Goal: Contribute content: Add original content to the website for others to see

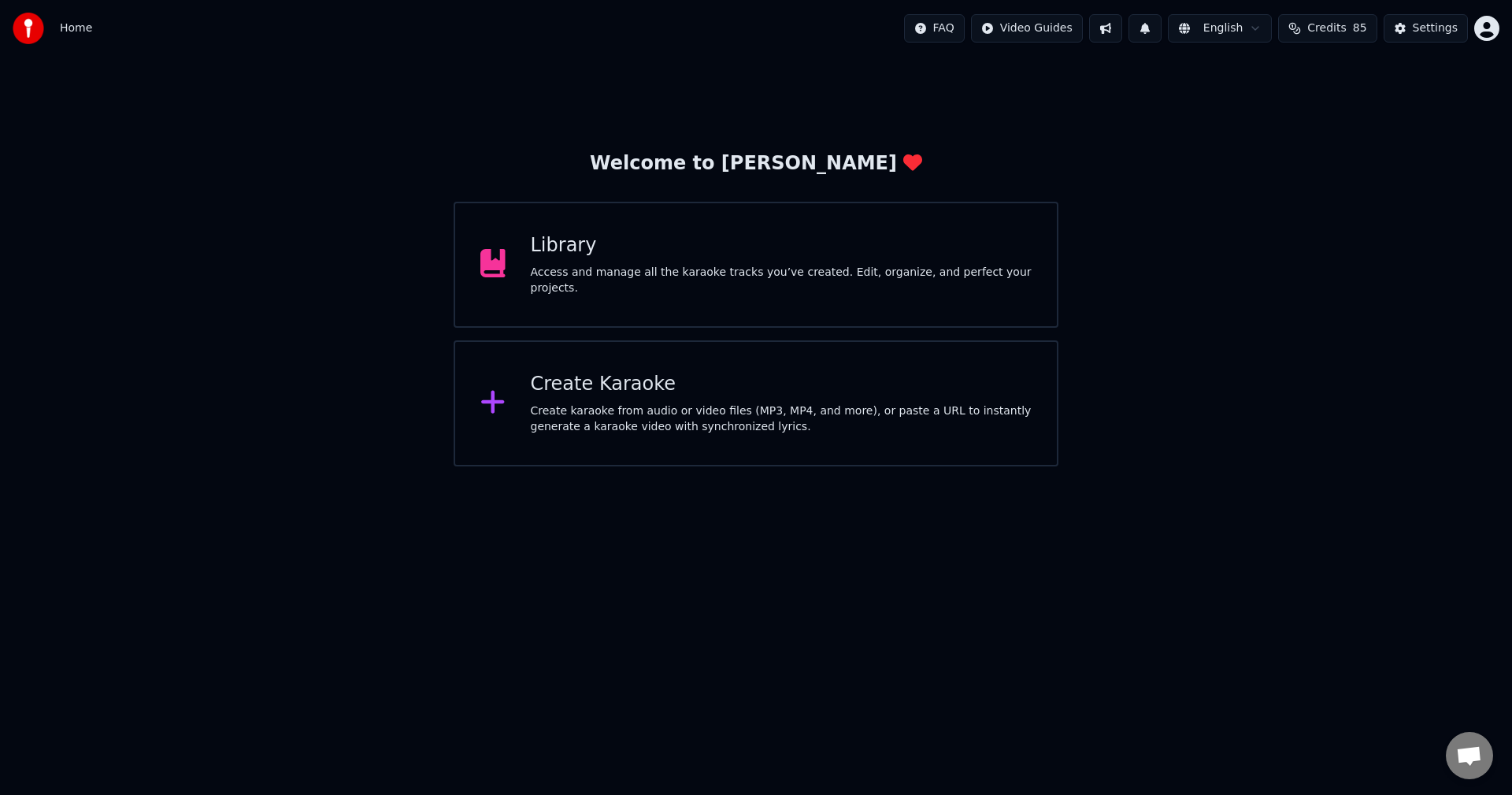
click at [644, 281] on div "Access and manage all the karaoke tracks you’ve created. Edit, organize, and pe…" at bounding box center [782, 281] width 502 height 32
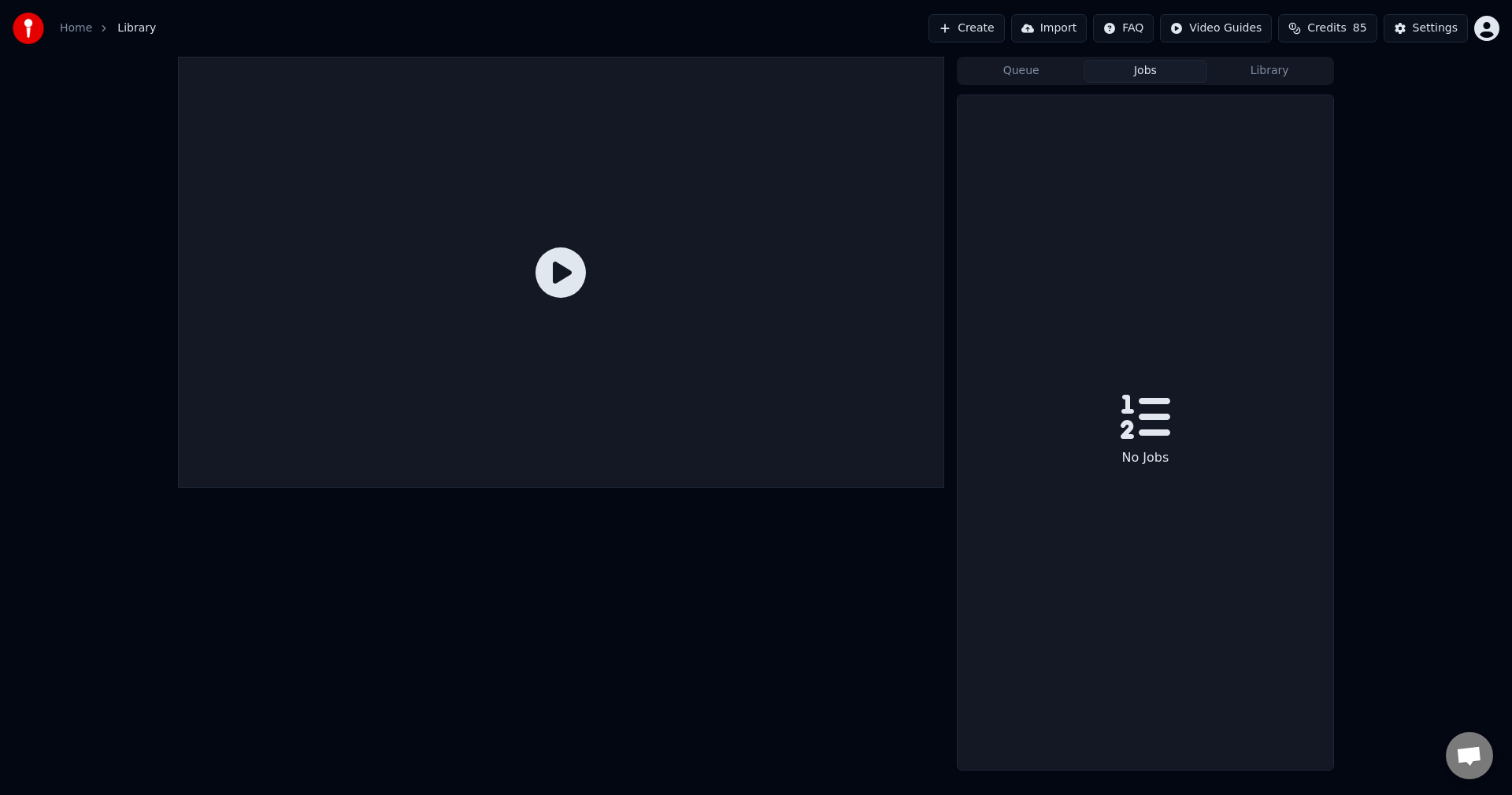
click at [1144, 66] on button "Jobs" at bounding box center [1145, 71] width 124 height 22
click at [1050, 73] on button "Queue" at bounding box center [1021, 71] width 124 height 22
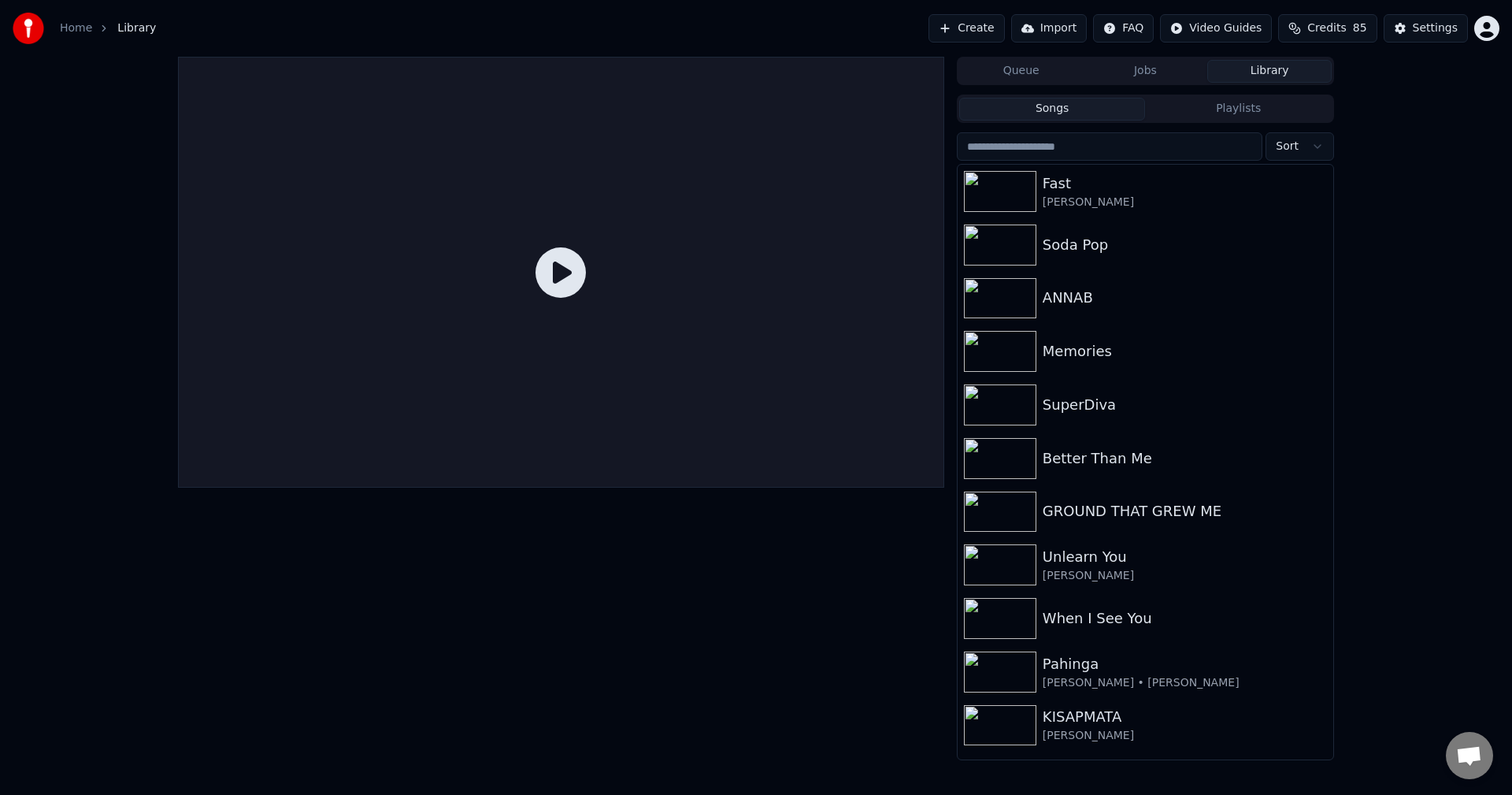
click at [1256, 76] on button "Library" at bounding box center [1269, 71] width 124 height 22
click at [1045, 105] on button "Songs" at bounding box center [1053, 108] width 187 height 22
click at [75, 27] on link "Home" at bounding box center [76, 28] width 33 height 16
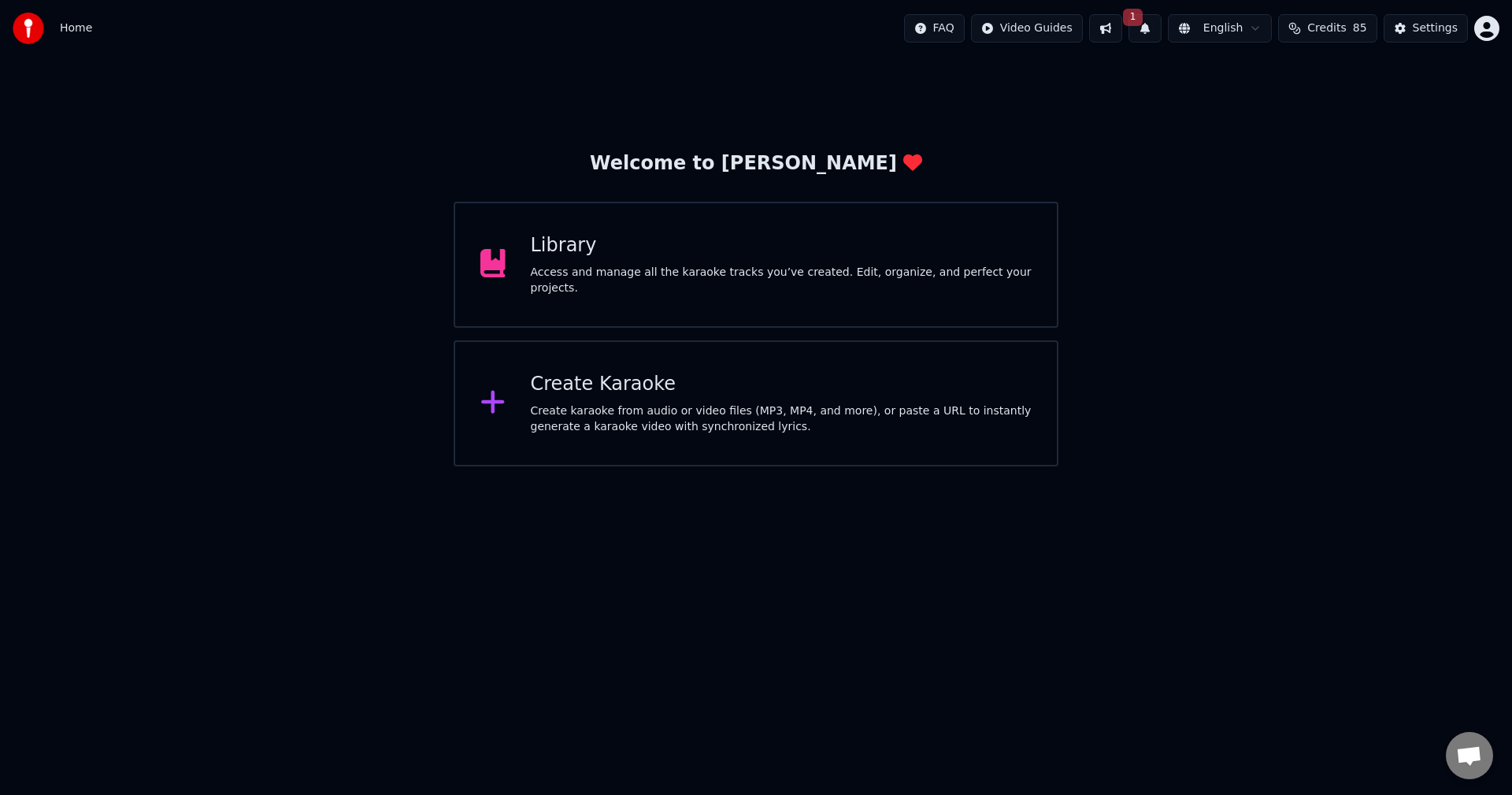
click at [660, 427] on div "Create karaoke from audio or video files (MP3, MP4, and more), or paste a URL t…" at bounding box center [782, 419] width 502 height 32
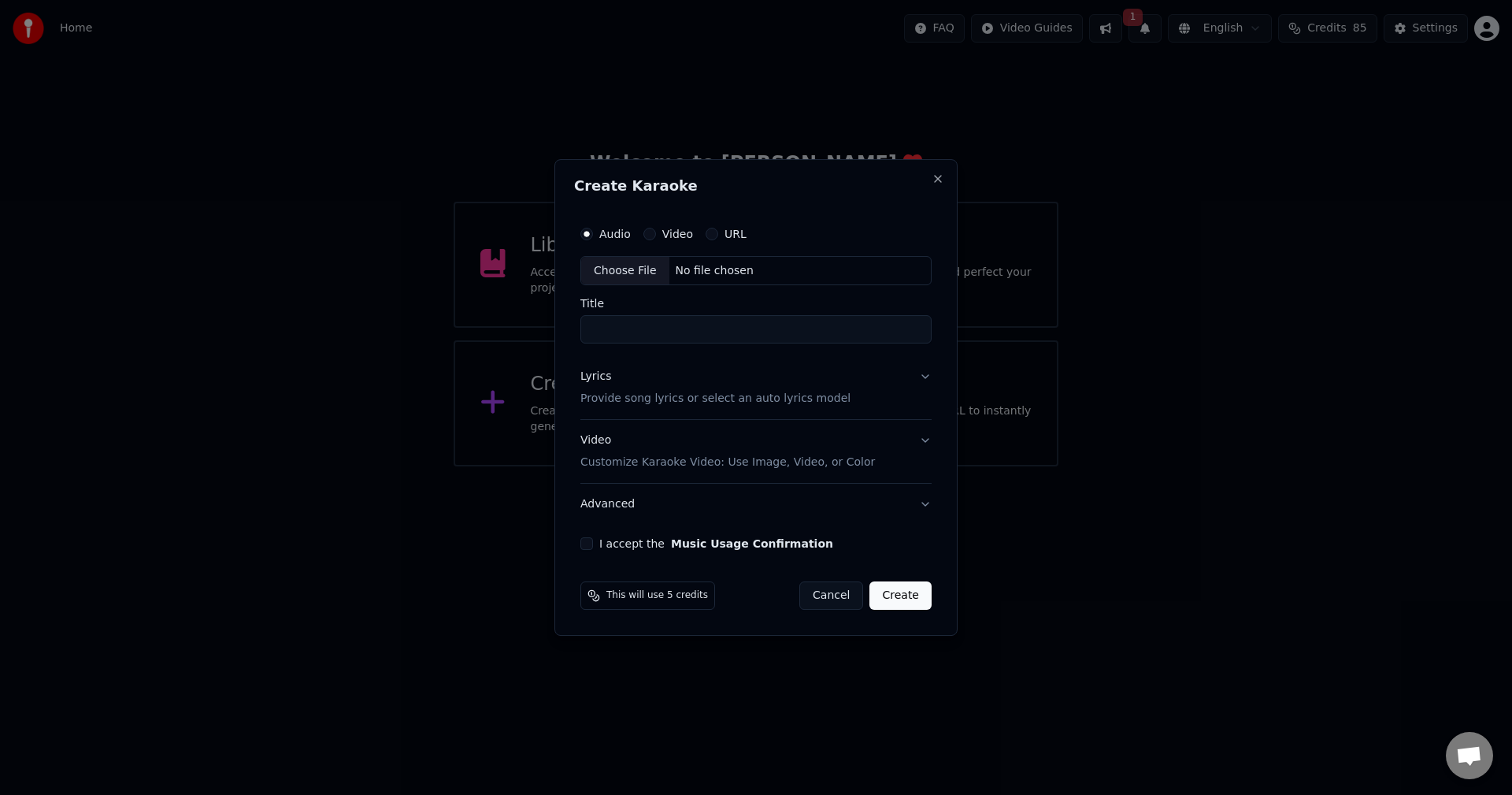
click at [616, 270] on div "Choose File" at bounding box center [626, 271] width 88 height 28
drag, startPoint x: 639, startPoint y: 335, endPoint x: 534, endPoint y: 330, distance: 105.1
click at [534, 330] on body "Home FAQ Video Guides 1 English Credits 85 Settings Welcome to Youka Library Ac…" at bounding box center [756, 233] width 1512 height 467
type input "*****"
click at [924, 375] on button "Lyrics Provide song lyrics or select an auto lyrics model" at bounding box center [756, 388] width 357 height 63
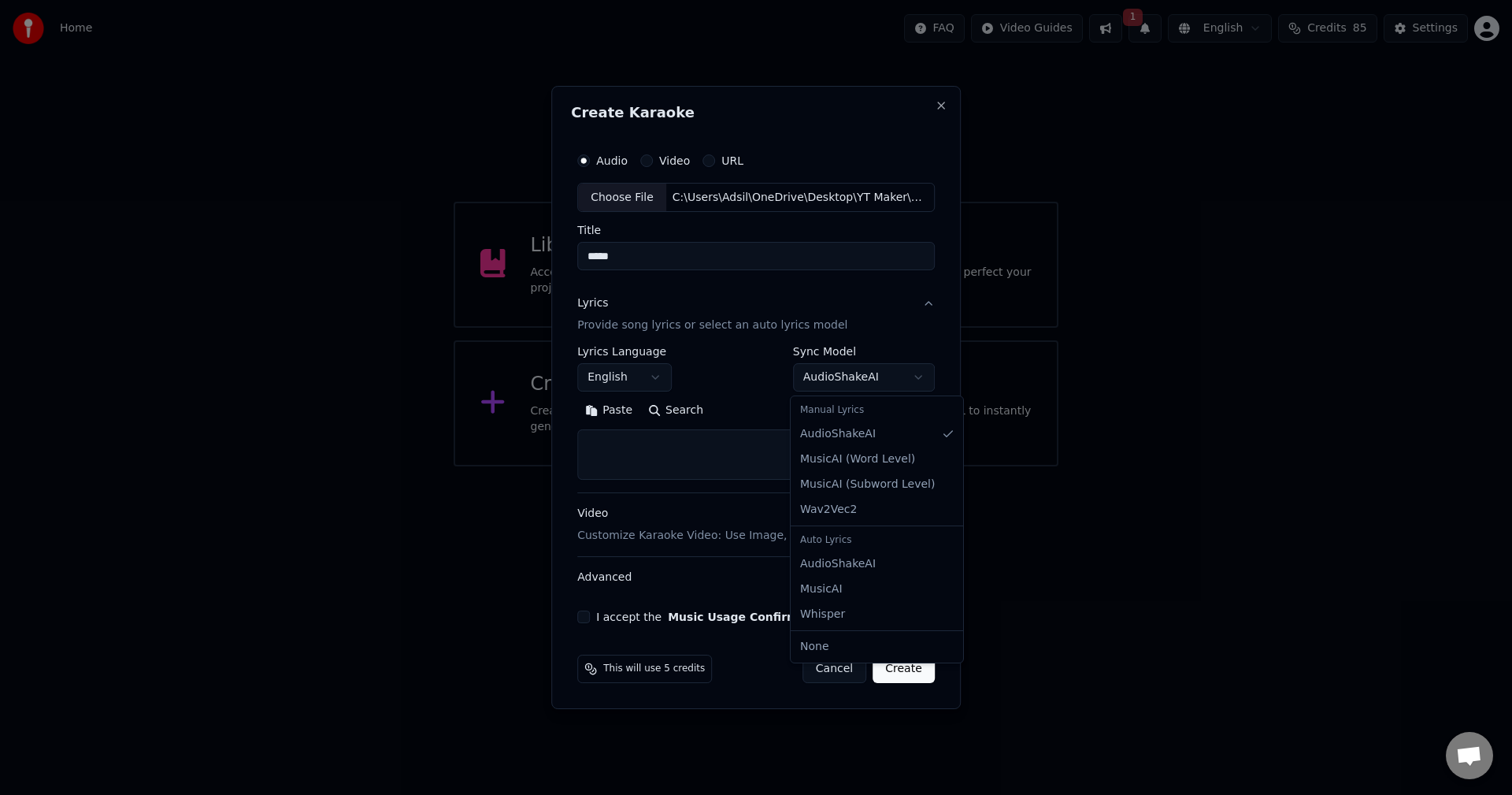
click at [908, 377] on body "**********" at bounding box center [756, 233] width 1512 height 467
select select "**********"
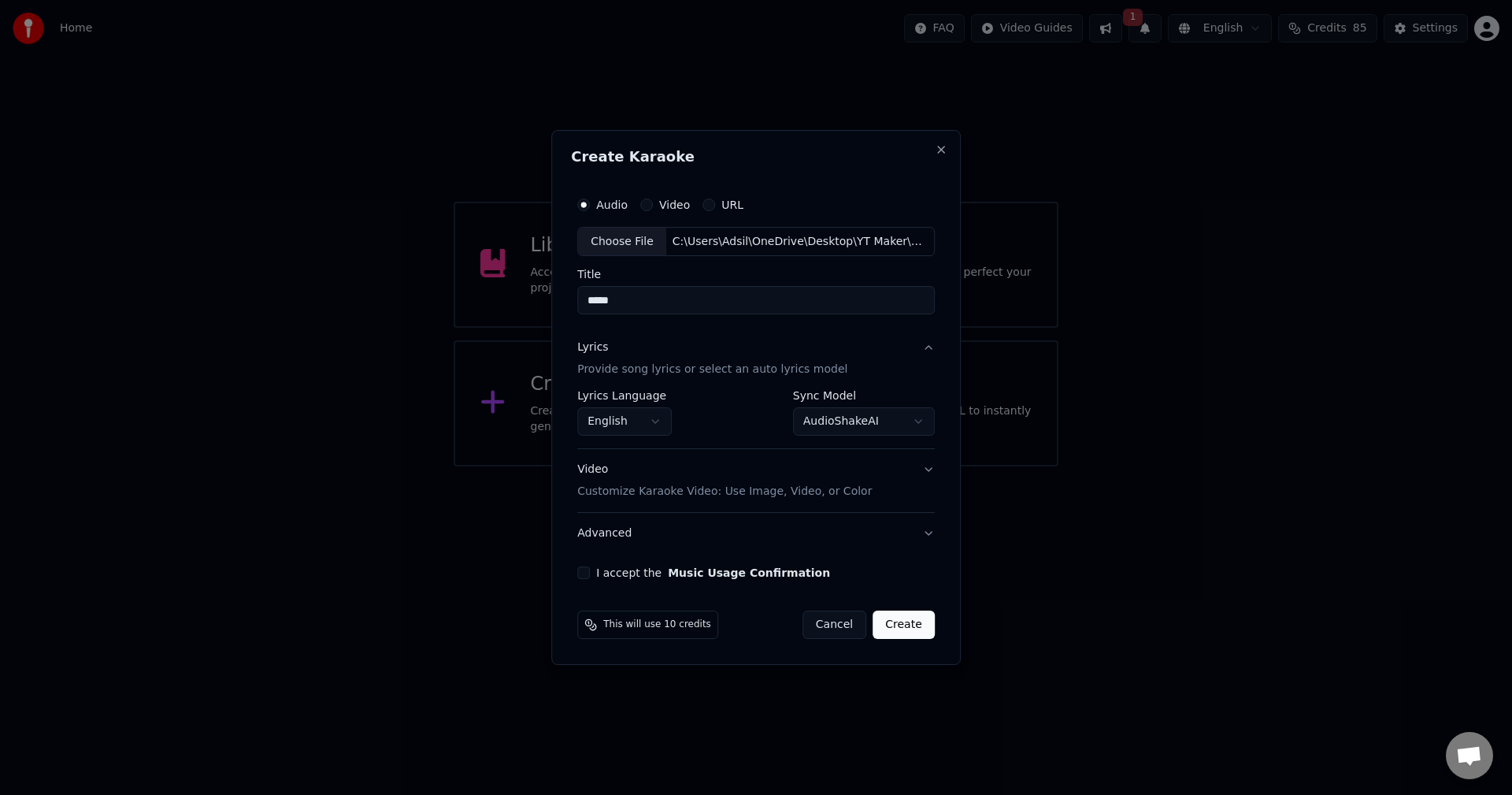
click at [598, 469] on div "Video Customize Karaoke Video: Use Image, Video, or Color" at bounding box center [724, 481] width 295 height 37
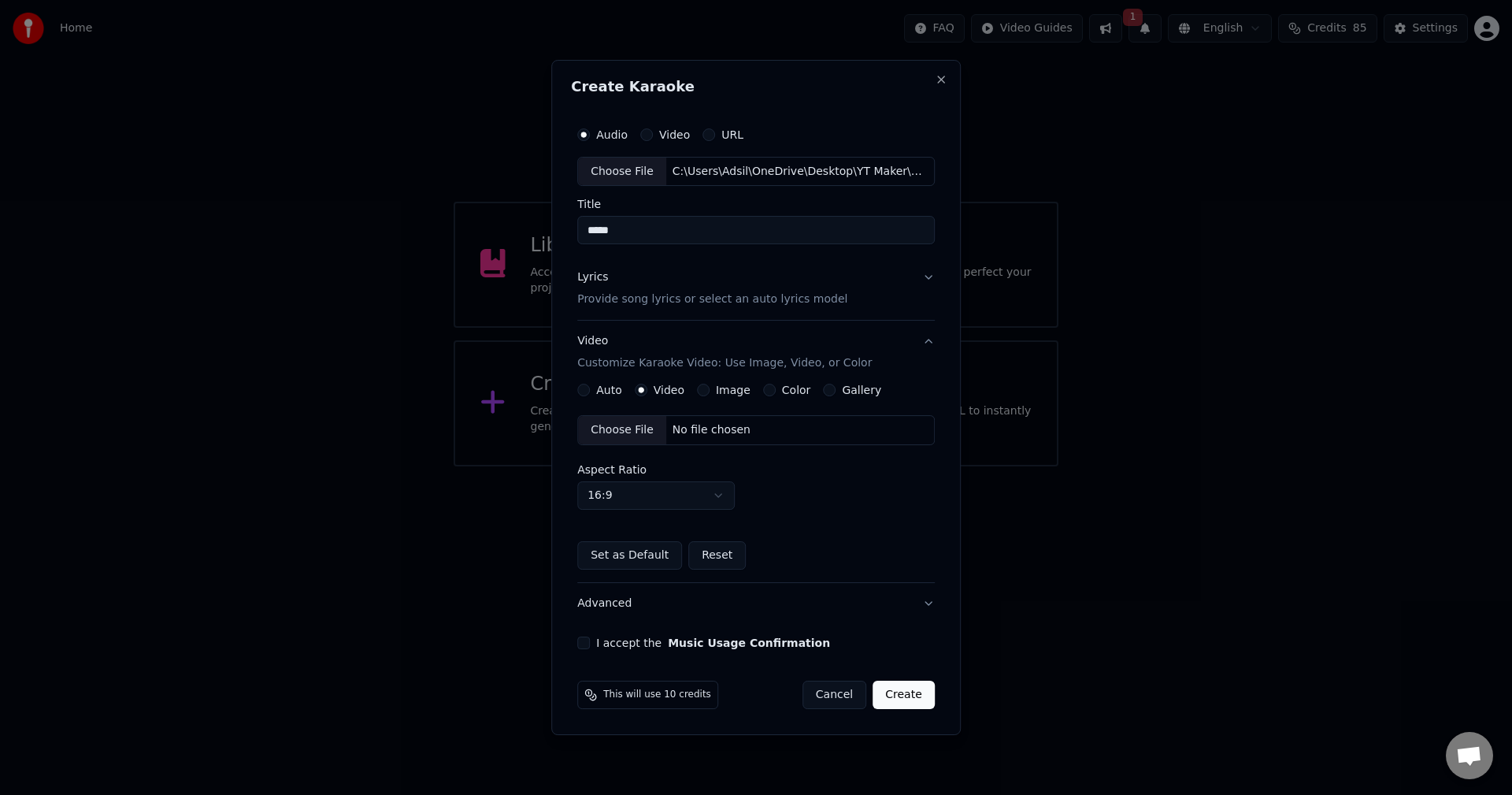
click at [608, 429] on div "Choose File" at bounding box center [622, 430] width 88 height 28
click at [837, 533] on div "Auto Video Image Color Gallery Choose File C:\Users\Adsil\Downloads\Altar - L2.…" at bounding box center [756, 476] width 357 height 186
click at [584, 642] on button "I accept the Music Usage Confirmation" at bounding box center [583, 643] width 12 height 12
click at [916, 698] on button "Create" at bounding box center [903, 695] width 63 height 28
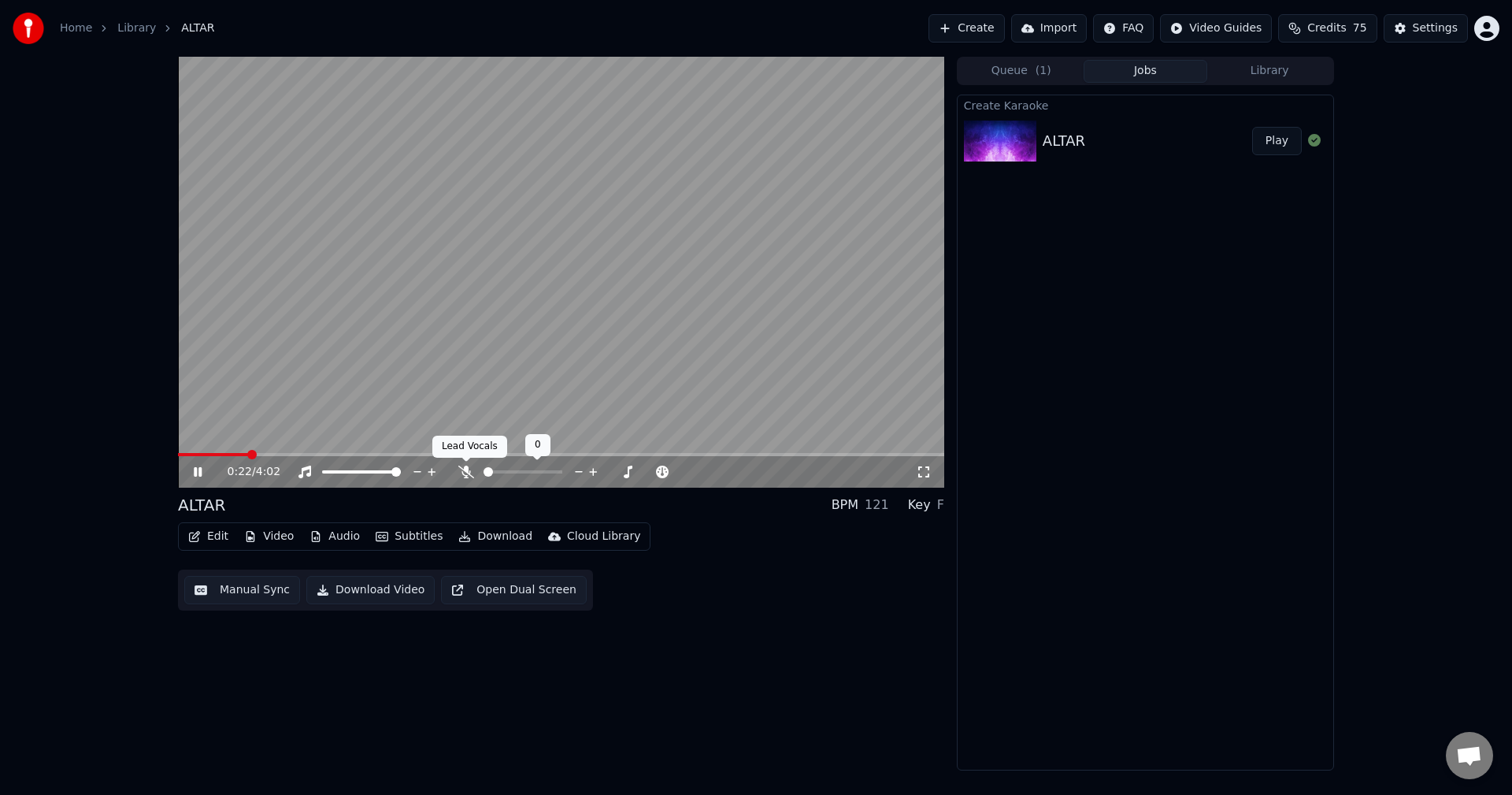
click at [469, 472] on icon at bounding box center [466, 471] width 16 height 12
click at [213, 452] on video at bounding box center [561, 272] width 767 height 431
click at [197, 455] on span at bounding box center [187, 454] width 19 height 3
click at [198, 470] on icon at bounding box center [197, 472] width 9 height 11
click at [219, 533] on button "Edit" at bounding box center [209, 537] width 52 height 22
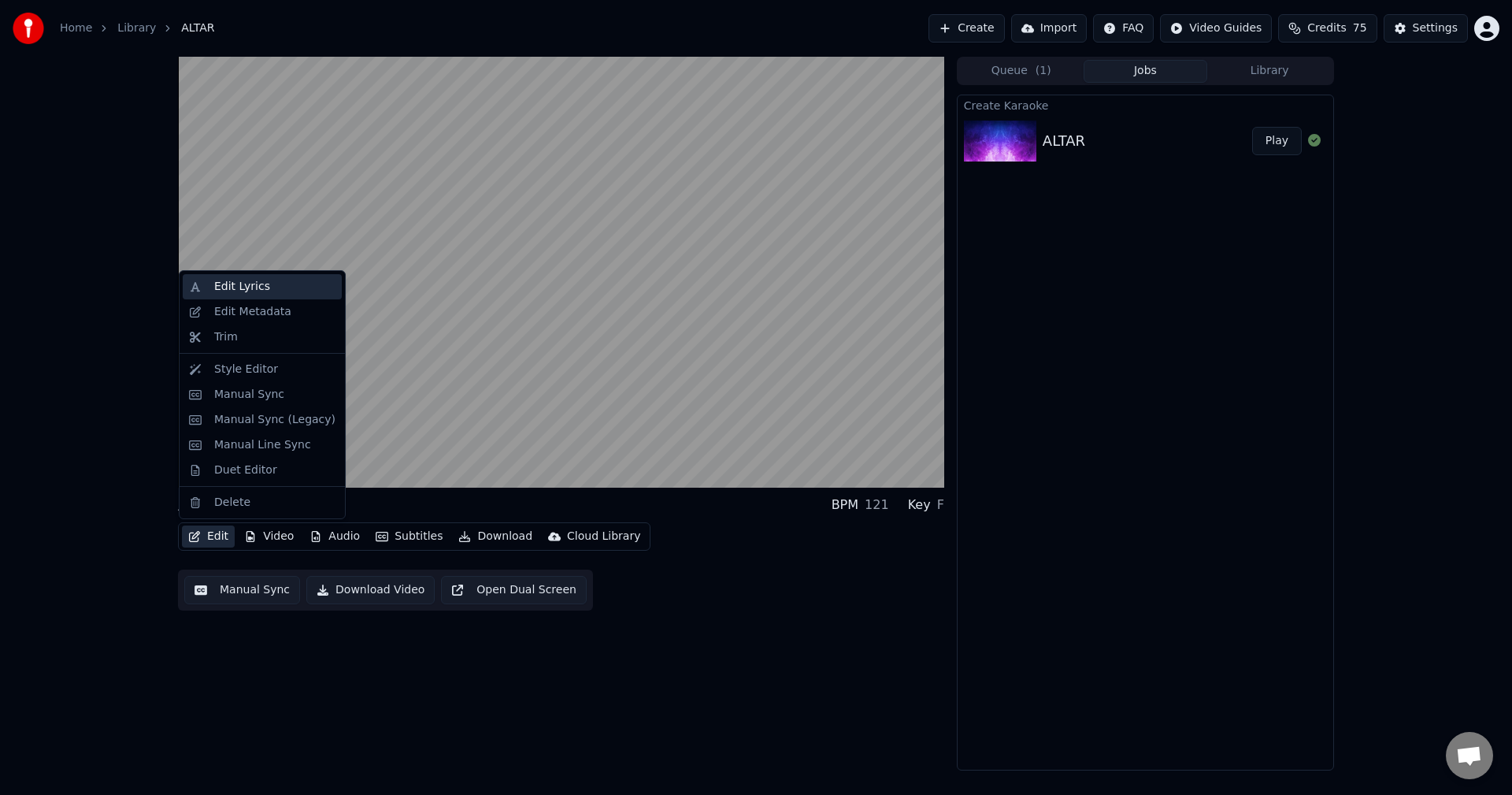
click at [227, 287] on div "Edit Lyrics" at bounding box center [242, 286] width 56 height 16
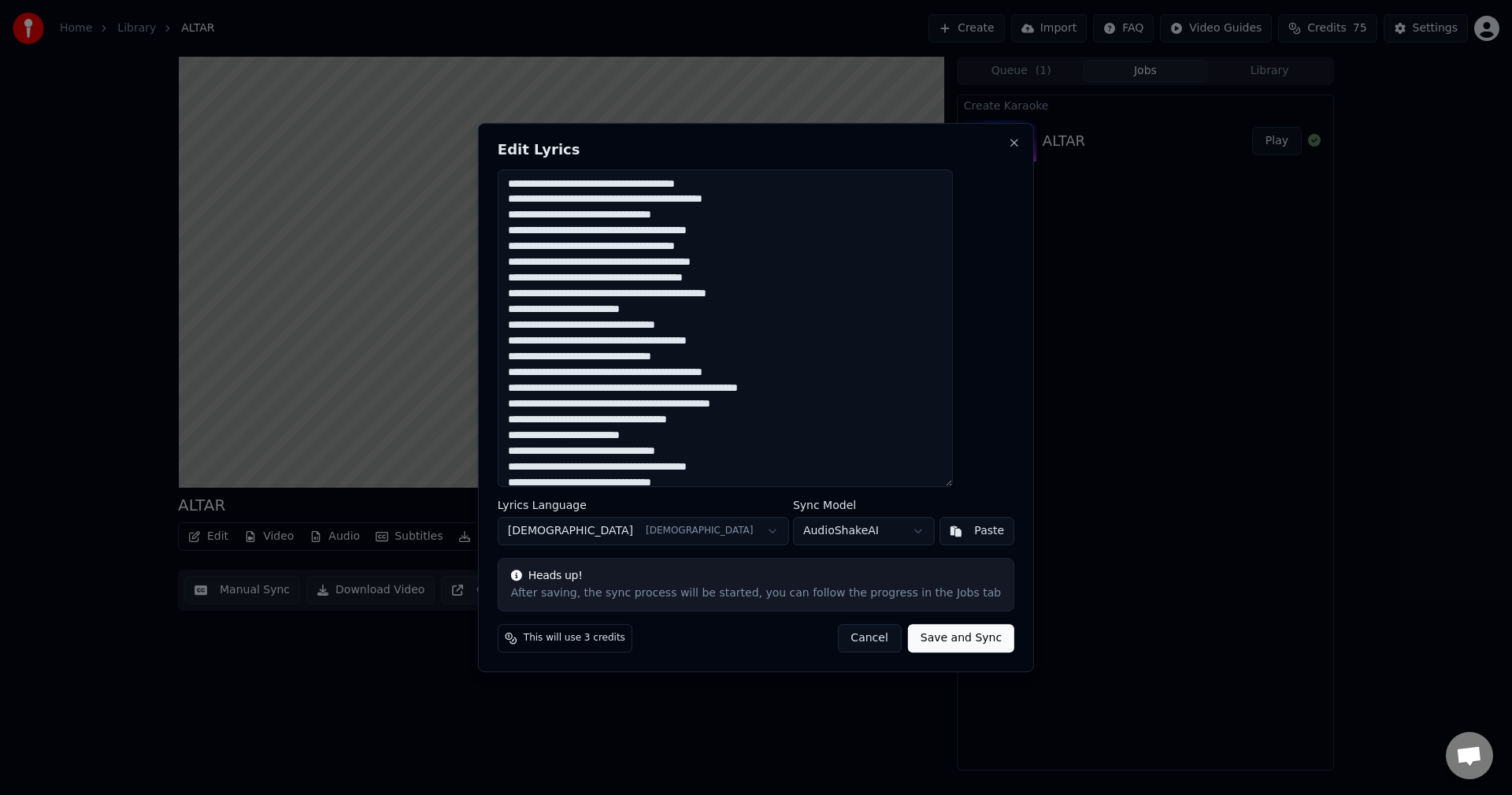
click at [842, 637] on button "Cancel" at bounding box center [869, 638] width 64 height 28
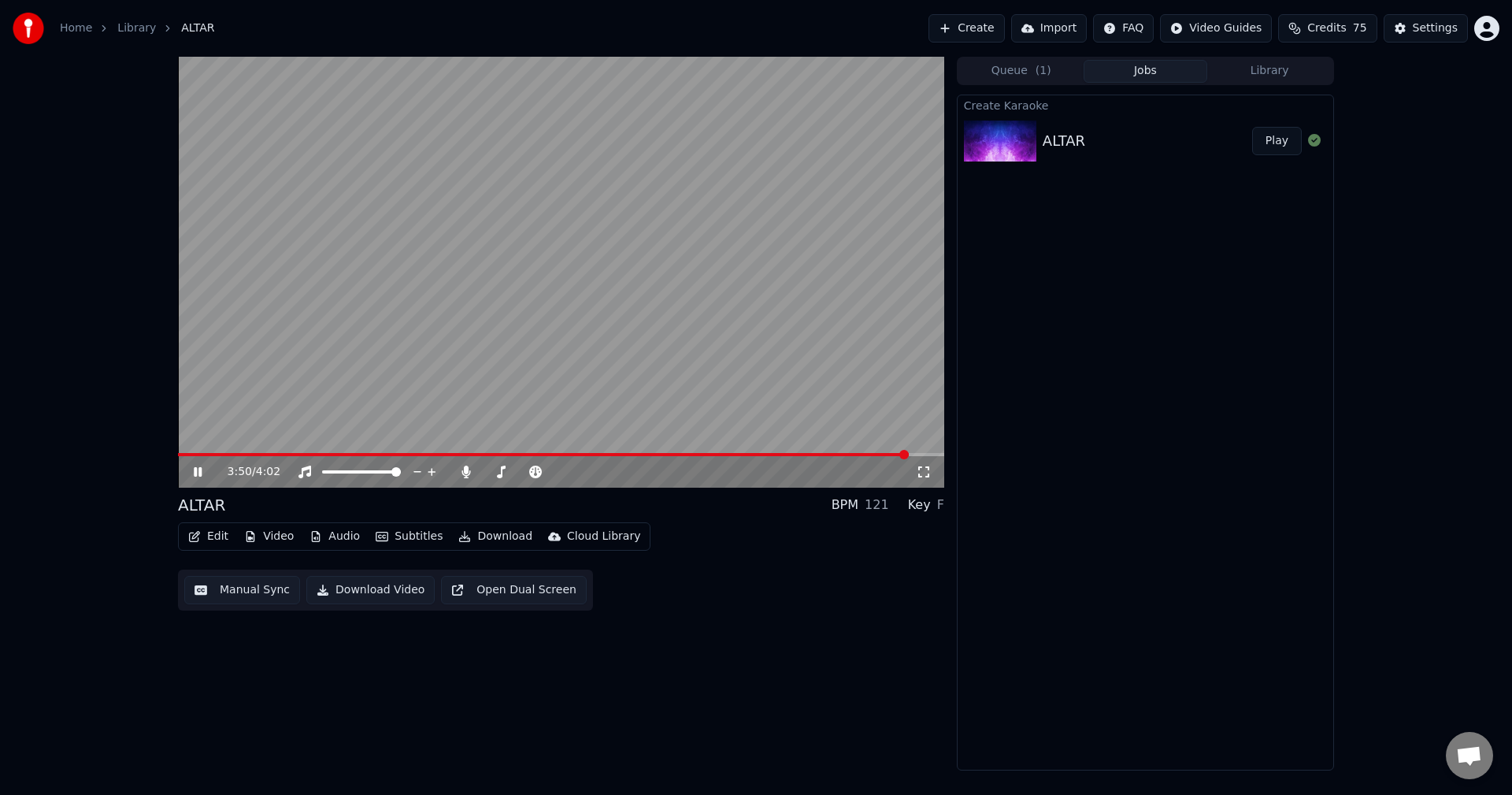
click at [187, 453] on video at bounding box center [561, 272] width 767 height 431
click at [180, 453] on span at bounding box center [543, 454] width 731 height 3
click at [194, 470] on icon at bounding box center [197, 472] width 9 height 11
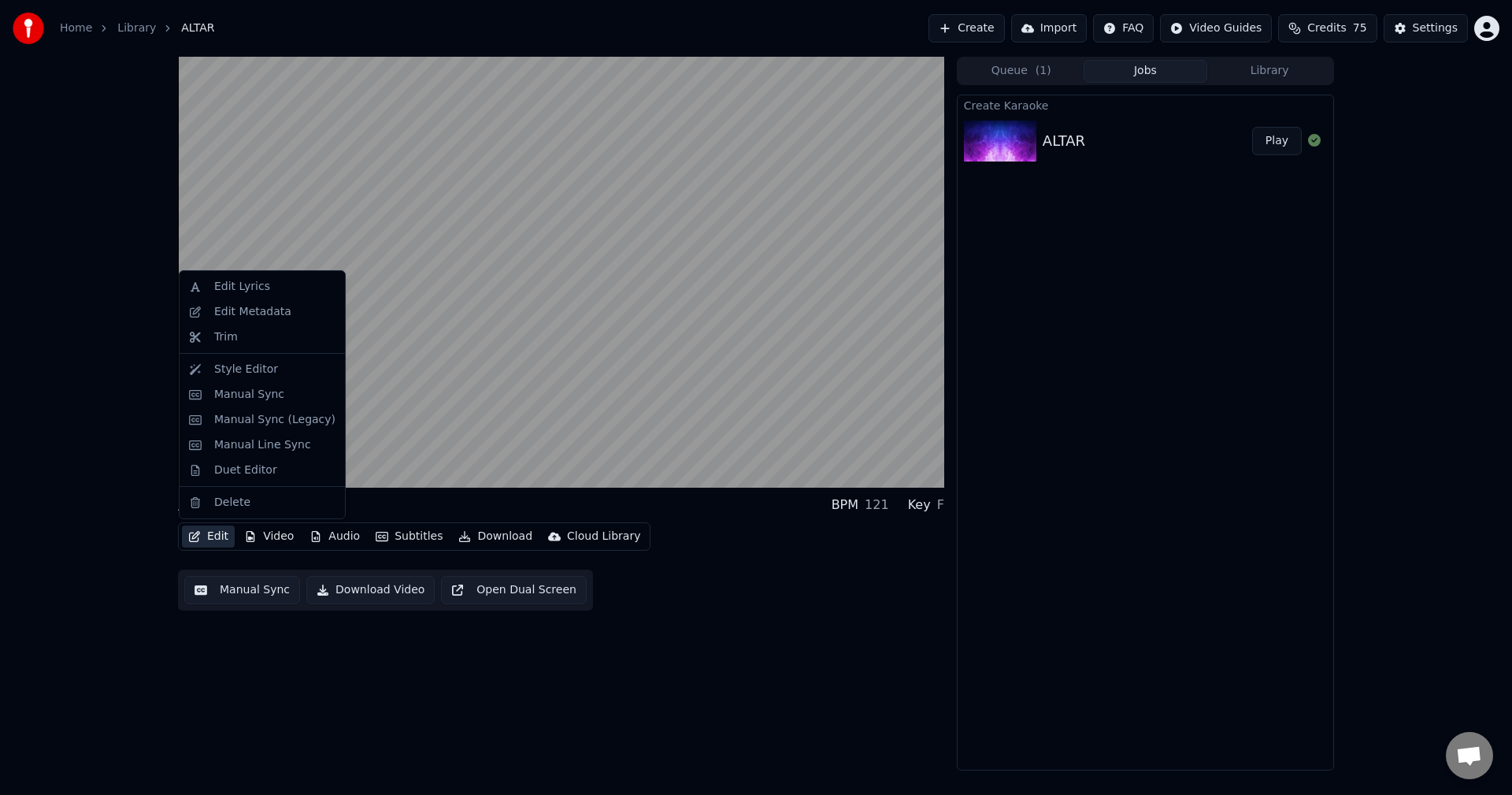
click at [223, 540] on button "Edit" at bounding box center [209, 537] width 52 height 22
click at [222, 286] on div "Edit Lyrics" at bounding box center [242, 286] width 56 height 16
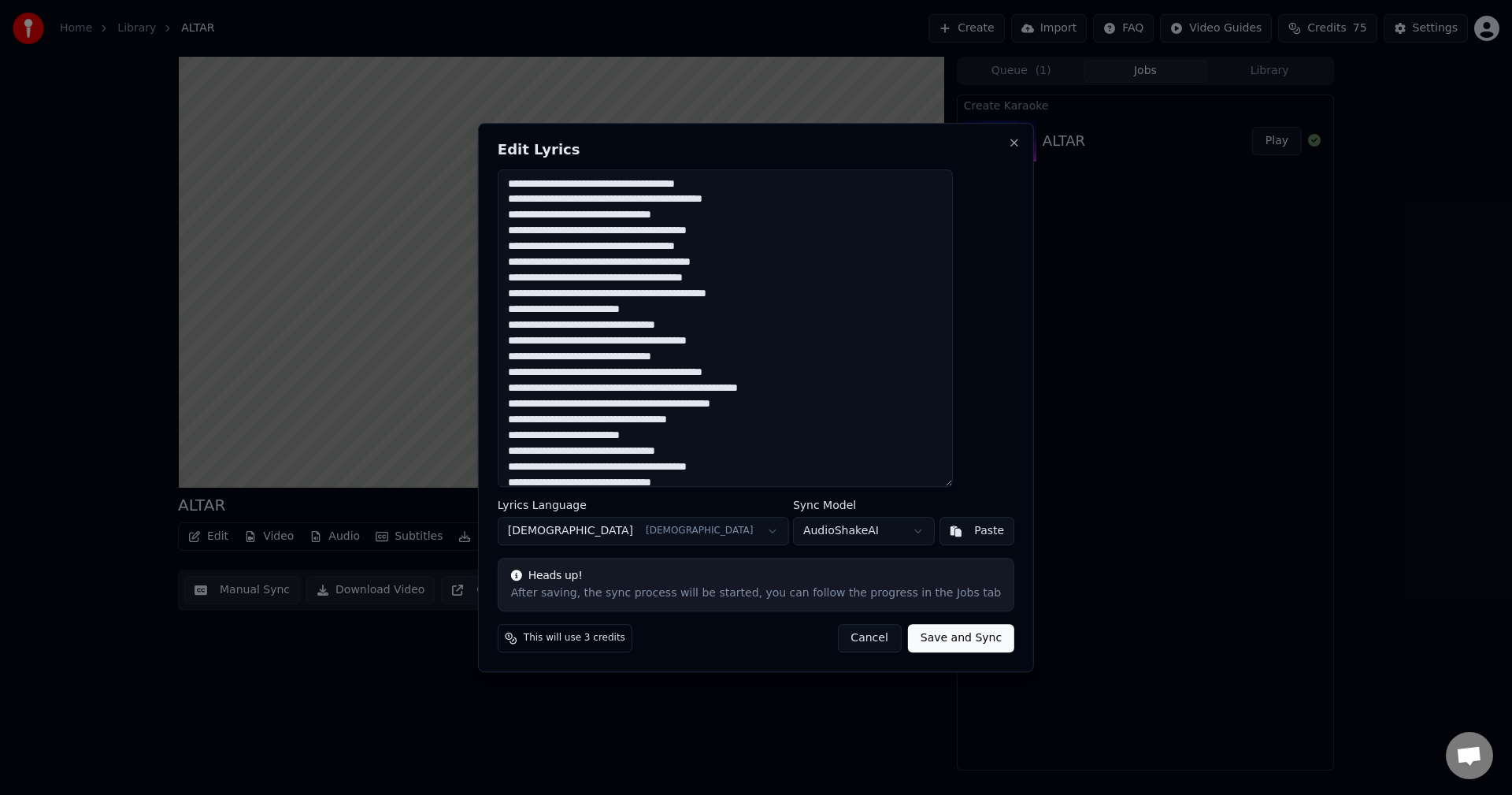
click at [623, 198] on textarea at bounding box center [725, 328] width 455 height 318
type textarea "**********"
click at [957, 643] on button "Save and Sync" at bounding box center [961, 638] width 107 height 28
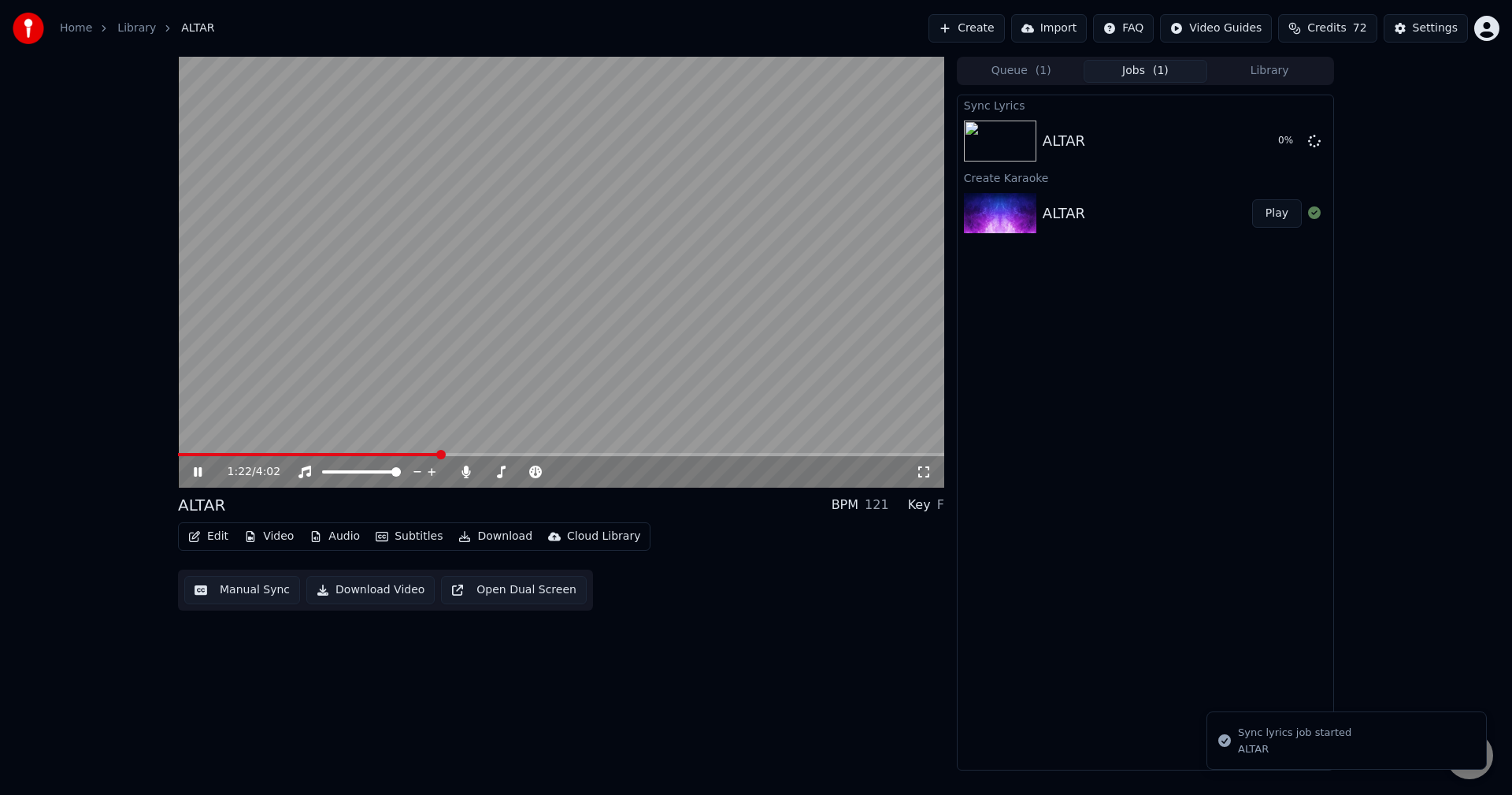
click at [193, 452] on video at bounding box center [561, 272] width 767 height 431
click at [194, 452] on video at bounding box center [561, 272] width 767 height 431
click at [193, 453] on video at bounding box center [561, 272] width 767 height 431
click at [197, 456] on span at bounding box center [202, 455] width 9 height 9
click at [197, 471] on icon at bounding box center [197, 472] width 9 height 11
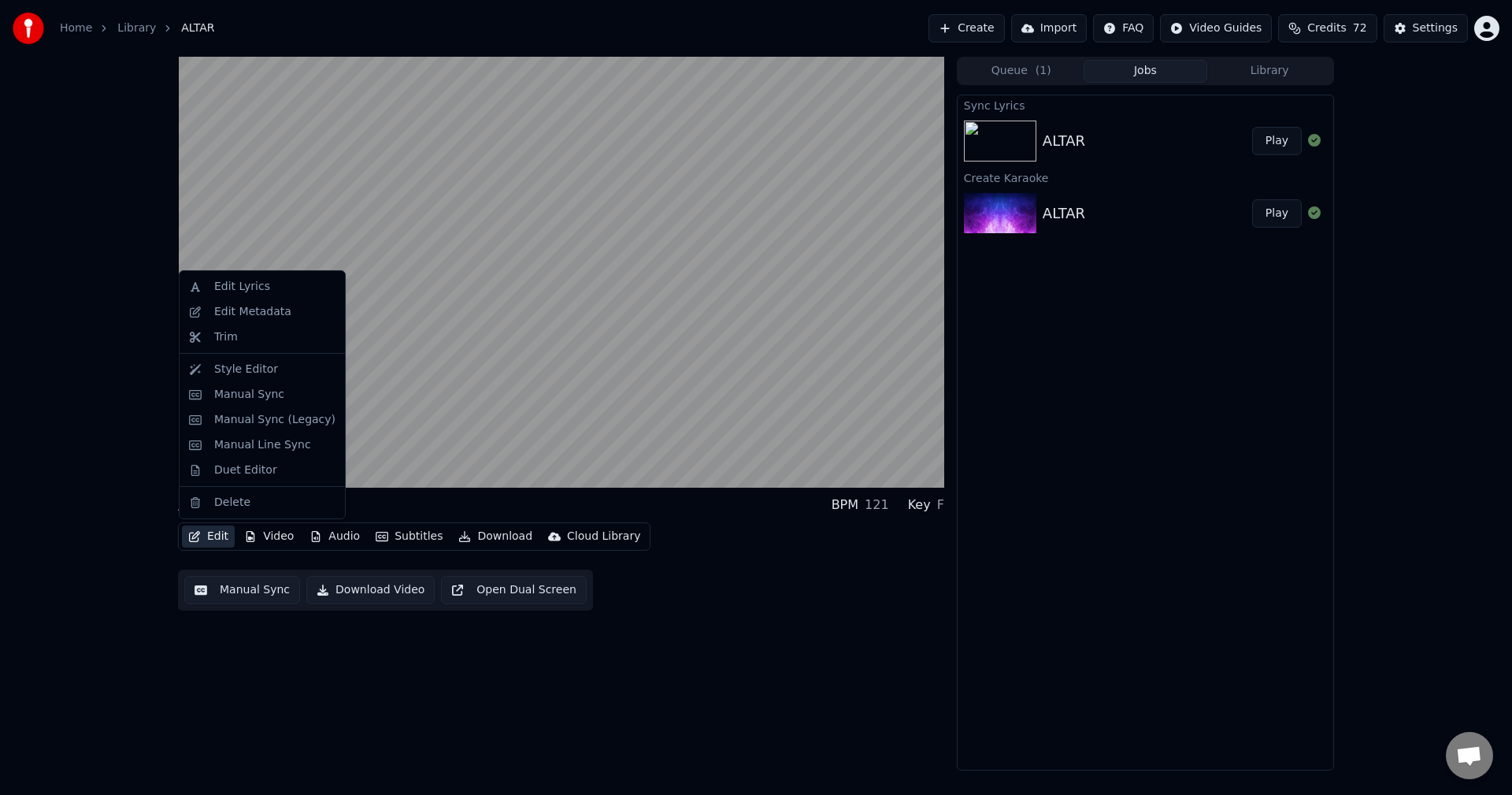
click at [216, 528] on button "Edit" at bounding box center [209, 537] width 52 height 22
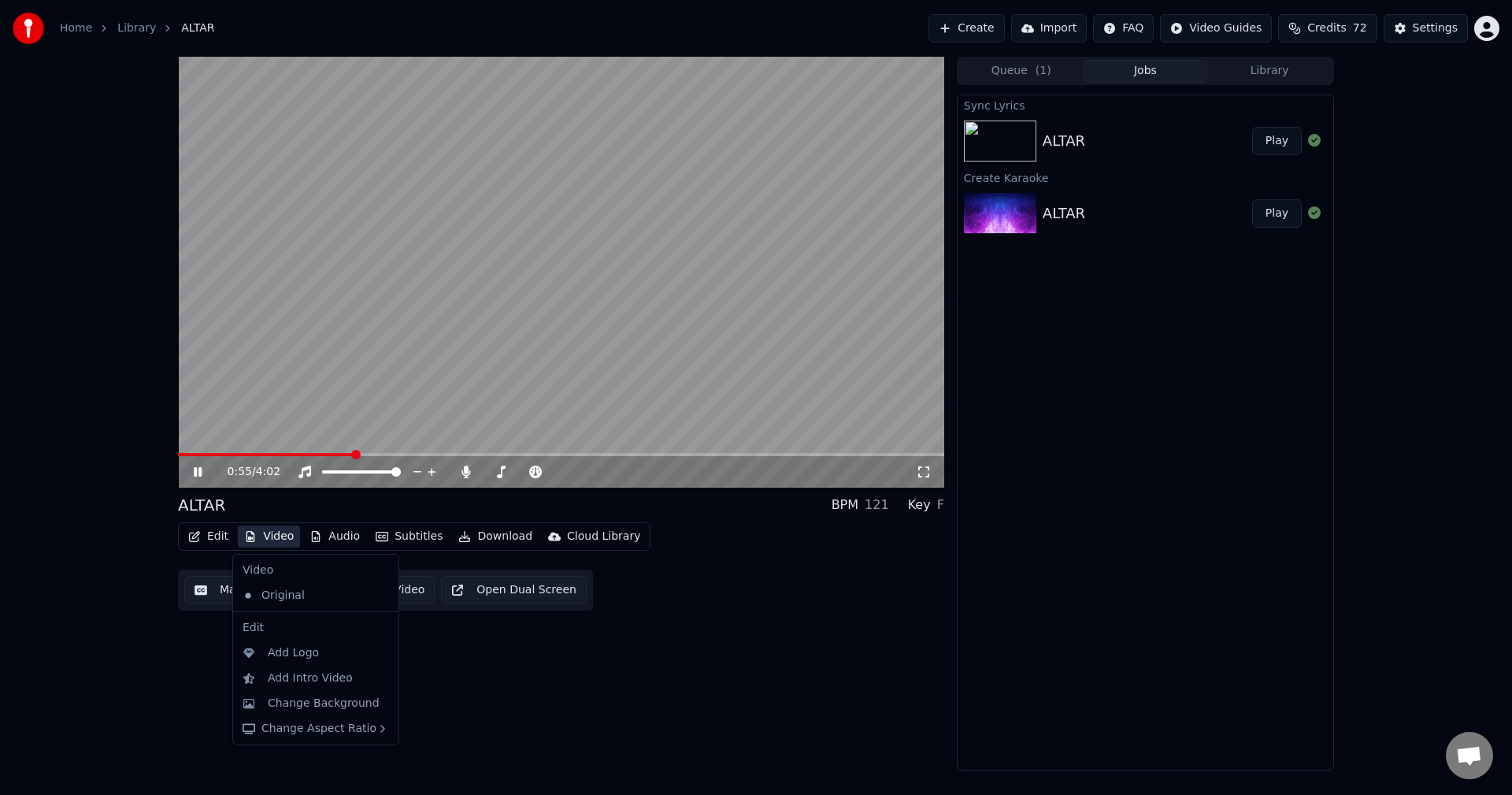
click at [203, 707] on div "0:55 / 4:02 ALTAR BPM 121 Key F Edit Video Audio Subtitles Download Cloud Libra…" at bounding box center [561, 413] width 767 height 714
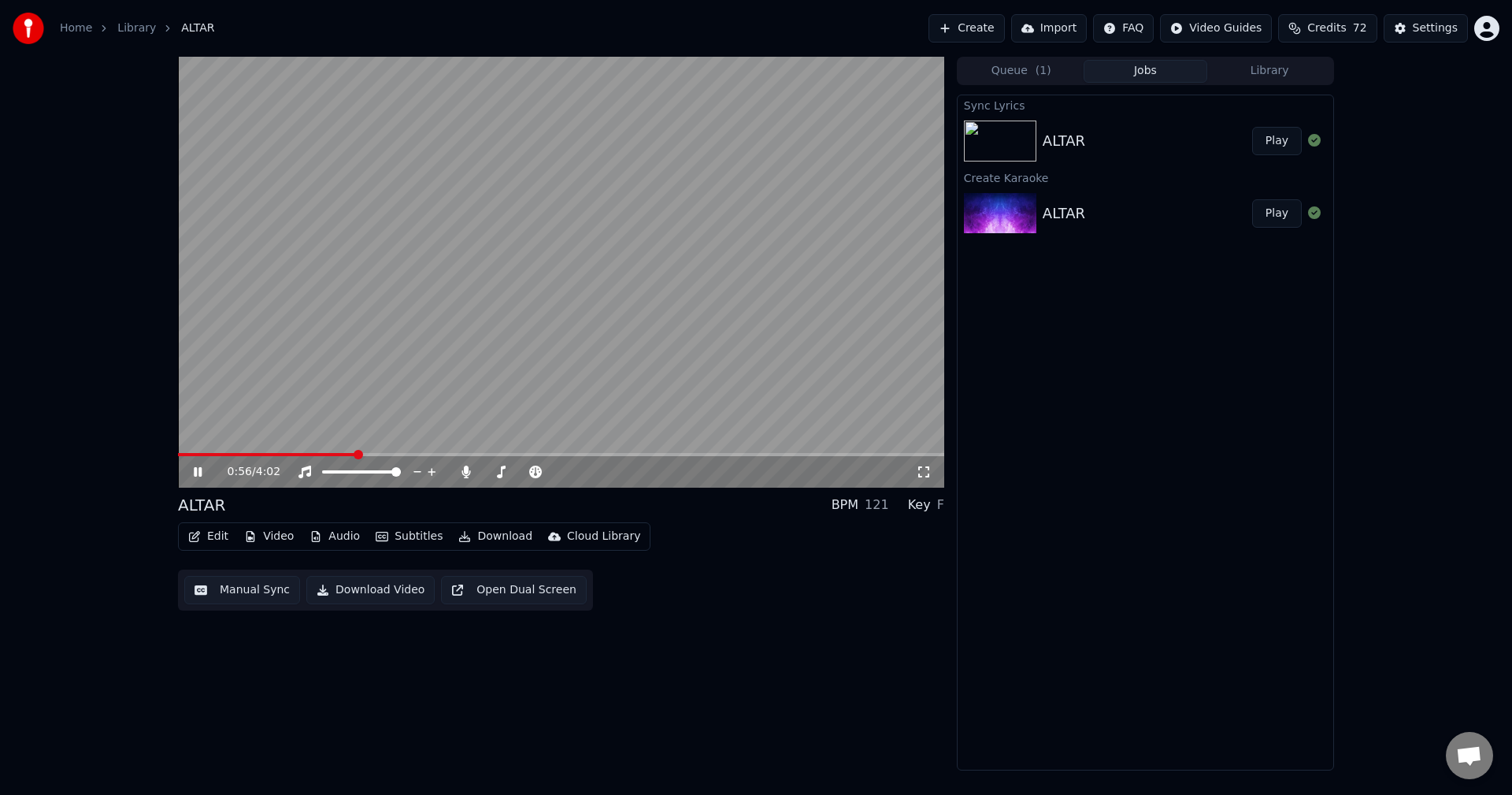
click at [211, 532] on button "Edit" at bounding box center [209, 537] width 52 height 22
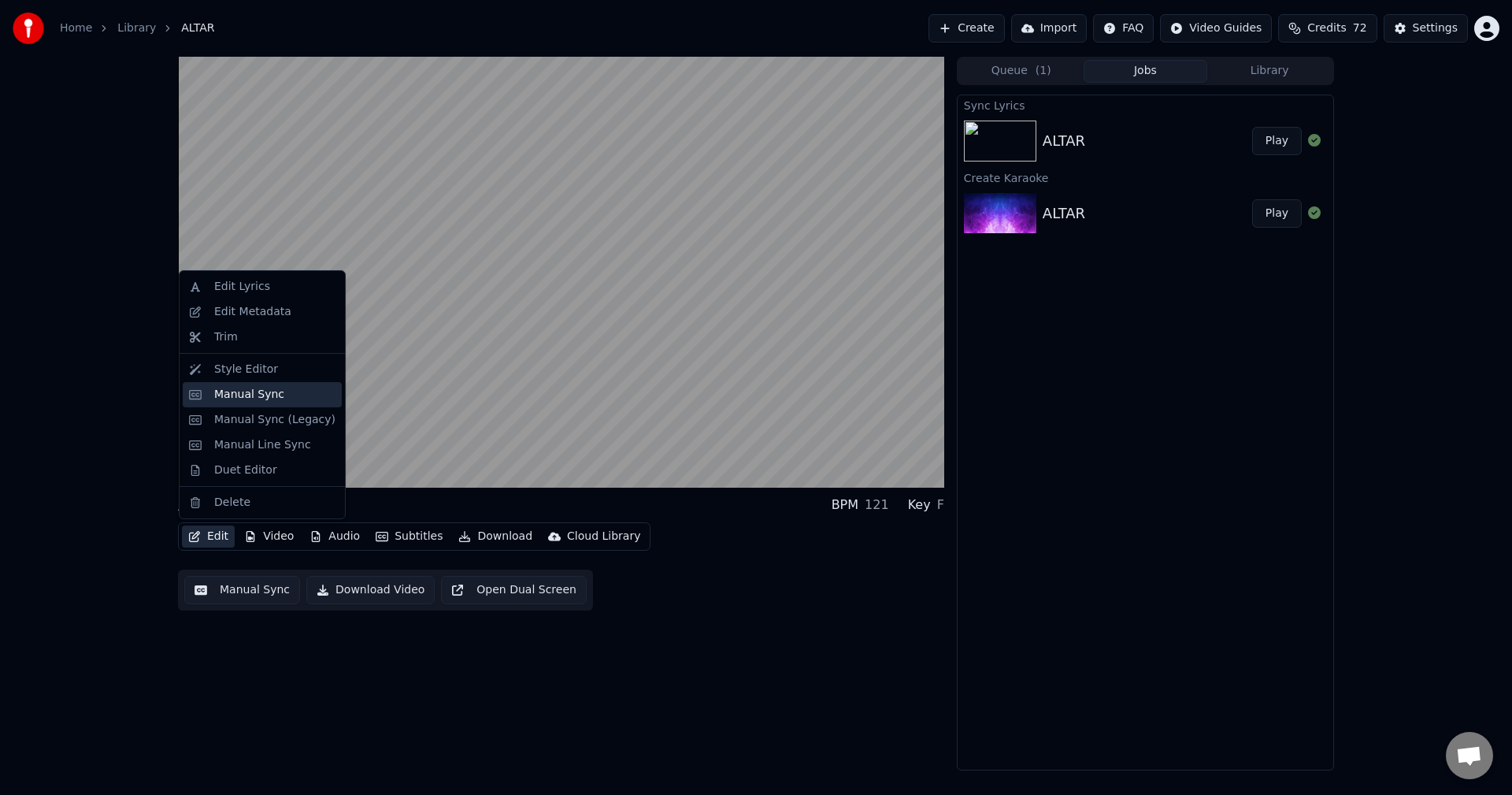
click at [229, 392] on div "Manual Sync" at bounding box center [249, 395] width 70 height 16
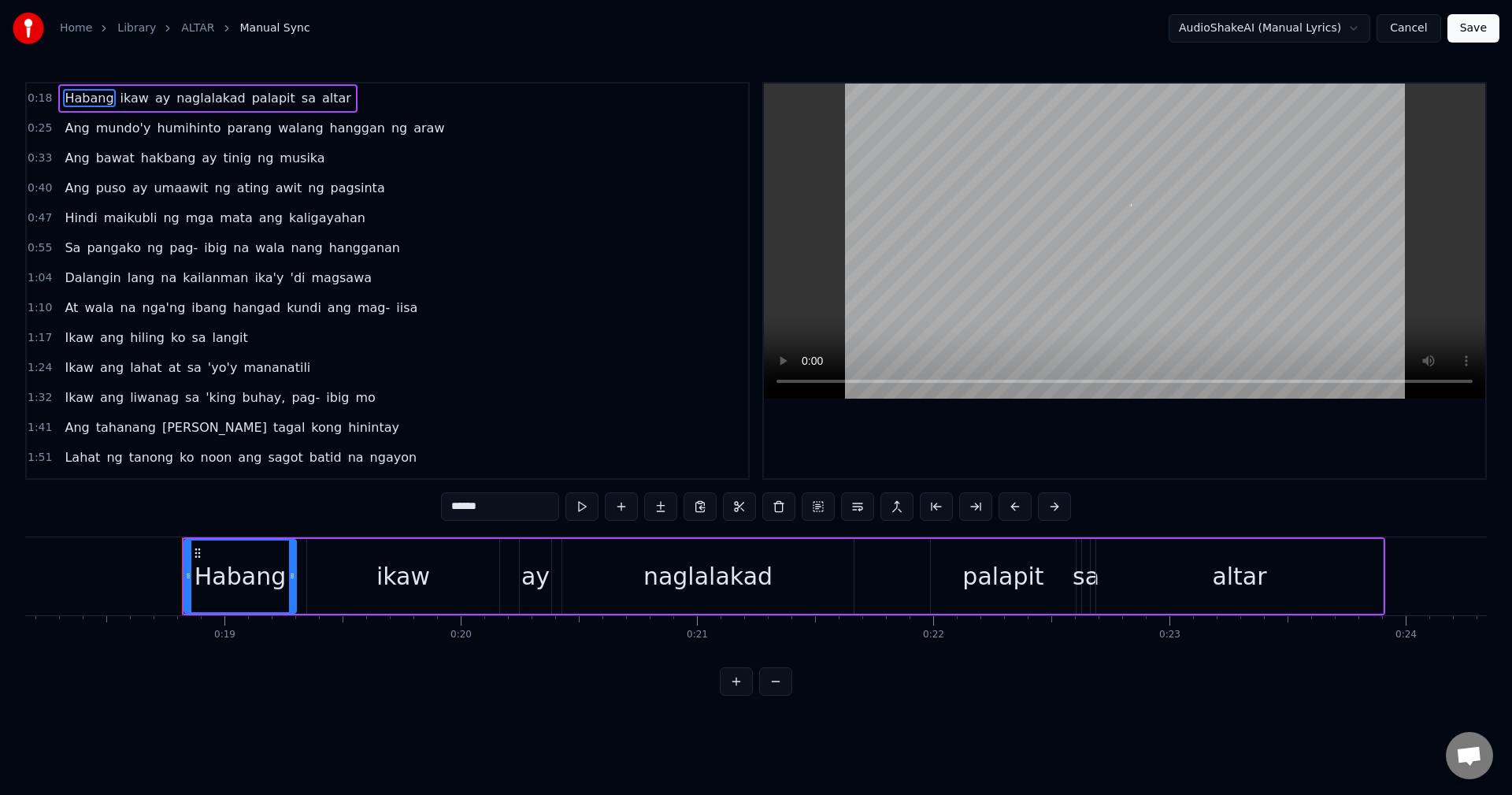
scroll to position [0, 4369]
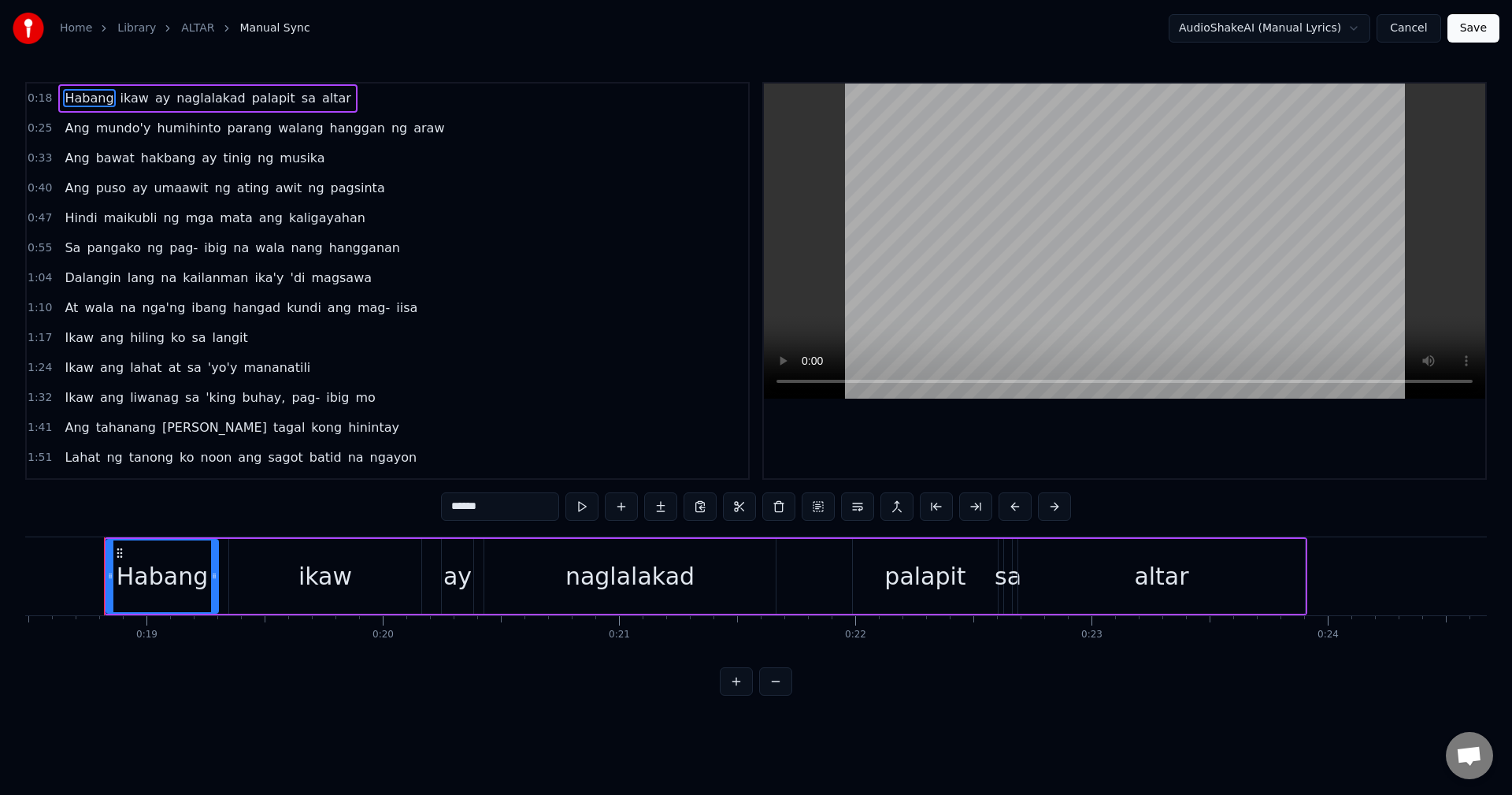
click at [166, 133] on span "humihinto" at bounding box center [189, 127] width 67 height 18
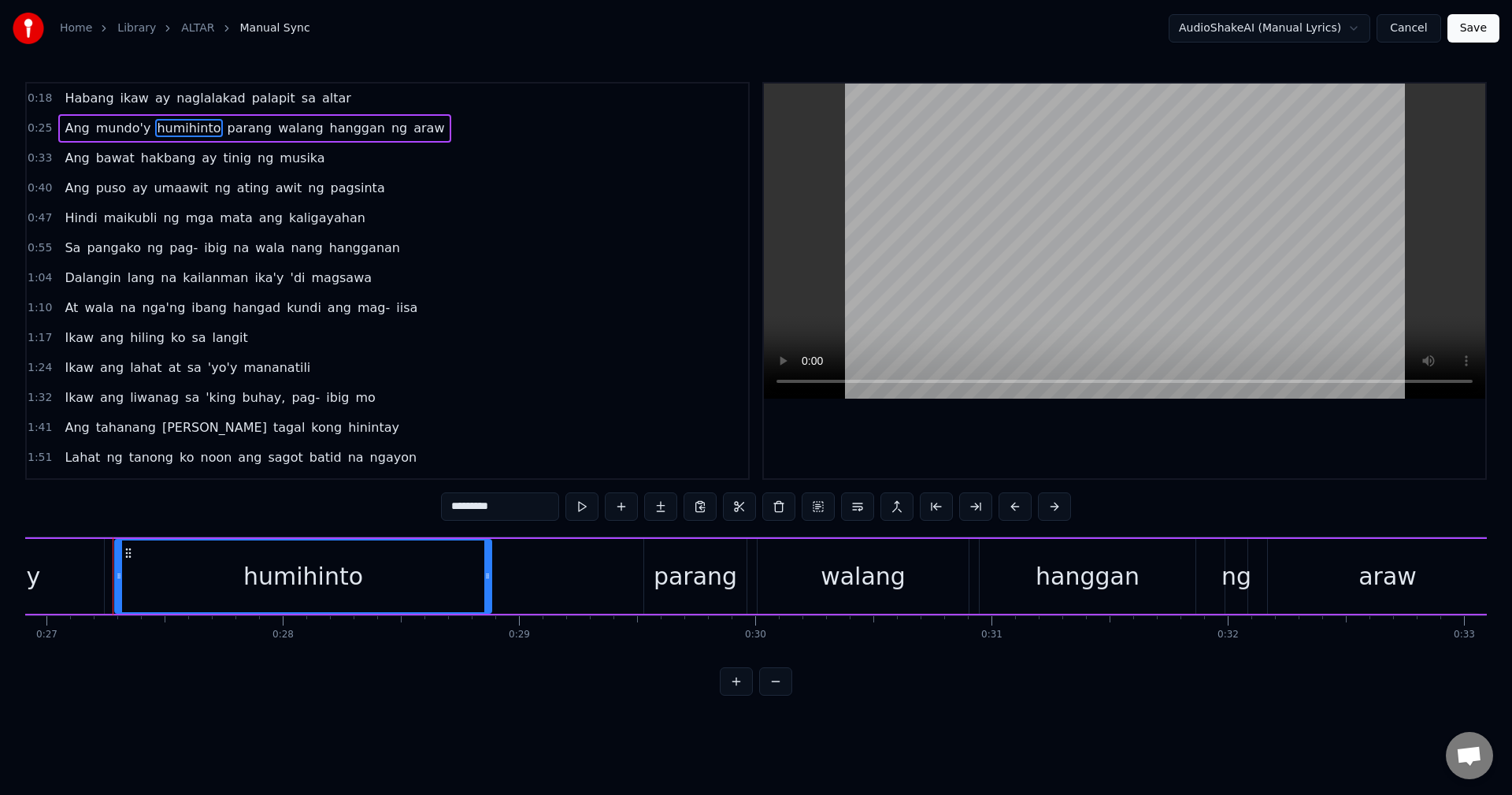
click at [75, 127] on span "Ang" at bounding box center [76, 127] width 27 height 18
type input "***"
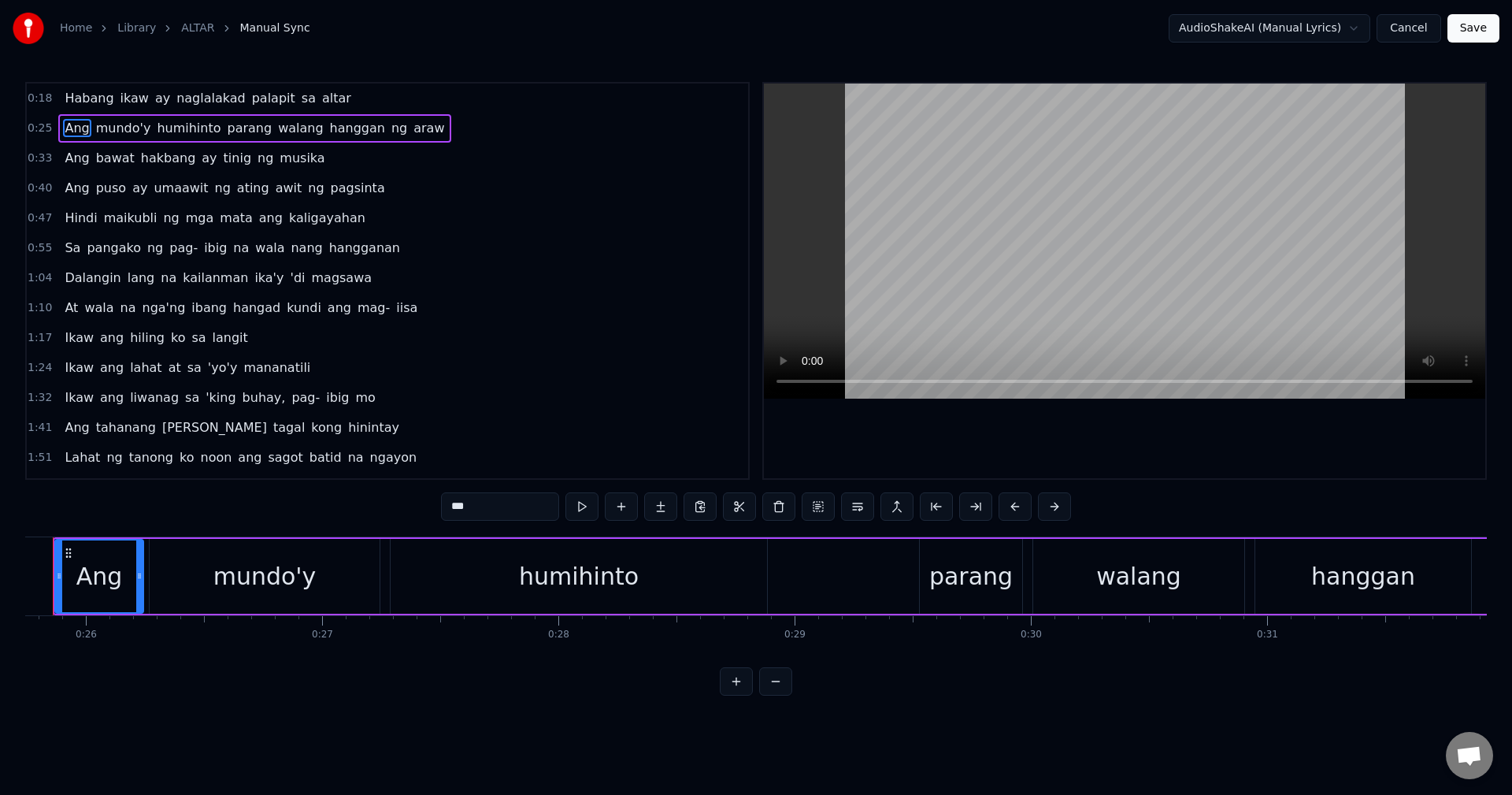
scroll to position [0, 6032]
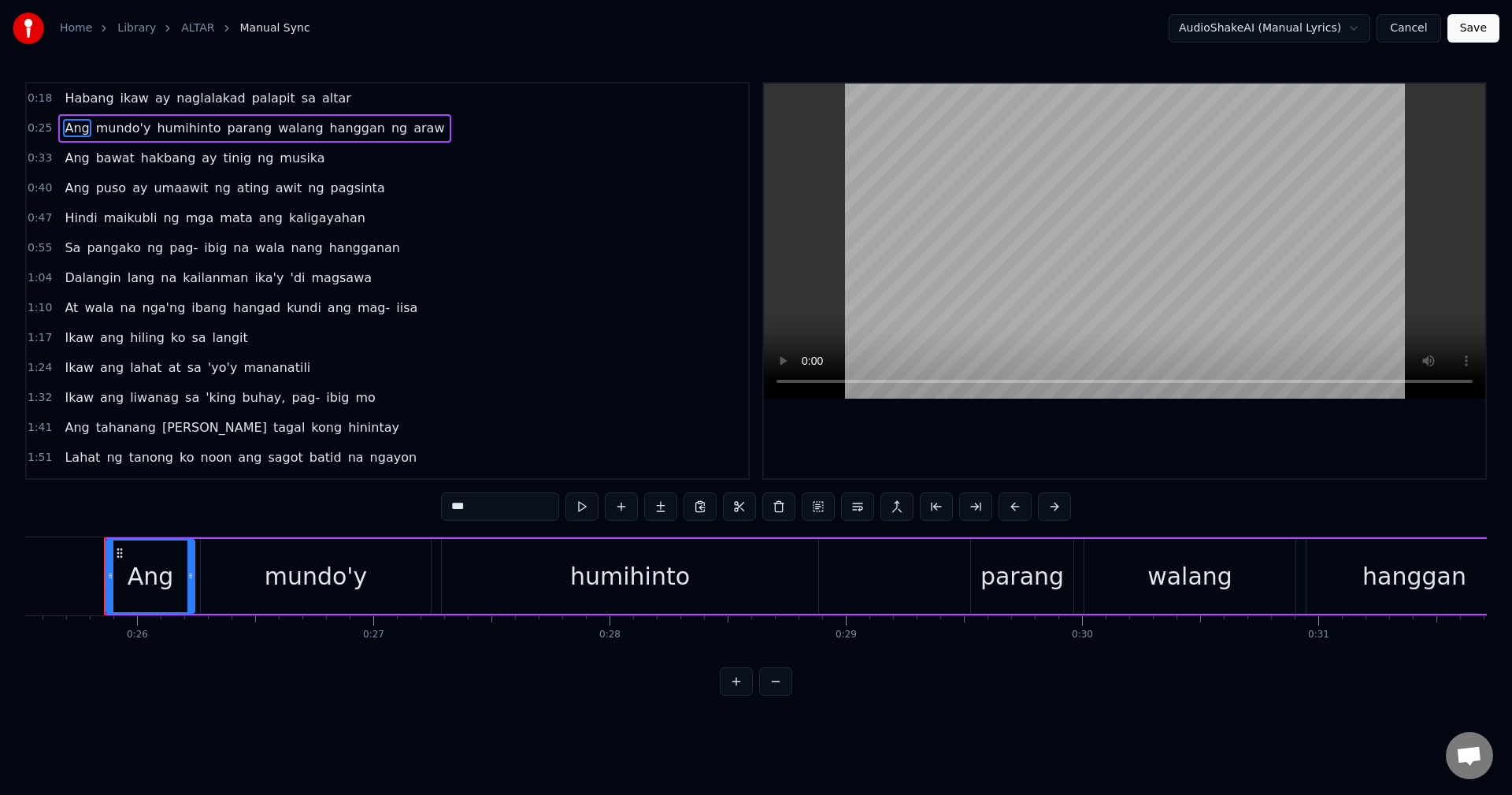
click at [62, 115] on div "Ang mundo'y humihinto parang walang hanggan ng araw" at bounding box center [253, 128] width 392 height 28
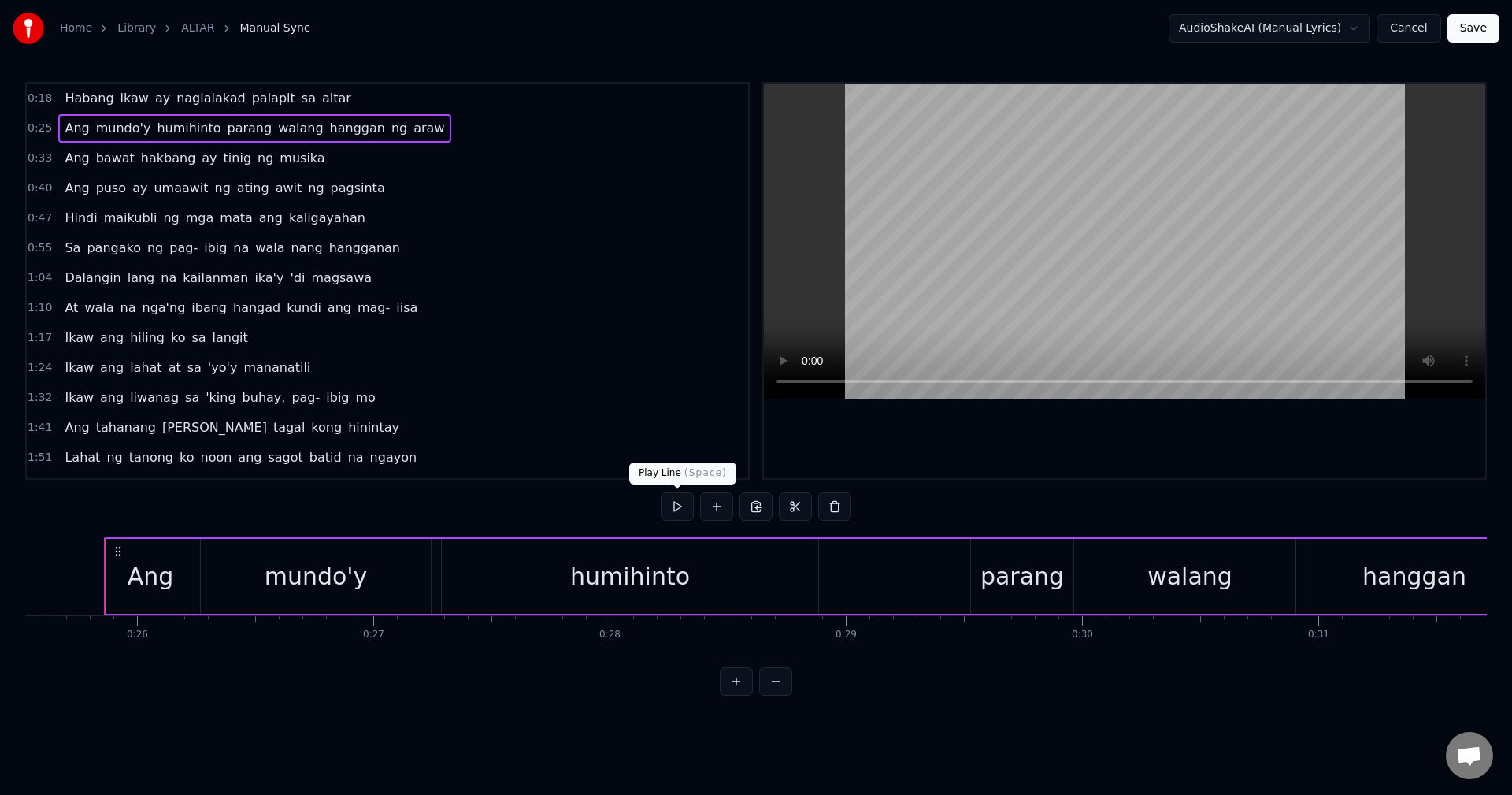
click at [677, 506] on button at bounding box center [677, 506] width 33 height 28
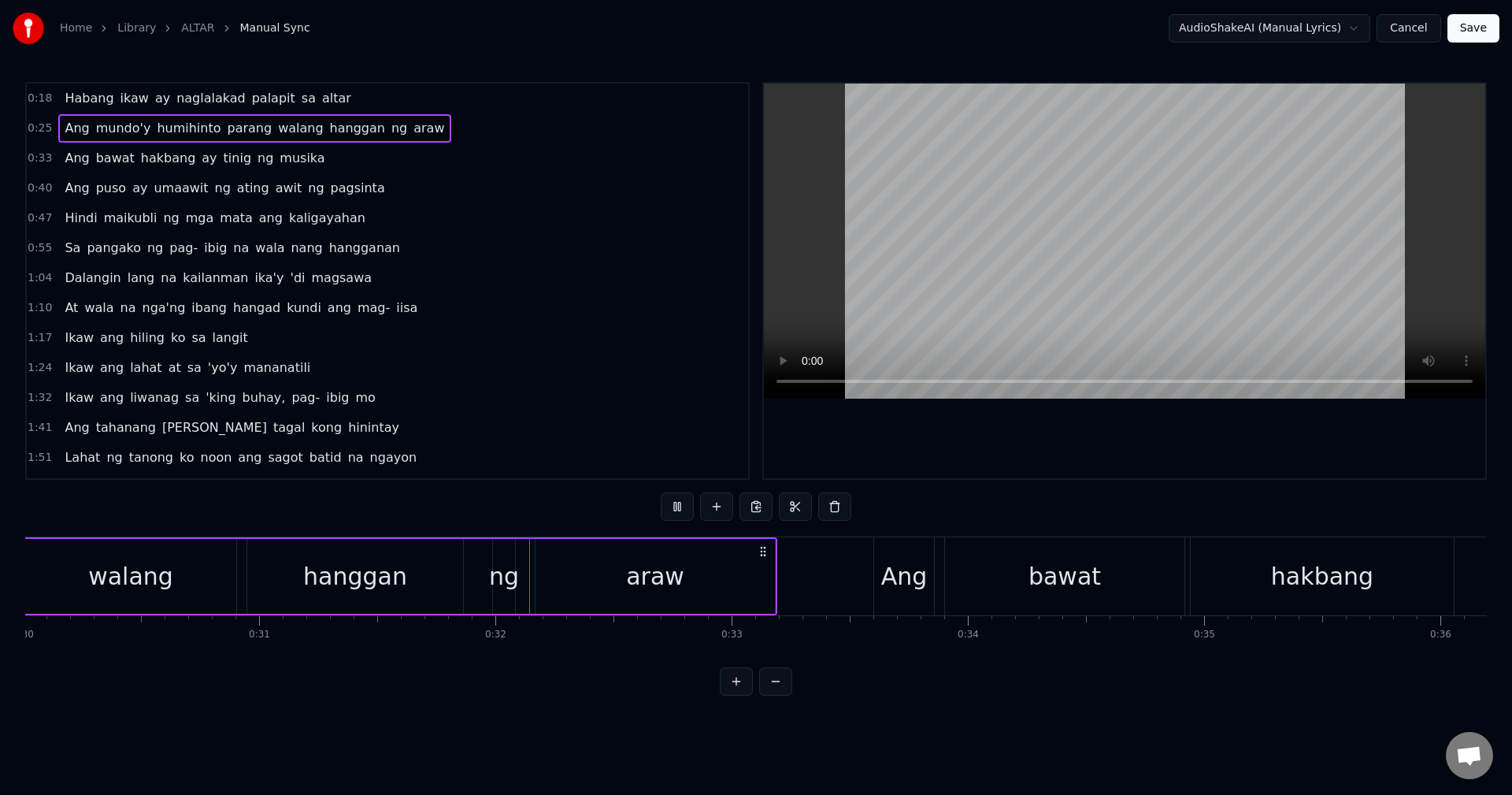
scroll to position [0, 7395]
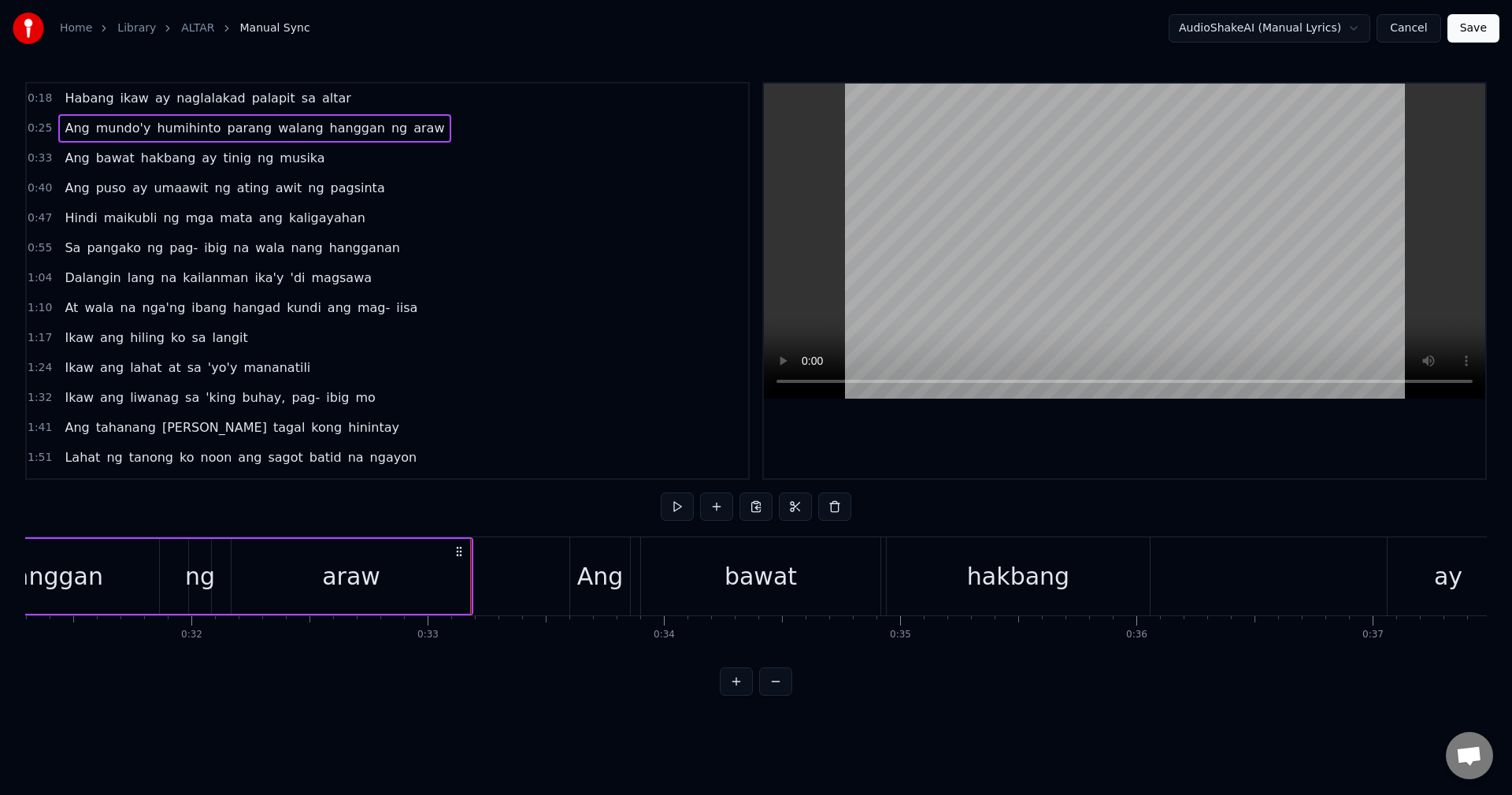
click at [58, 146] on div "Ang bawat hakbang ay tinig ng musika" at bounding box center [194, 158] width 272 height 28
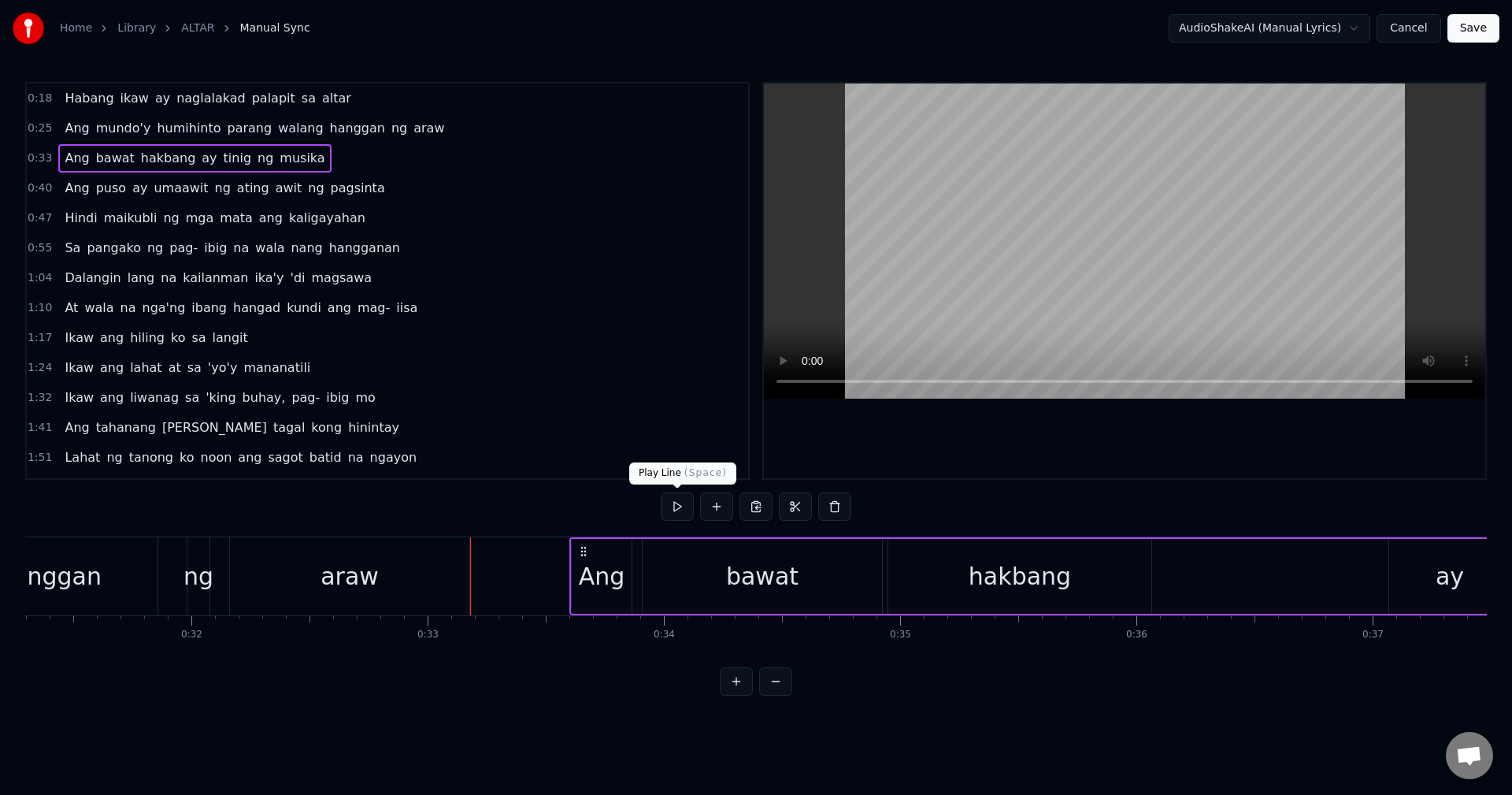
click at [677, 505] on button at bounding box center [677, 506] width 33 height 28
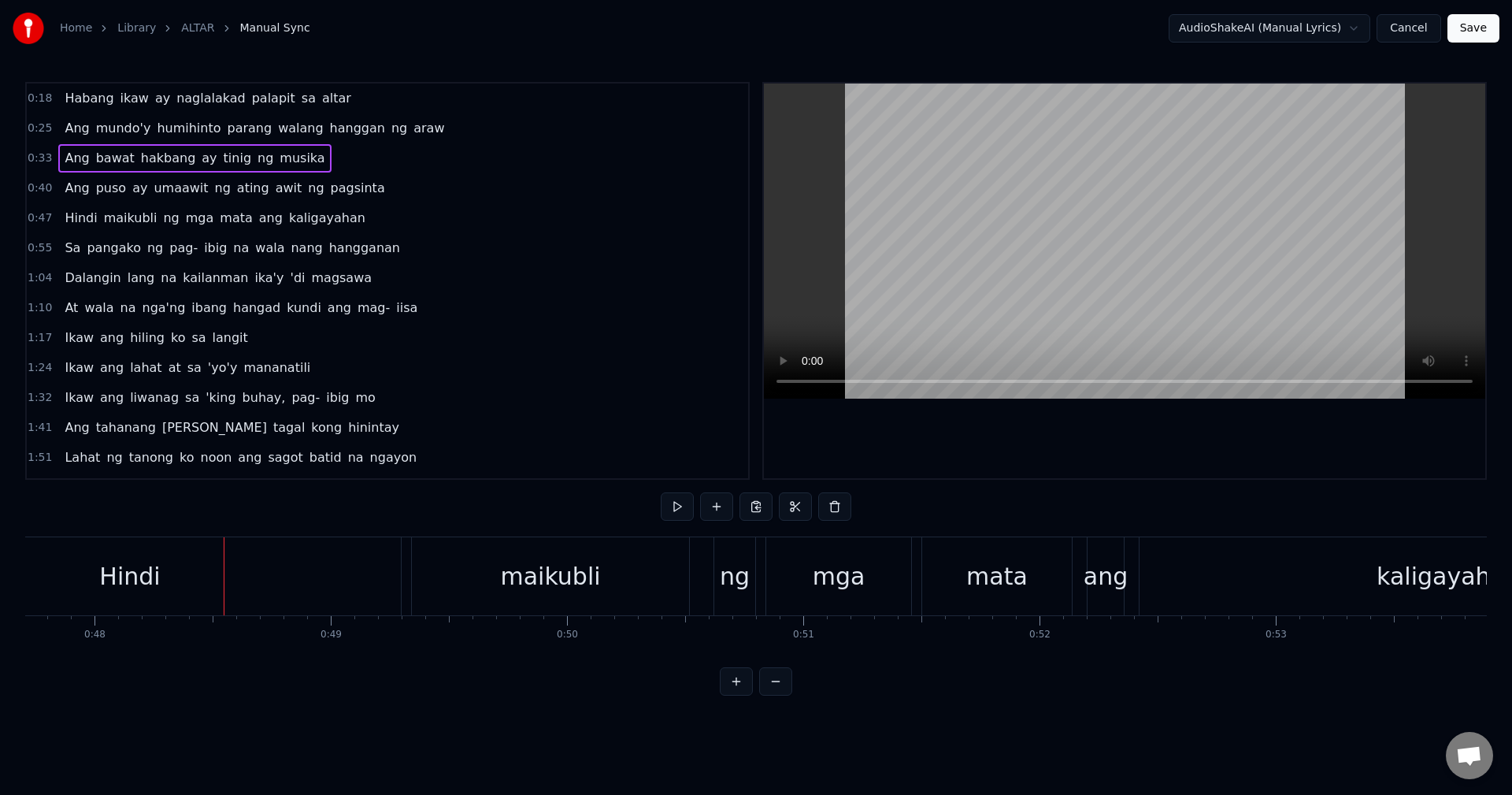
scroll to position [0, 11210]
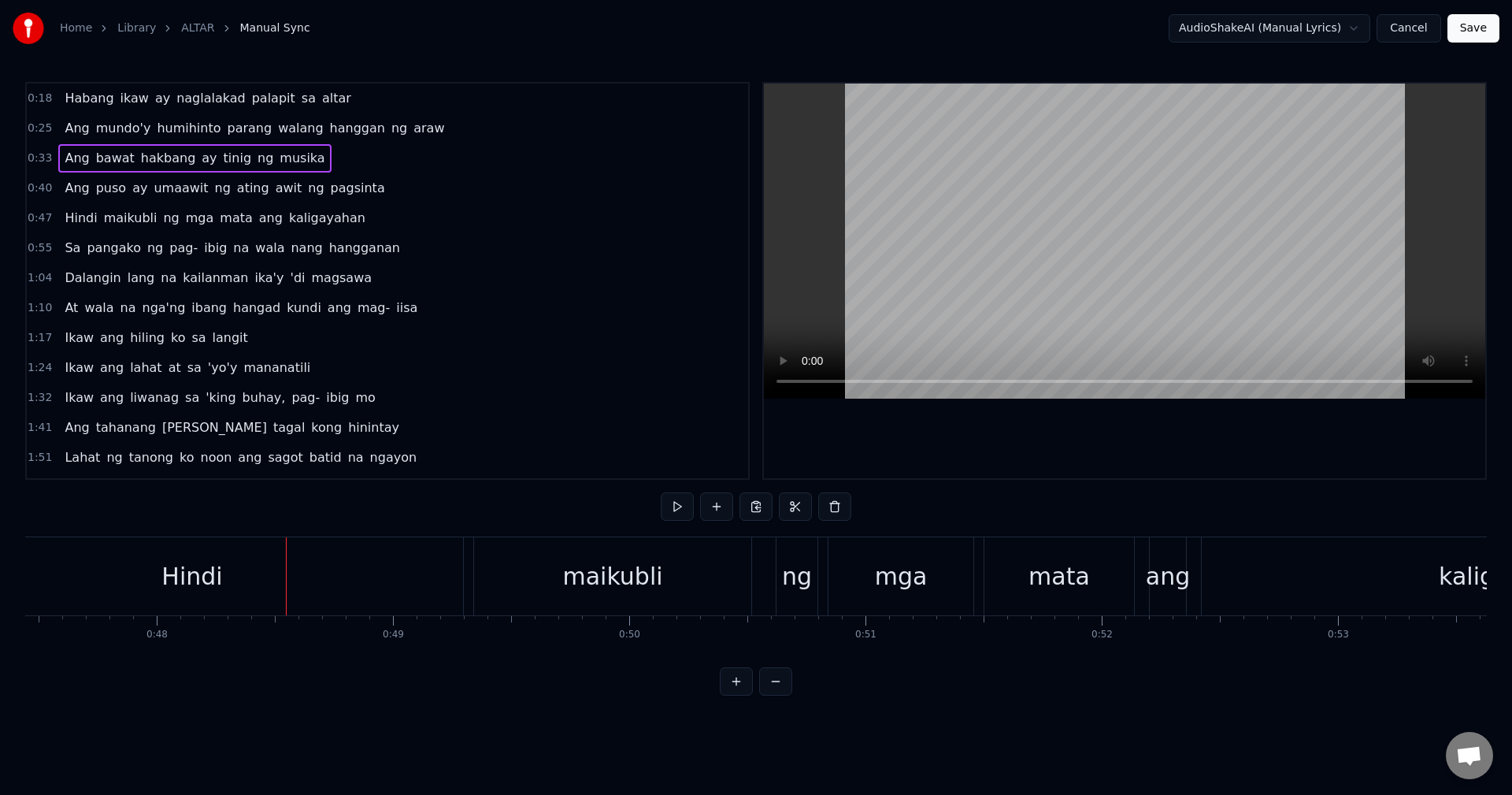
click at [201, 580] on div "Hindi" at bounding box center [192, 576] width 61 height 36
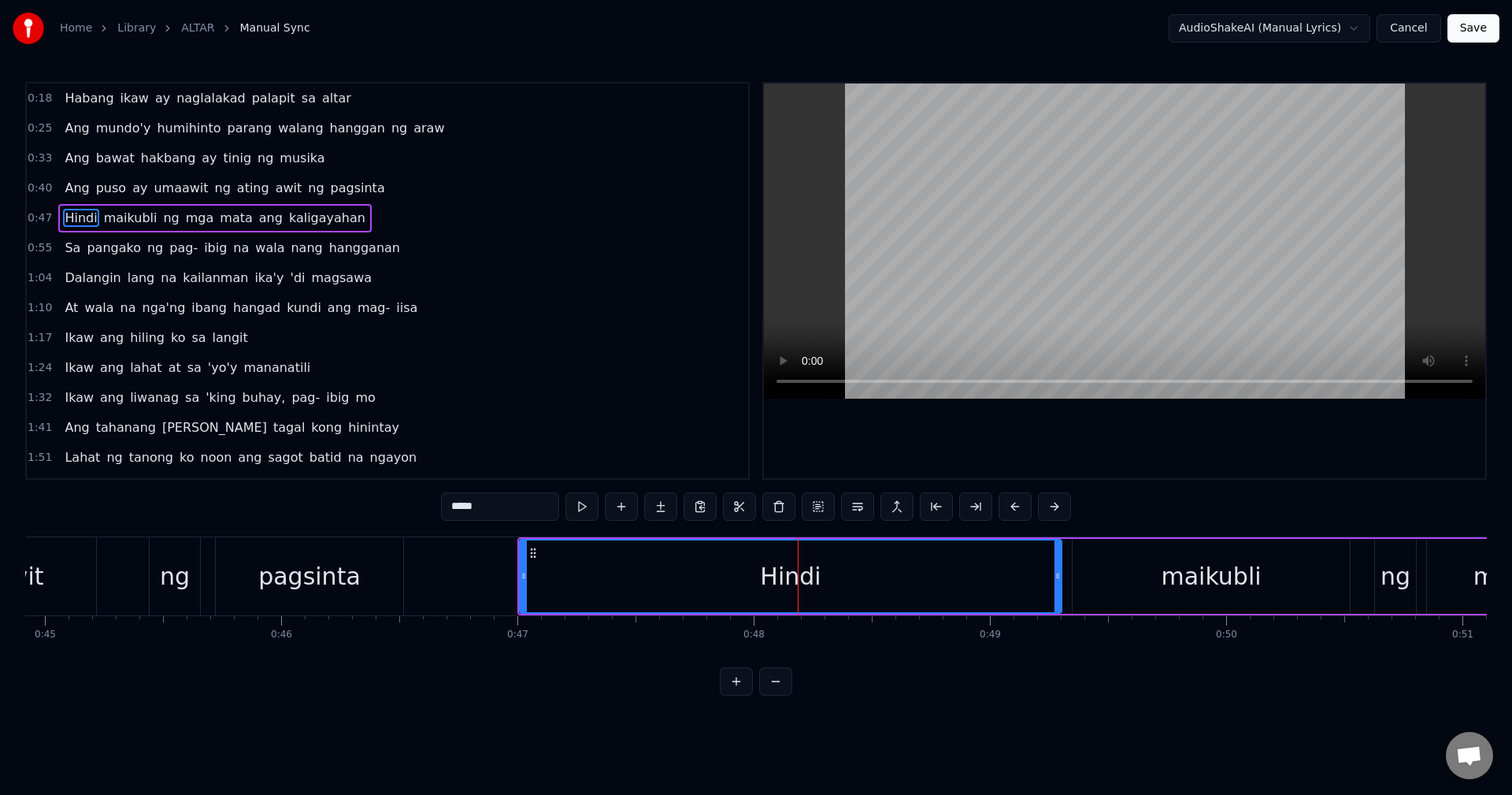
scroll to position [0, 10551]
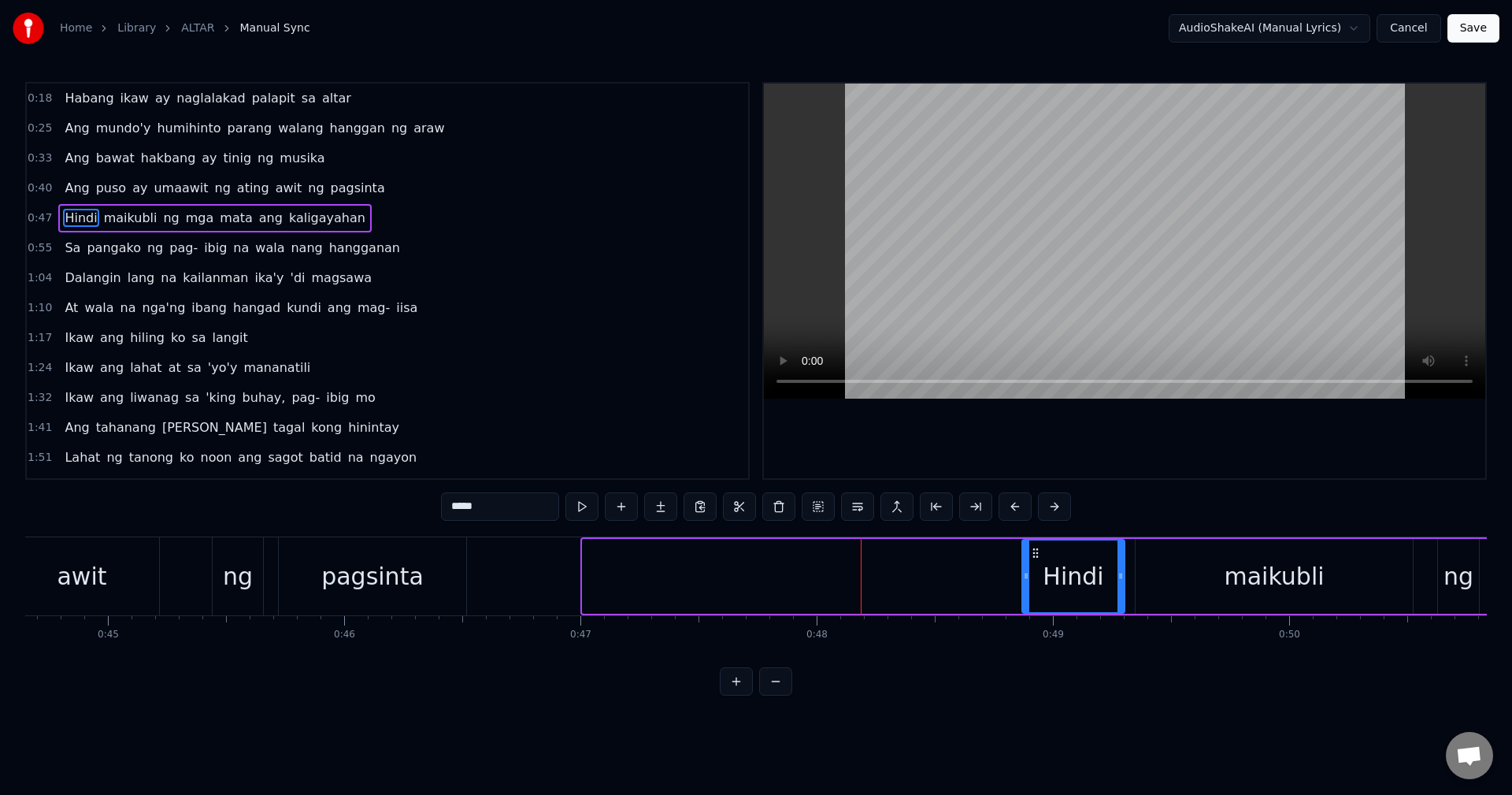
drag, startPoint x: 587, startPoint y: 572, endPoint x: 1027, endPoint y: 582, distance: 440.1
click at [1027, 582] on icon at bounding box center [1026, 575] width 7 height 12
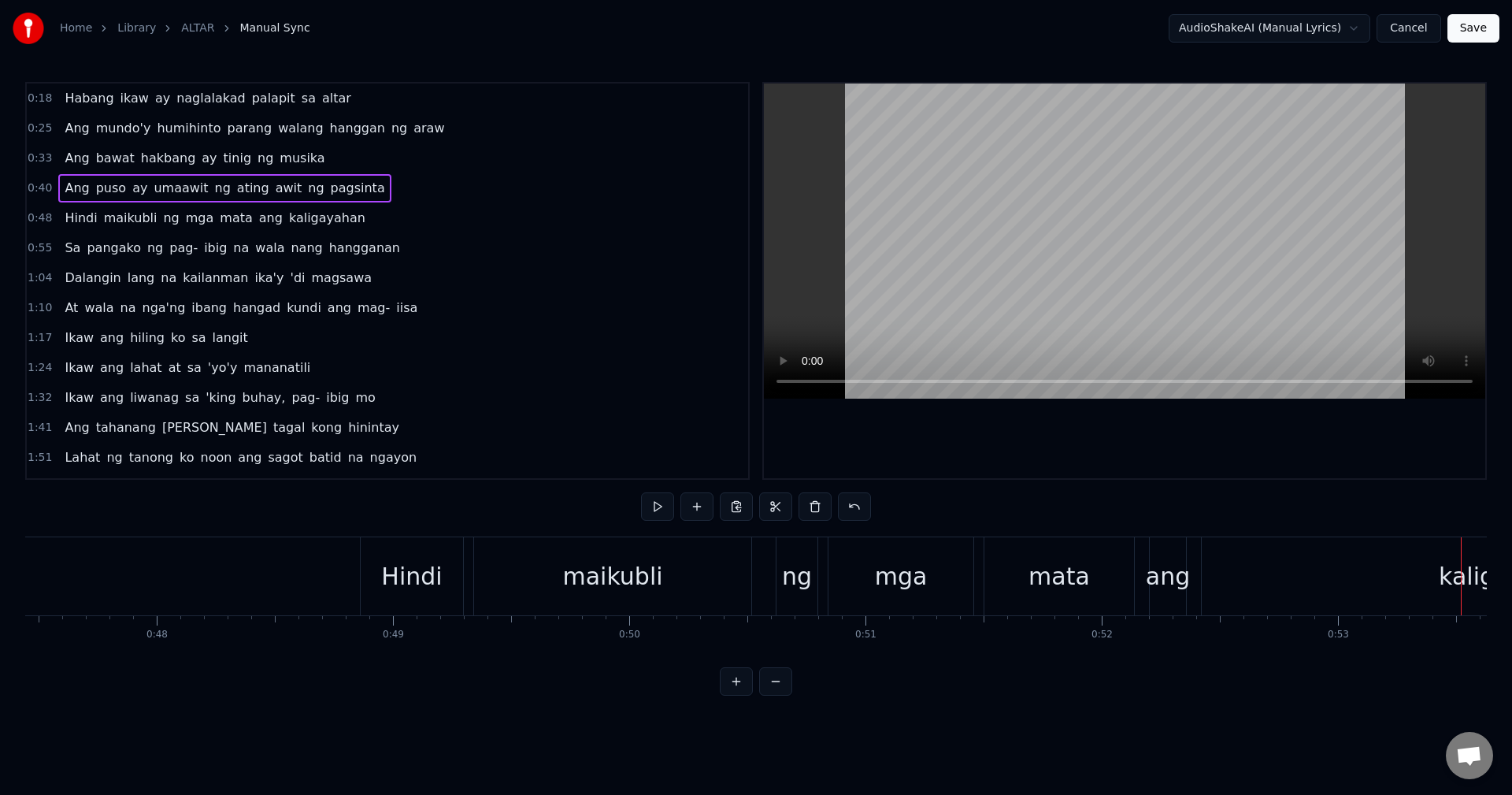
scroll to position [0, 11116]
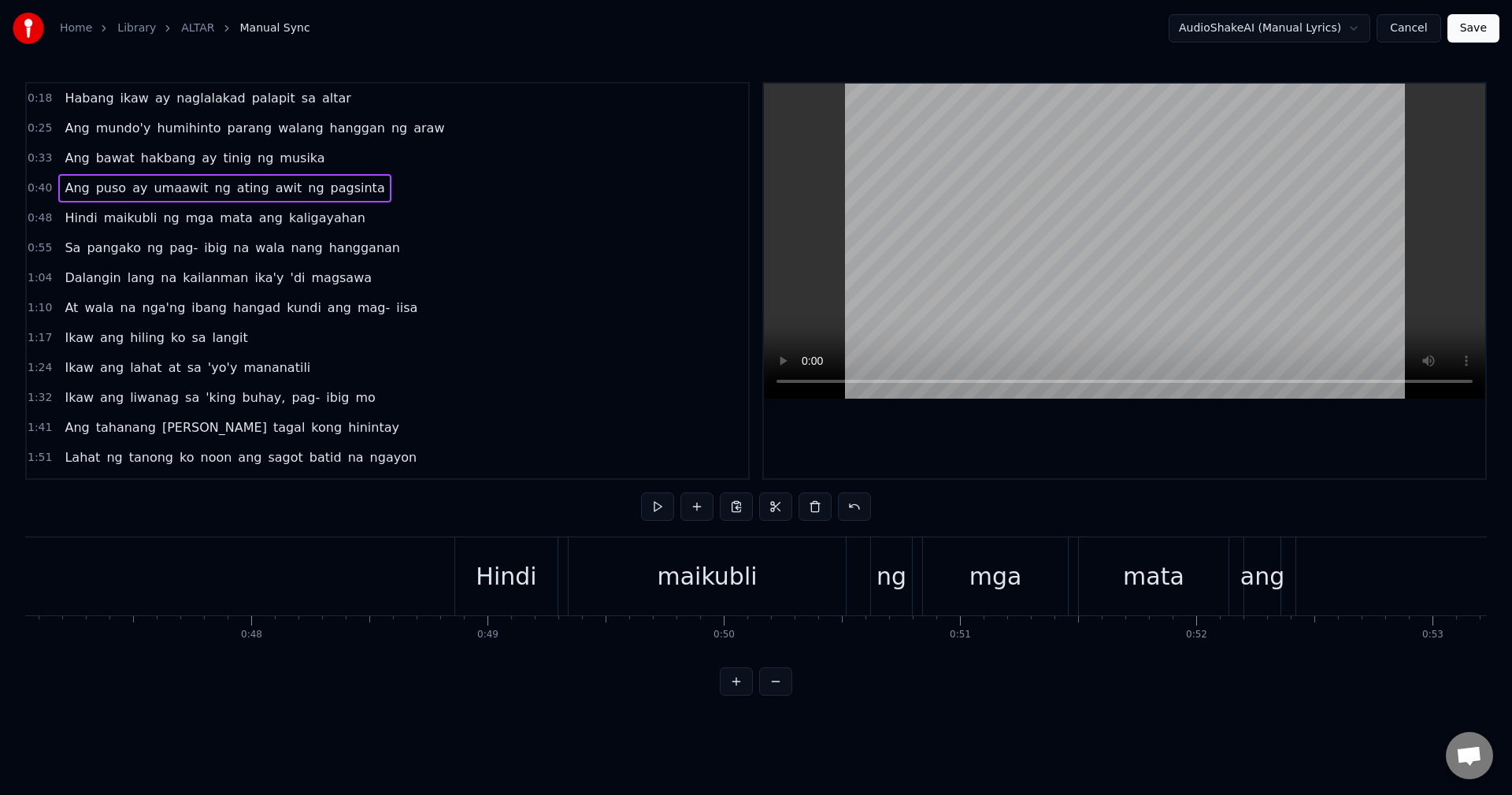
click at [592, 558] on div "maikubli" at bounding box center [707, 575] width 278 height 78
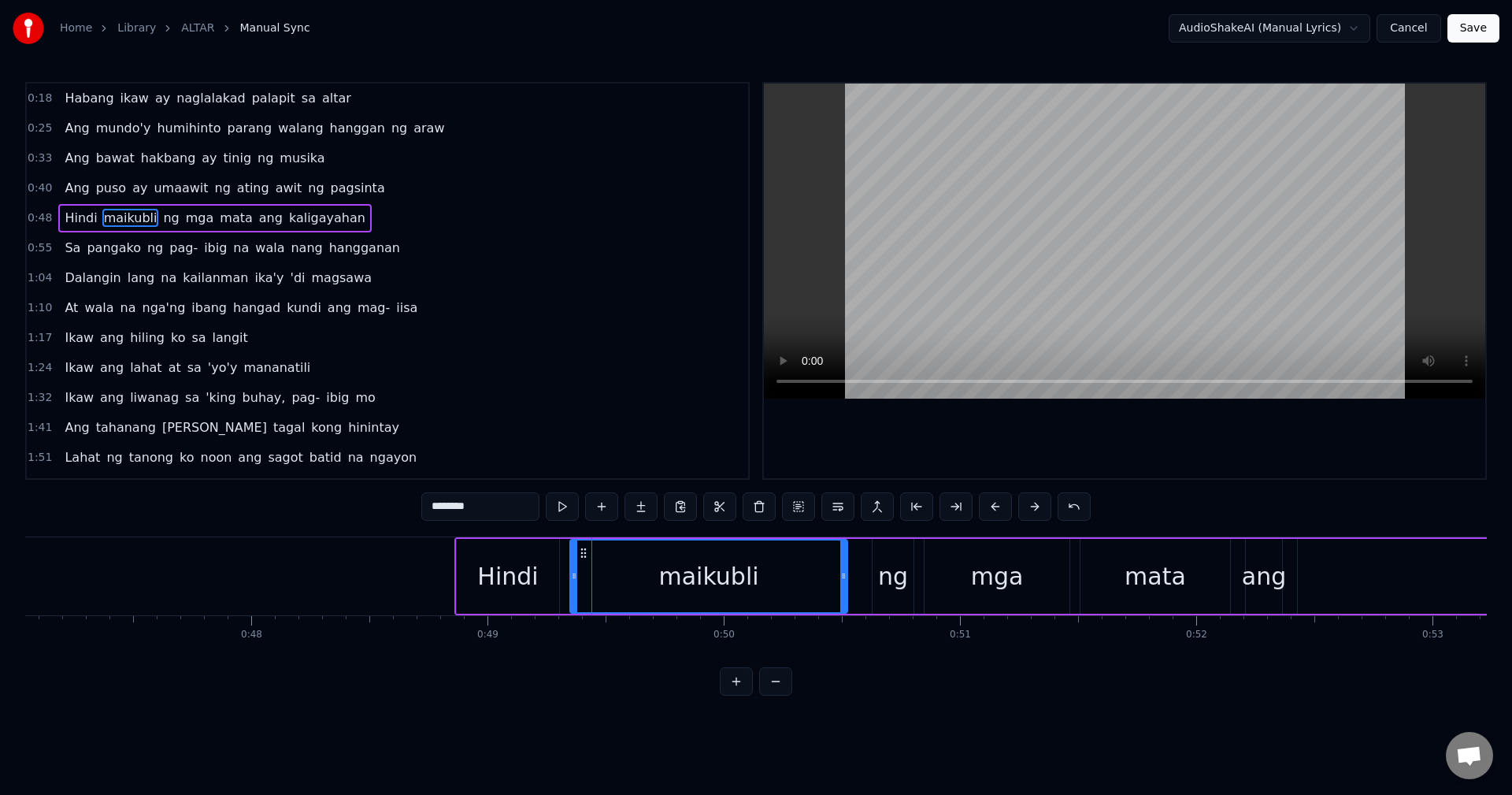
click at [511, 547] on div "Hindi" at bounding box center [509, 576] width 103 height 75
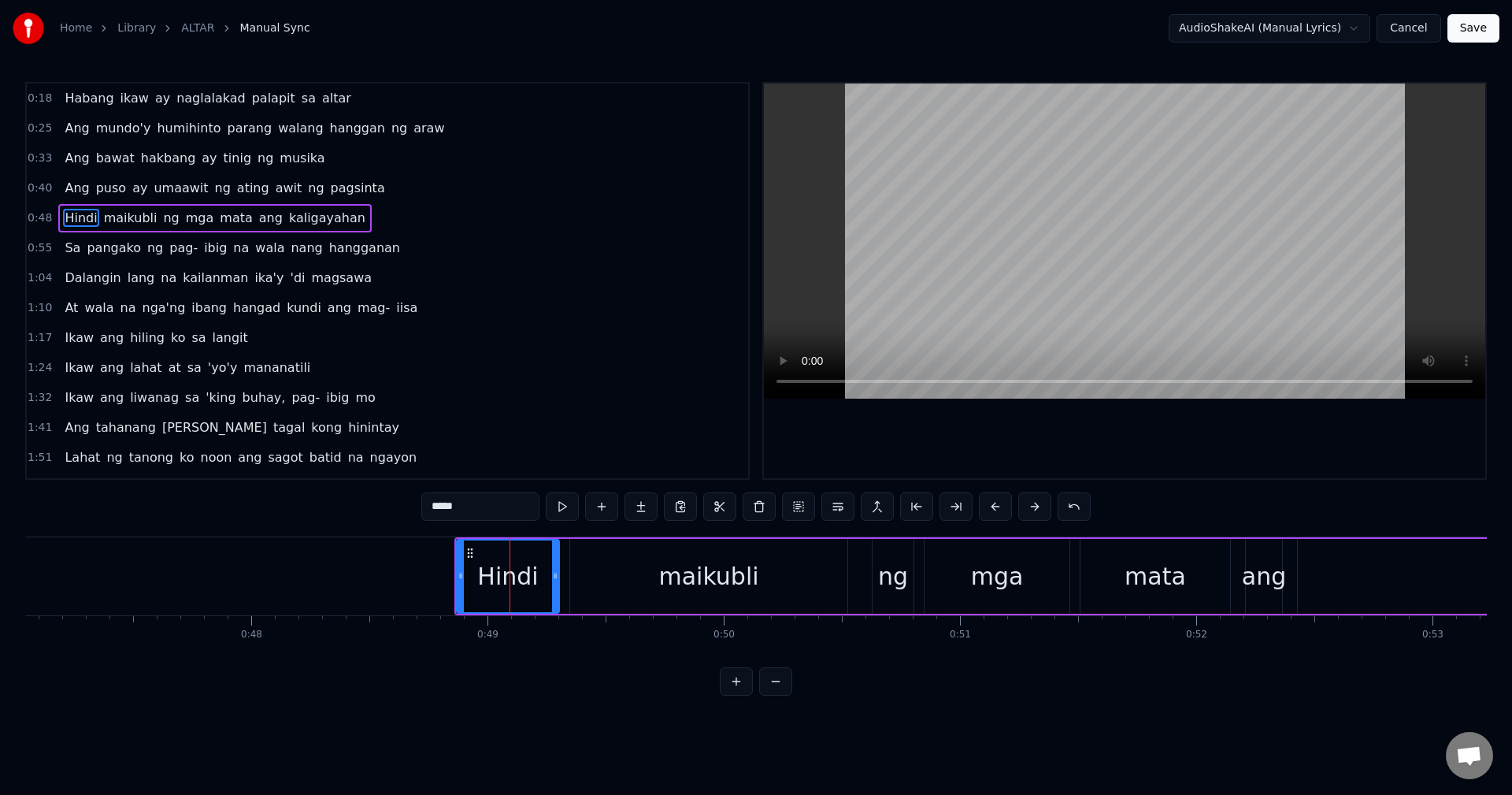
click at [629, 571] on div "maikubli" at bounding box center [709, 576] width 278 height 75
type input "********"
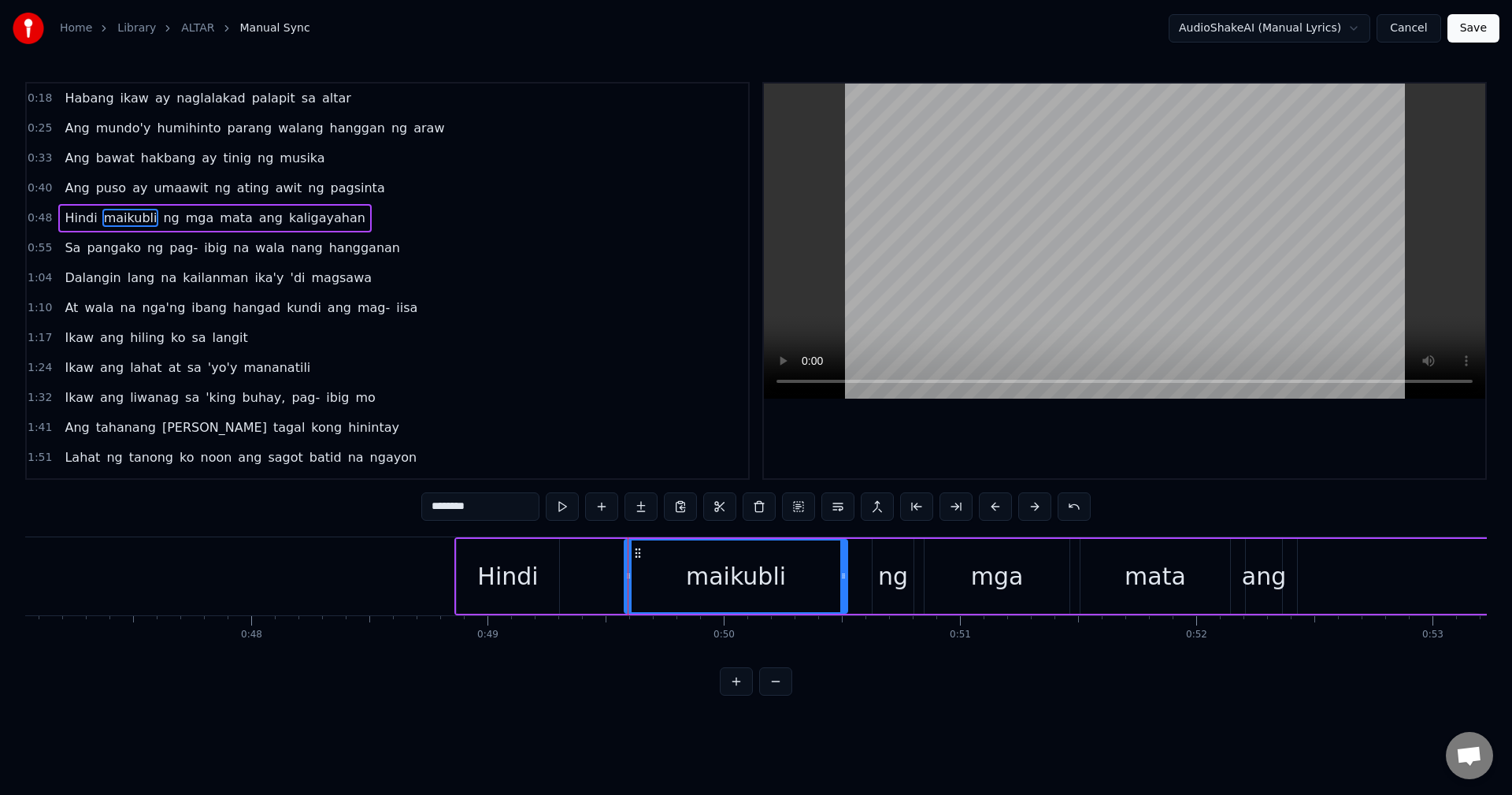
drag, startPoint x: 573, startPoint y: 578, endPoint x: 627, endPoint y: 579, distance: 54.0
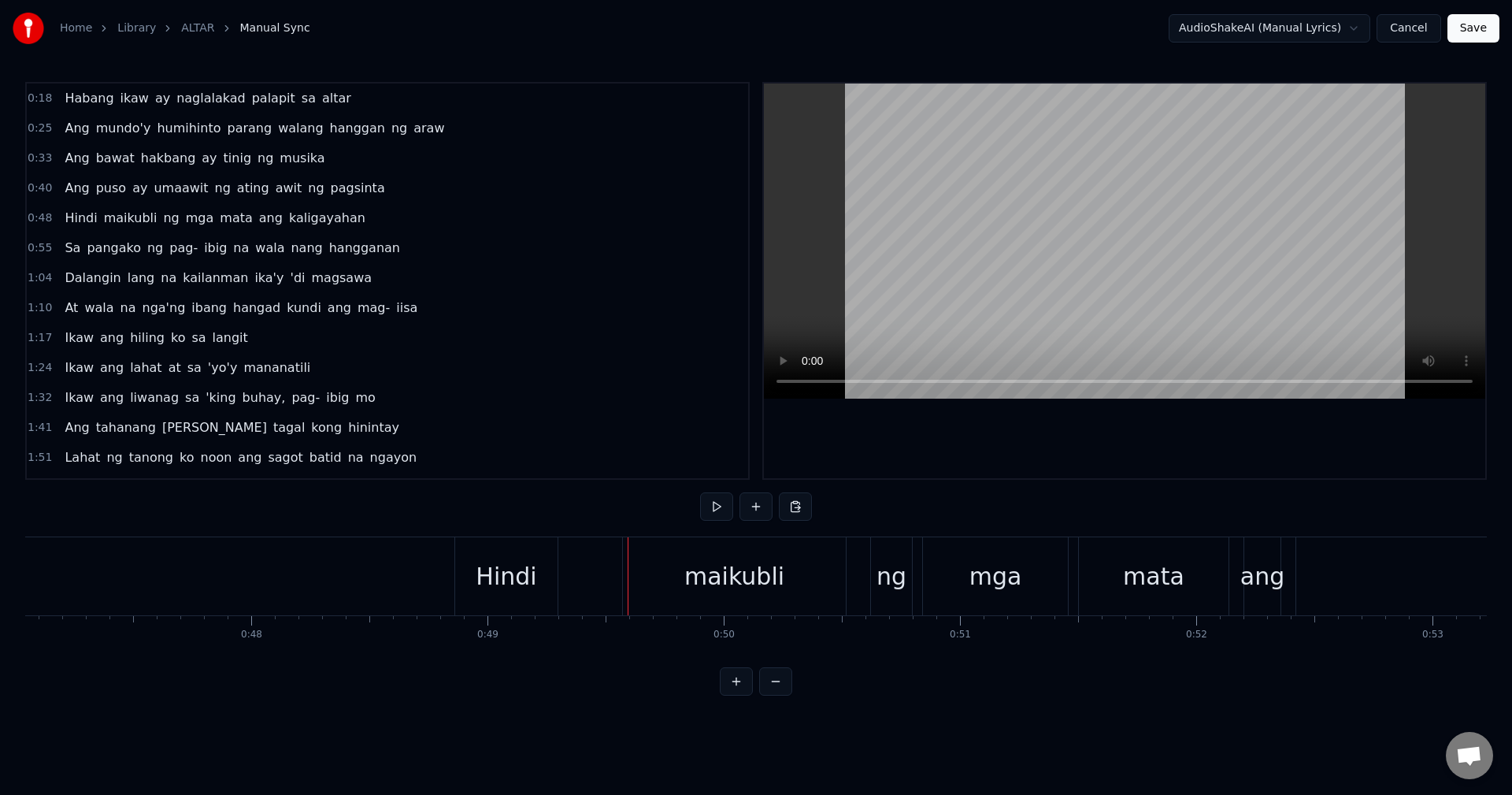
click at [512, 565] on div "Hindi" at bounding box center [506, 576] width 61 height 36
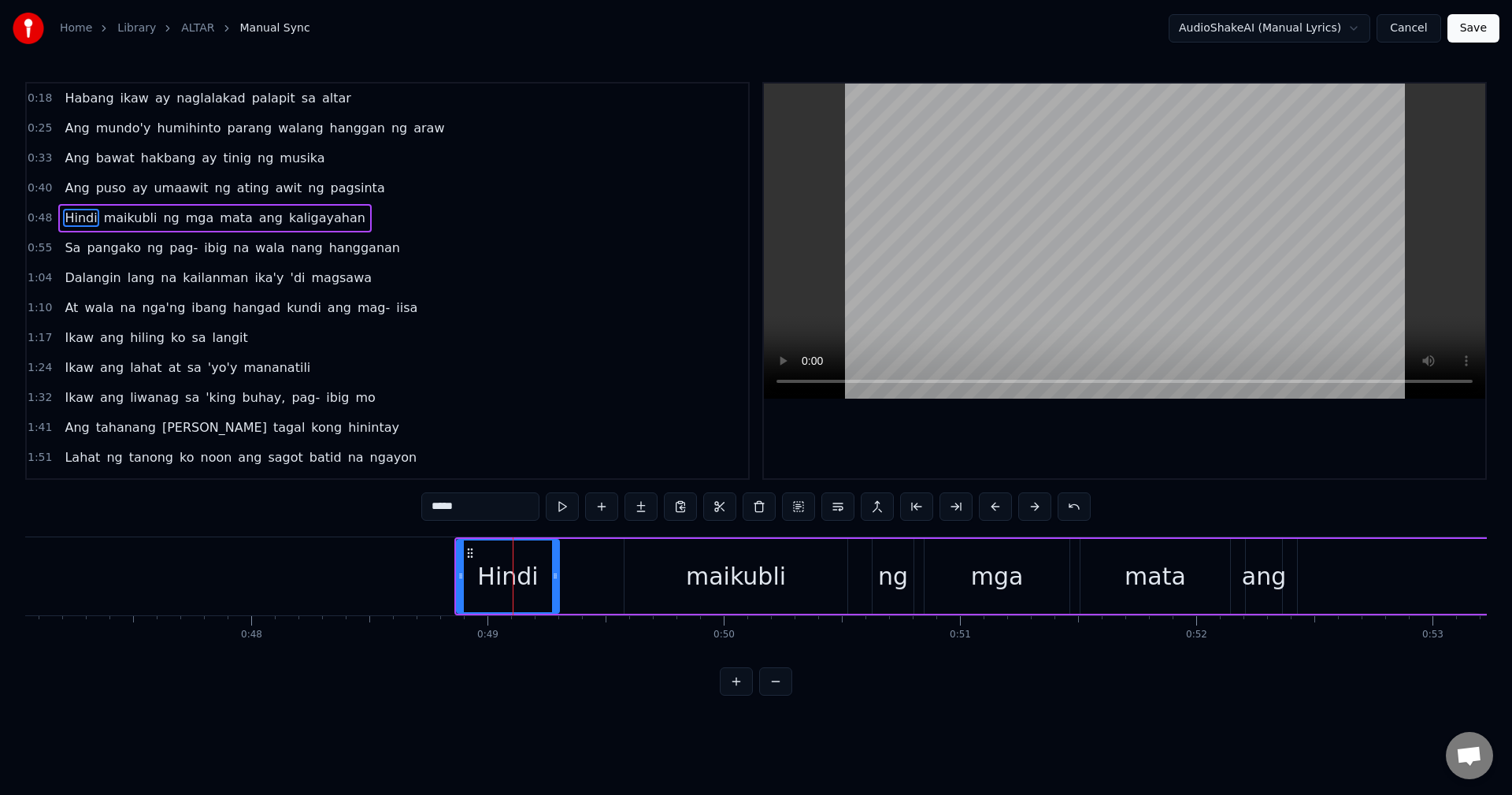
drag, startPoint x: 481, startPoint y: 551, endPoint x: 514, endPoint y: 556, distance: 33.4
click at [514, 556] on div "Hindi" at bounding box center [508, 576] width 101 height 72
drag, startPoint x: 468, startPoint y: 548, endPoint x: 527, endPoint y: 555, distance: 59.4
click at [527, 555] on icon at bounding box center [529, 553] width 12 height 12
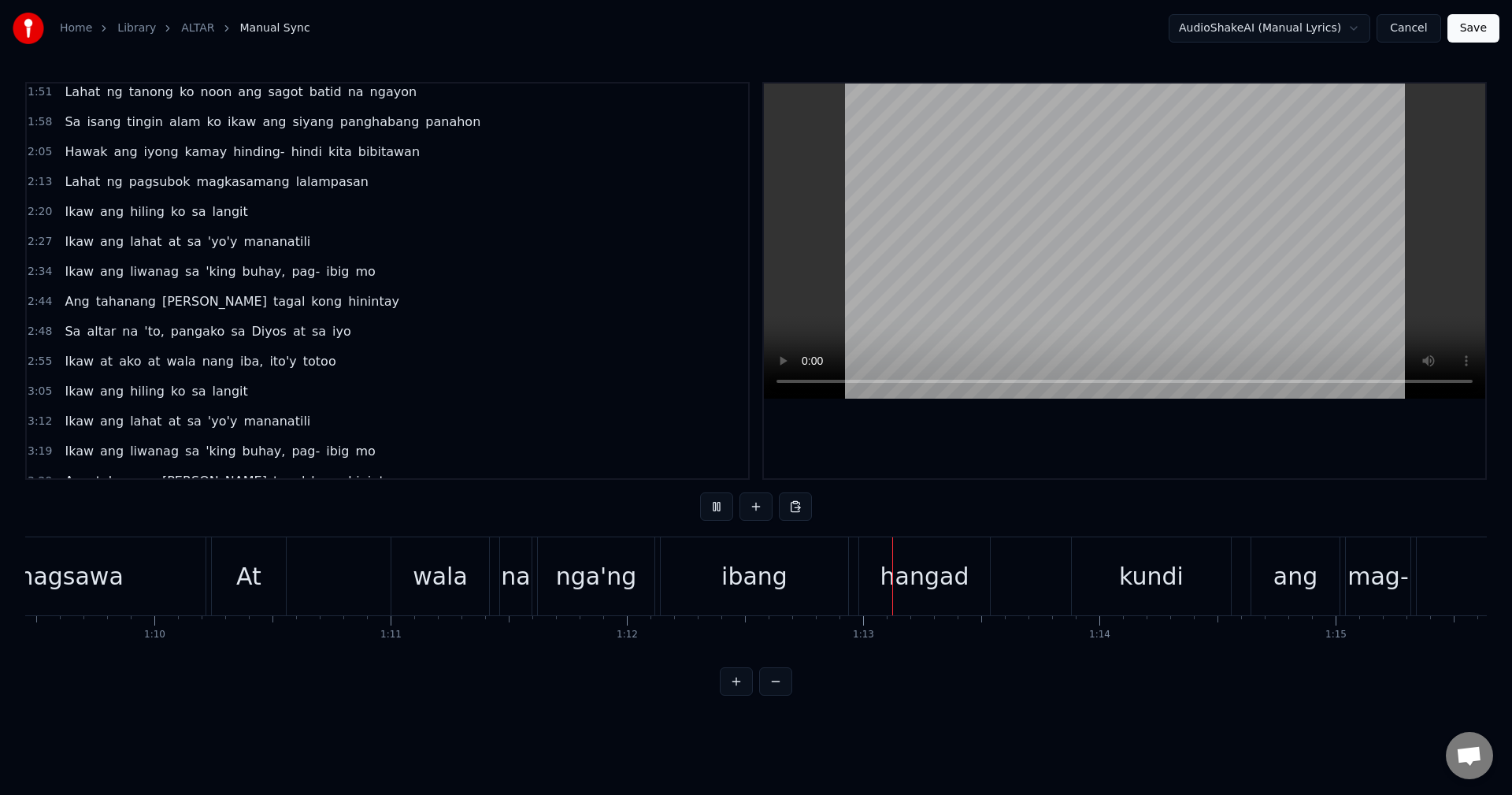
scroll to position [413, 0]
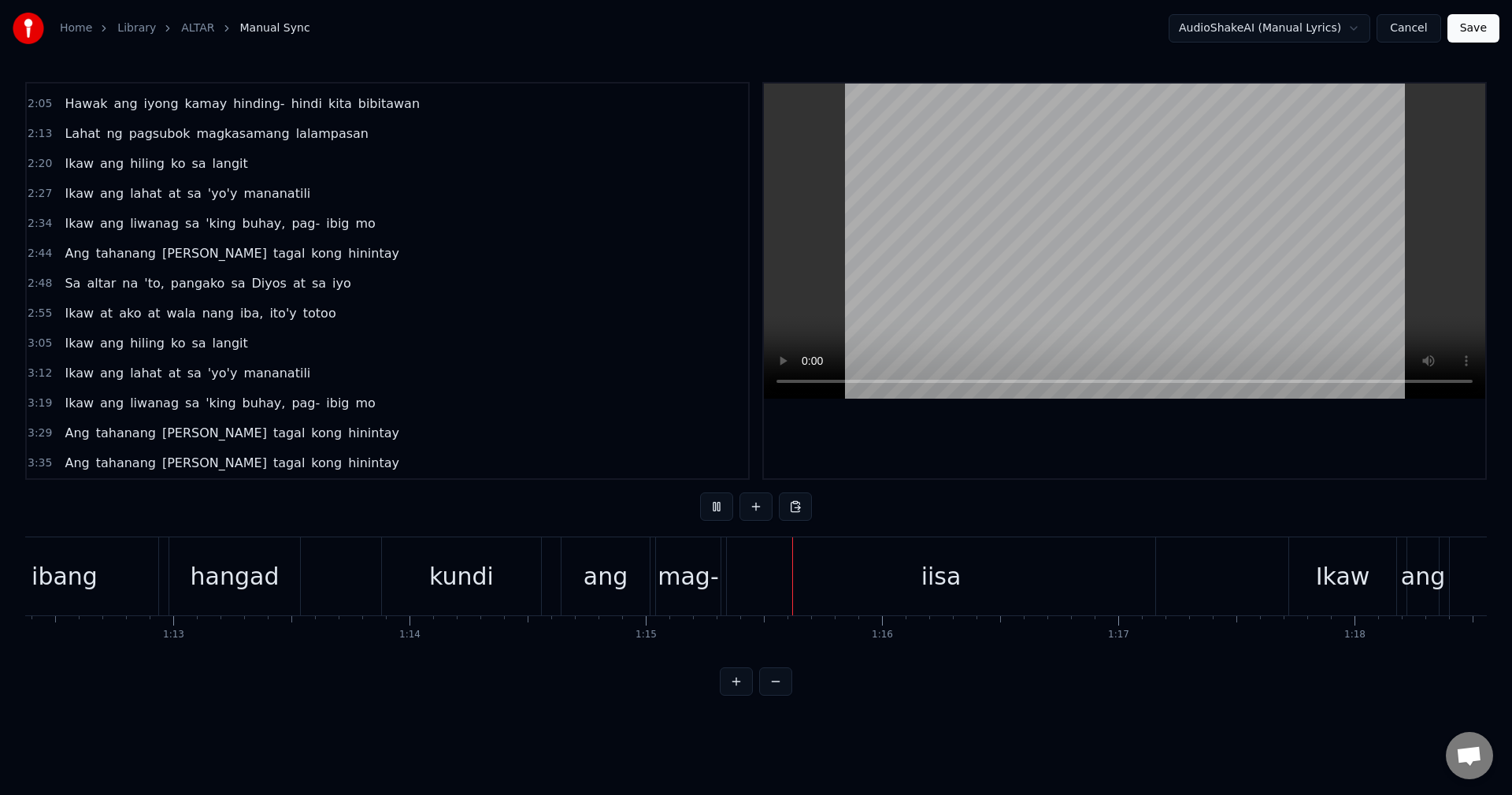
click at [62, 270] on div "Sa altar na 'to, pangako sa Diyos at sa iyo" at bounding box center [207, 283] width 298 height 28
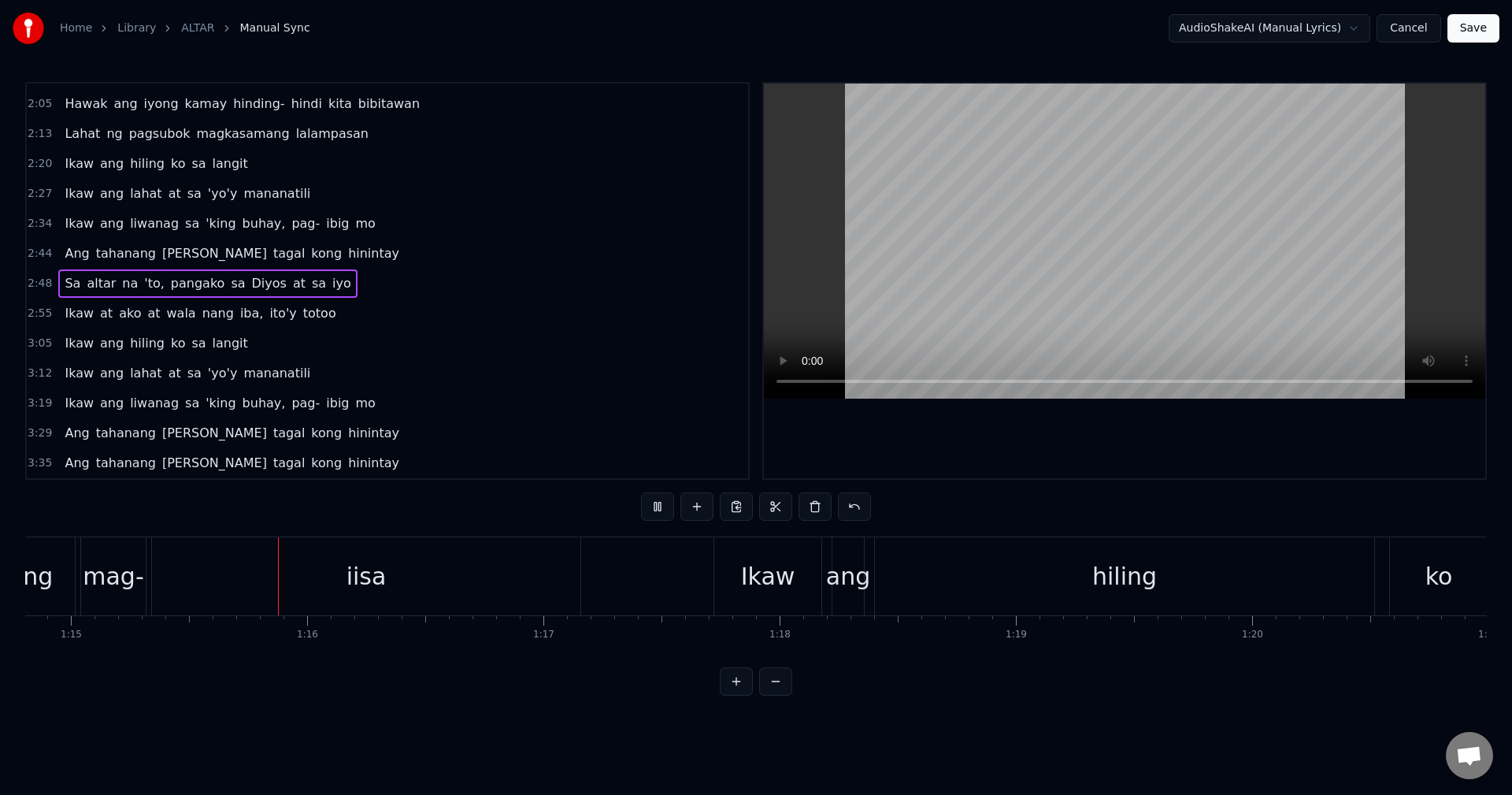
scroll to position [0, 17734]
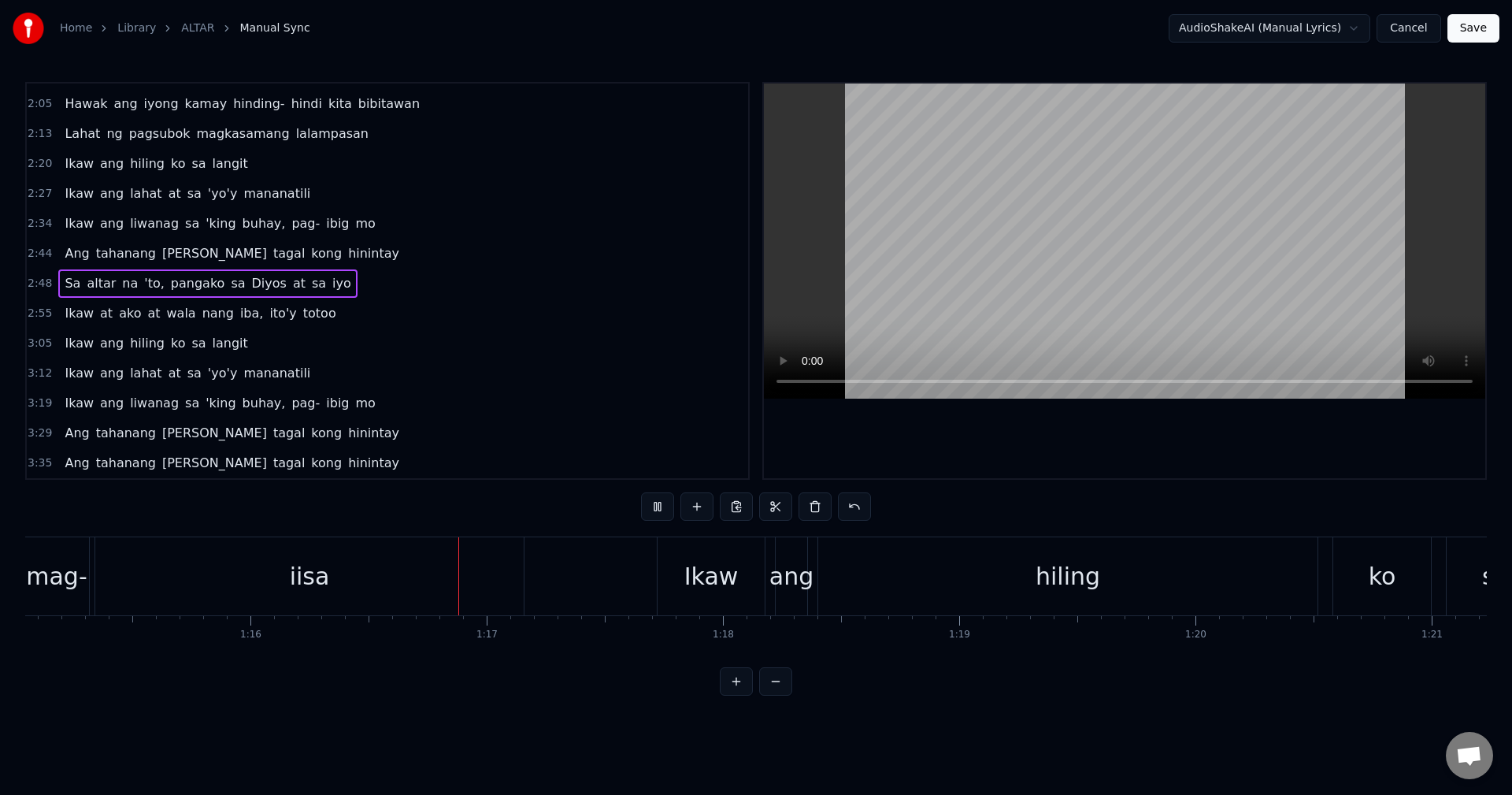
click at [62, 270] on div "Sa altar na 'to, pangako sa Diyos at sa iyo" at bounding box center [207, 283] width 298 height 28
click at [67, 267] on div "Ang tahanang [PERSON_NAME] kong hinintay" at bounding box center [231, 253] width 347 height 28
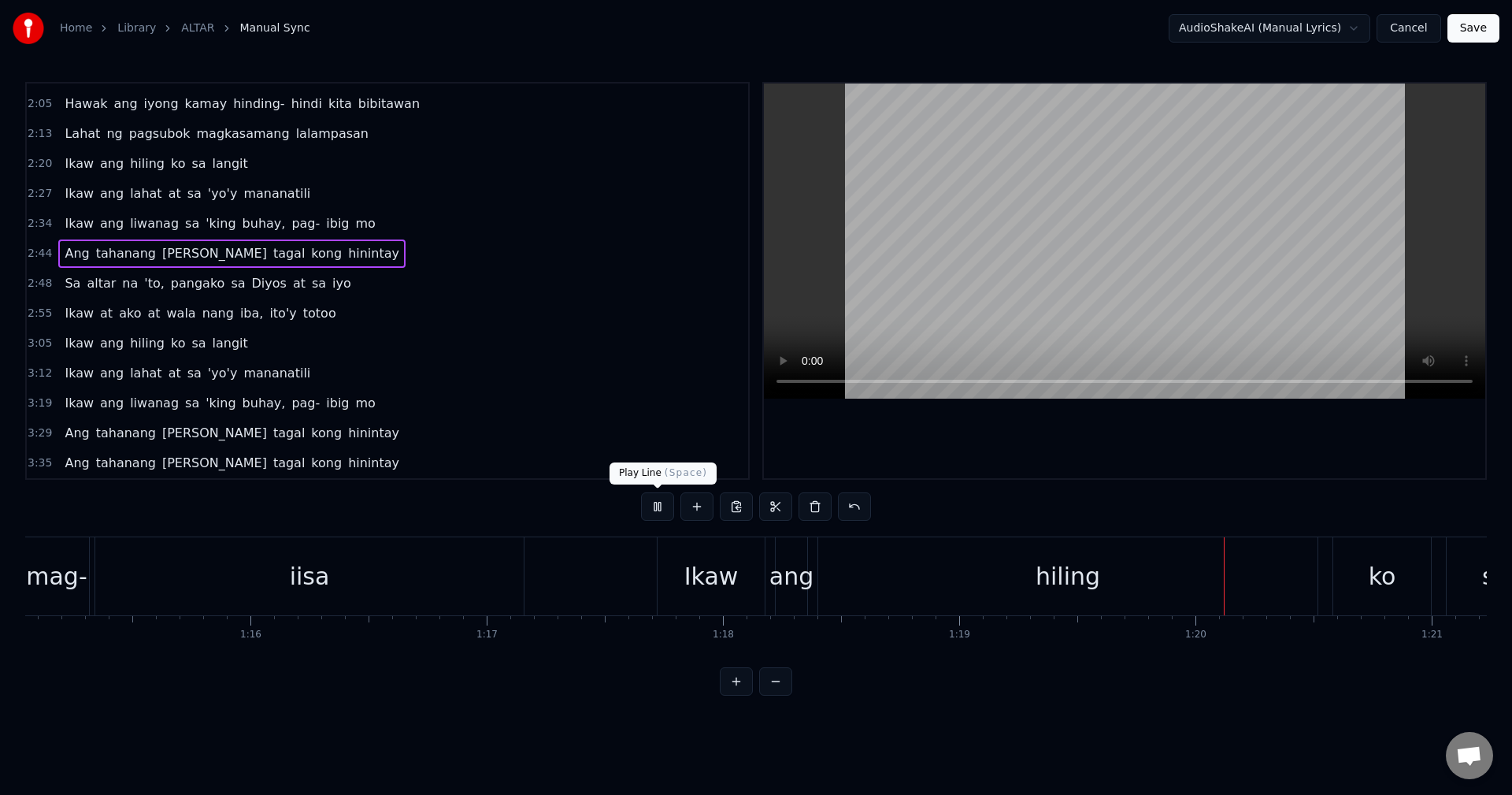
click at [658, 507] on button at bounding box center [657, 506] width 33 height 28
click at [63, 246] on span "Ang" at bounding box center [76, 253] width 27 height 18
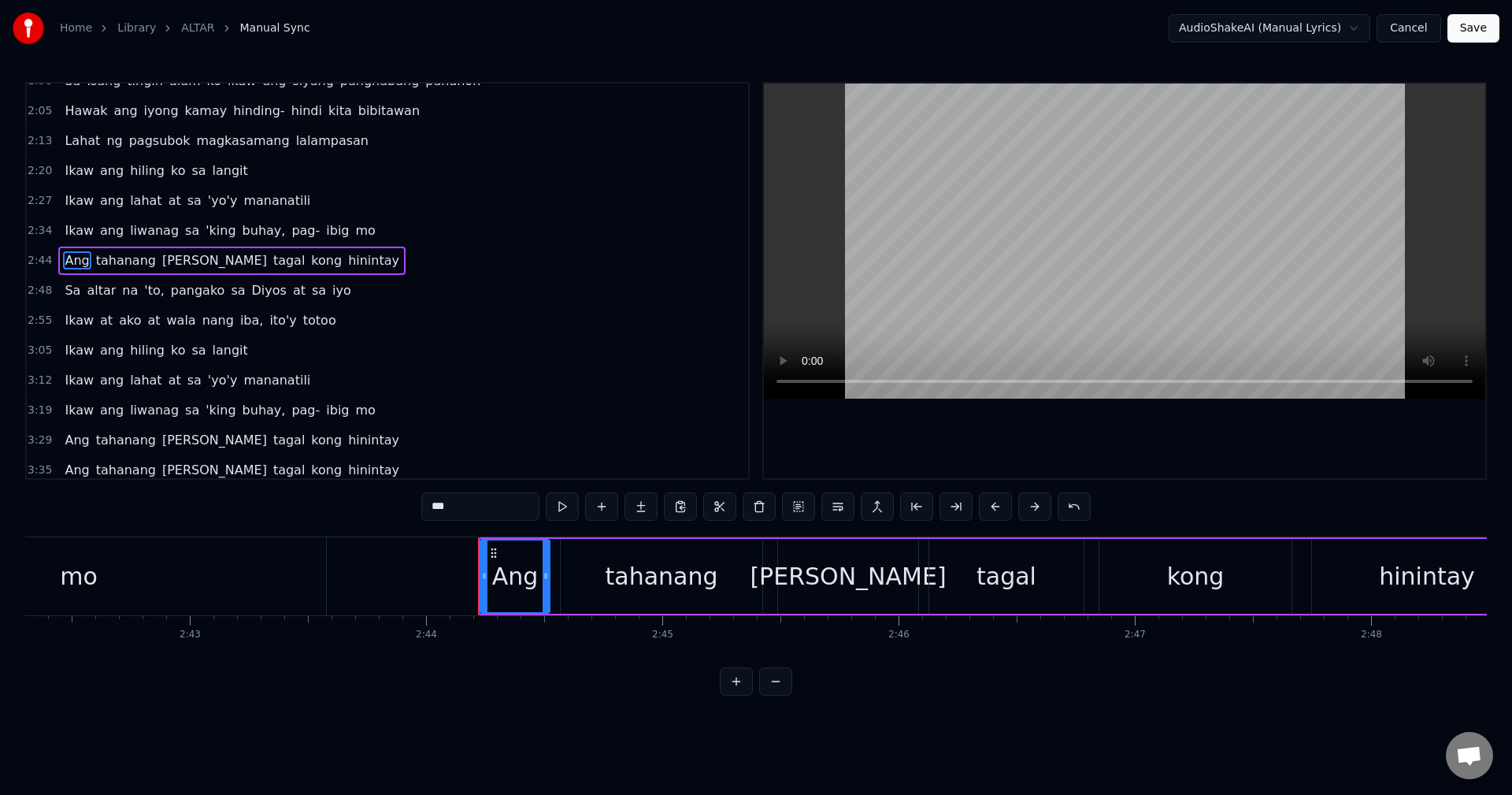
scroll to position [0, 38727]
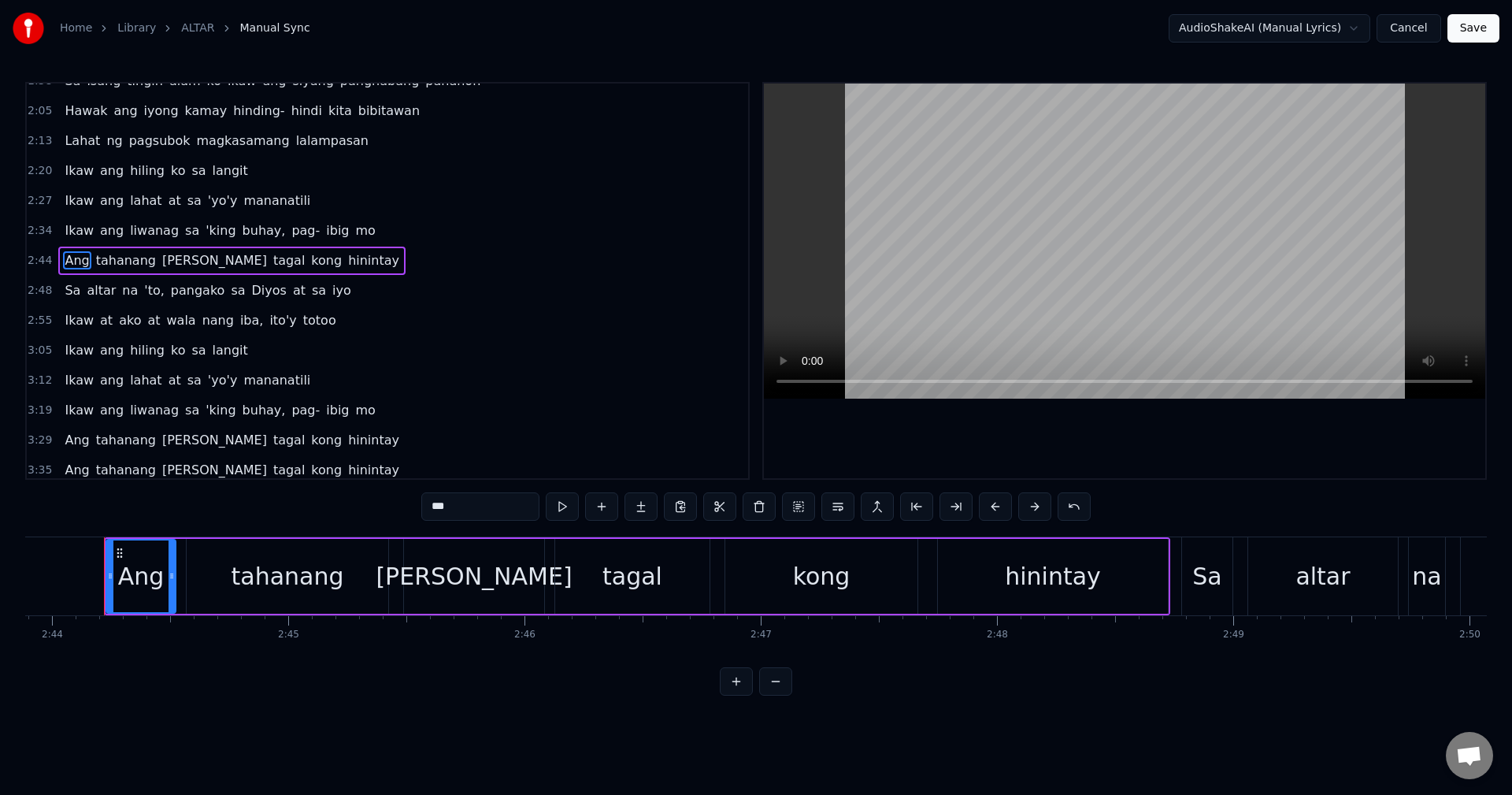
click at [62, 250] on div "Ang tahanang [PERSON_NAME] kong hinintay" at bounding box center [231, 261] width 347 height 28
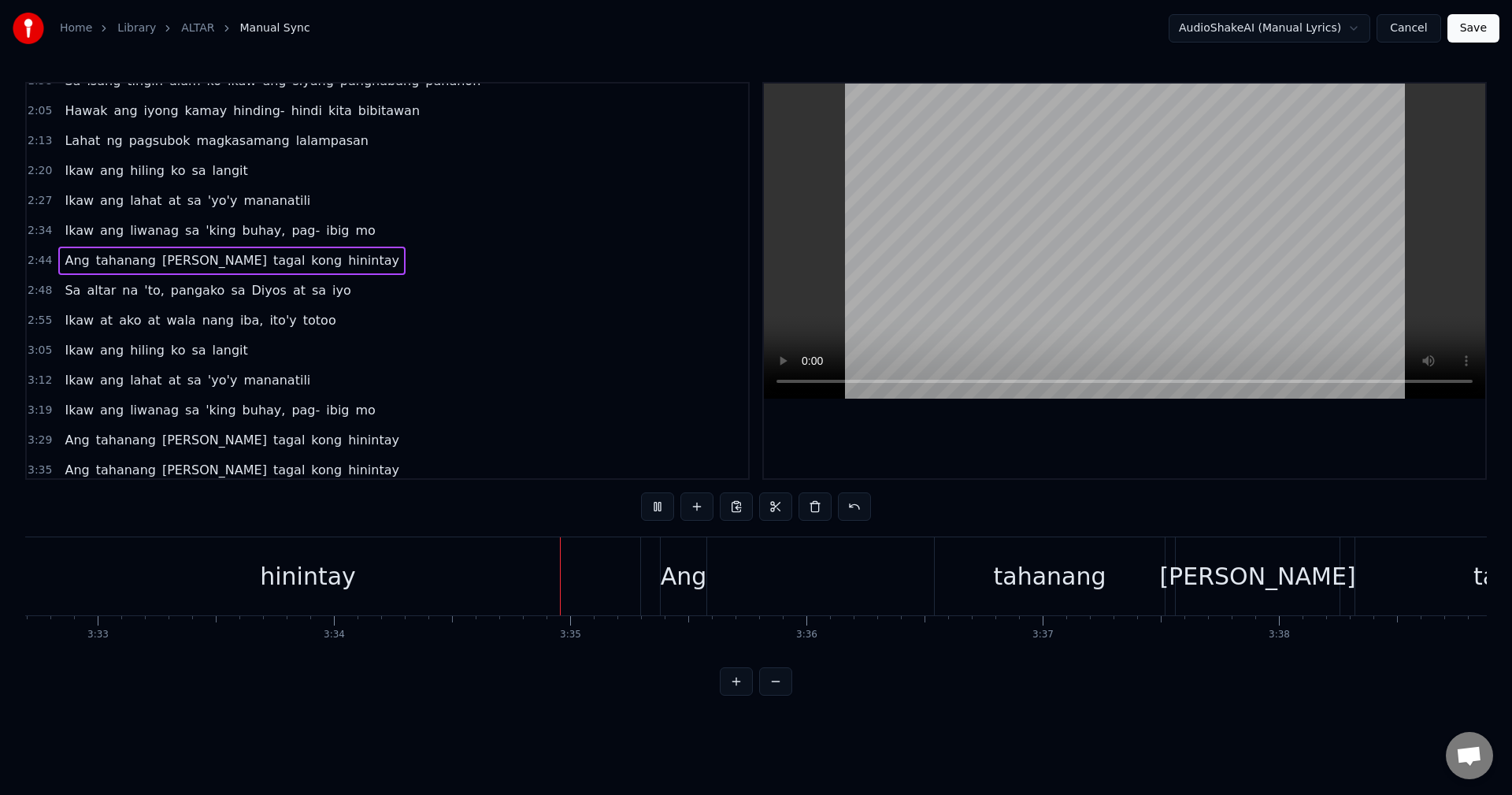
scroll to position [0, 50577]
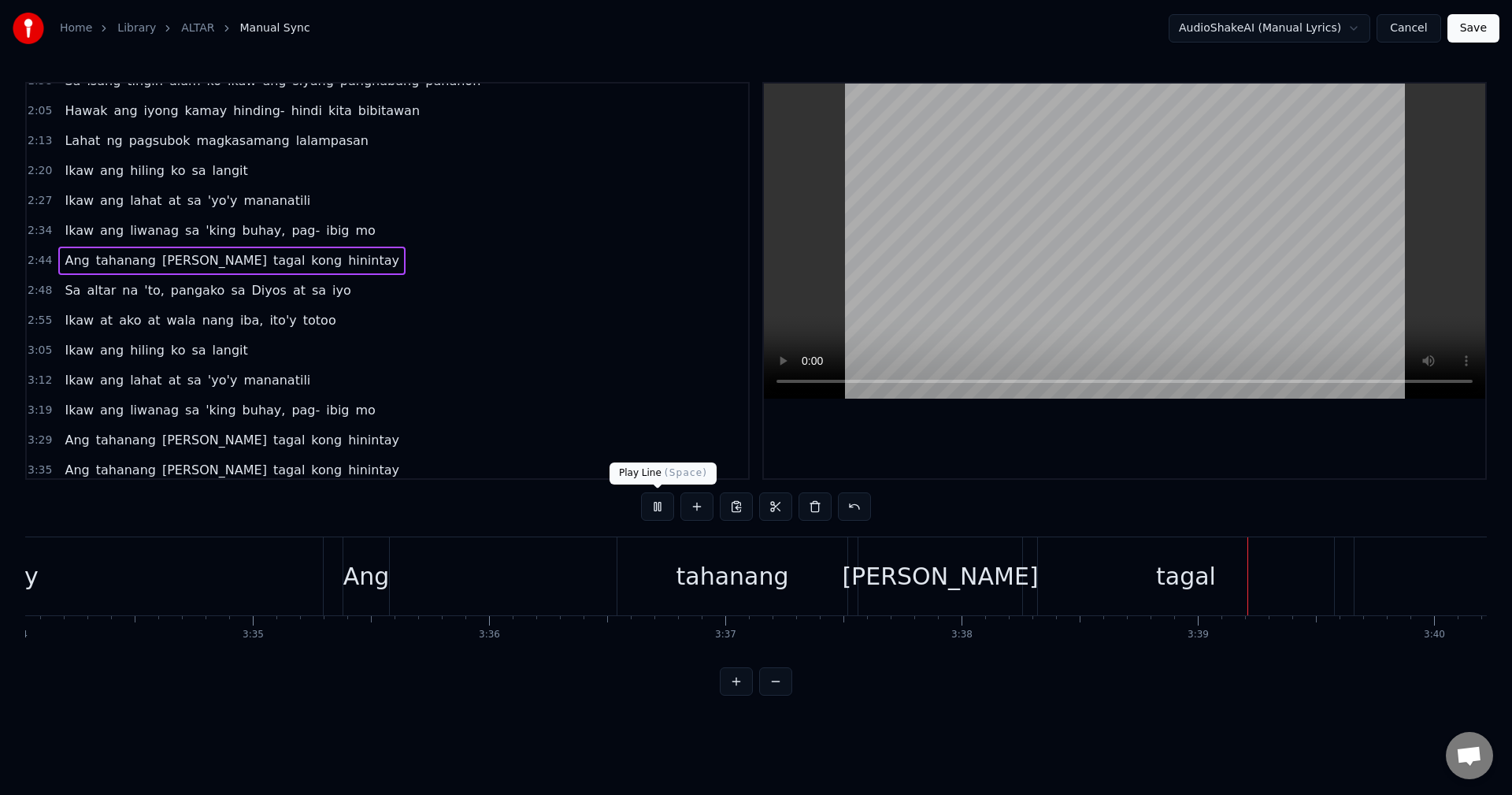
click at [658, 506] on button at bounding box center [657, 506] width 33 height 28
click at [359, 591] on div "Ang" at bounding box center [367, 576] width 47 height 36
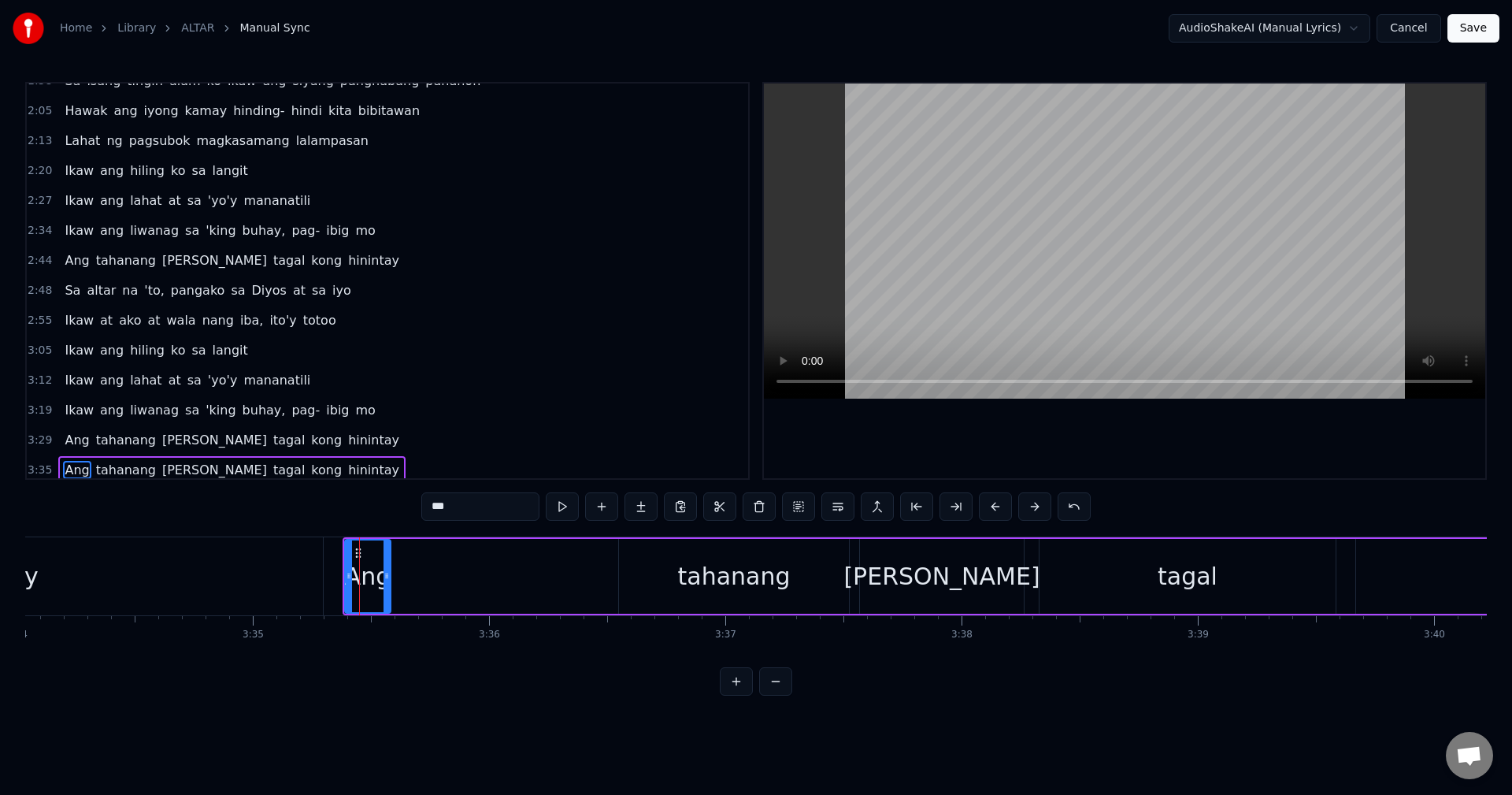
scroll to position [413, 0]
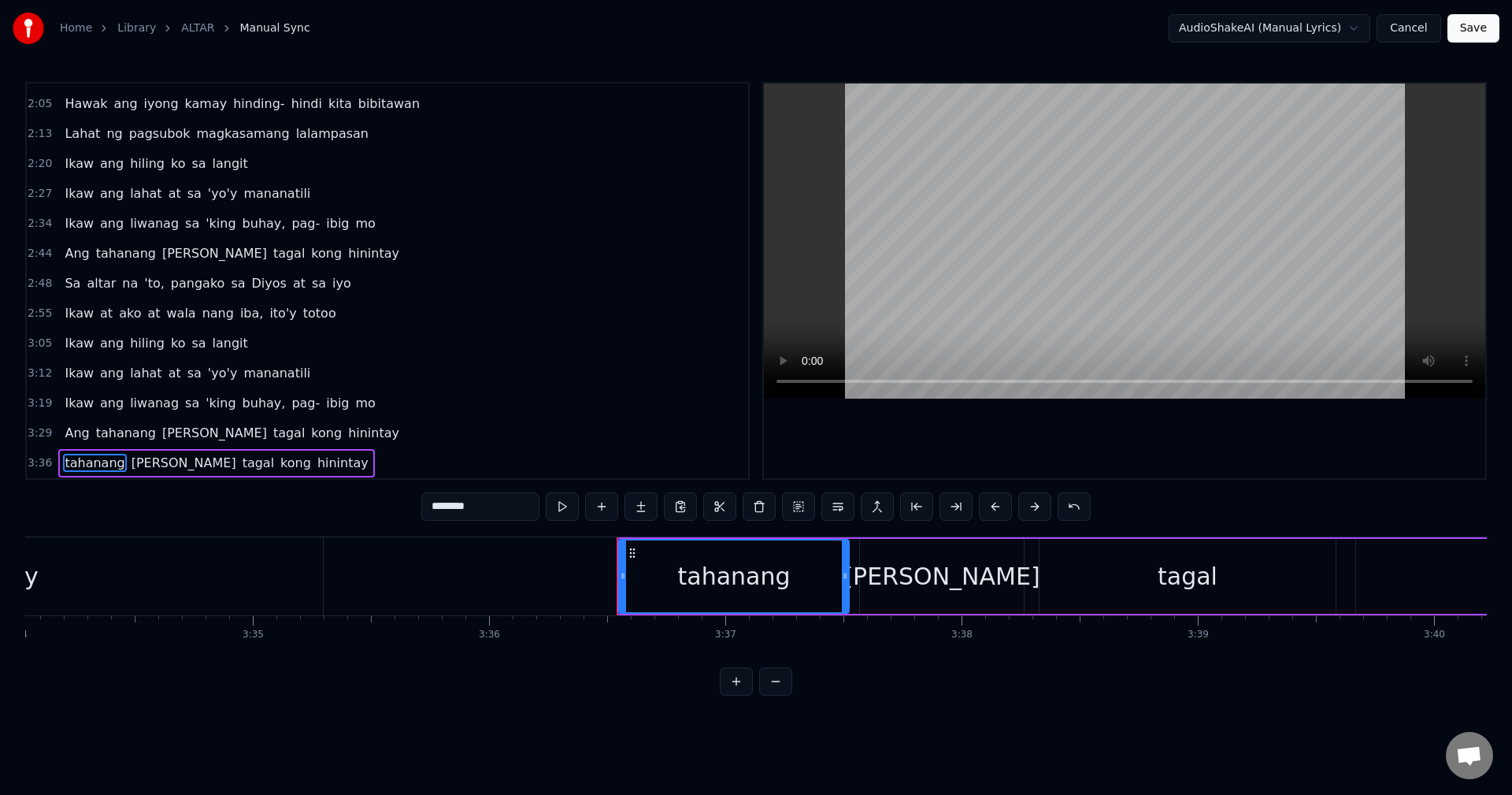
click at [151, 523] on div "0:18 Habang ikaw ay naglalakad palapit sa altar 0:25 Ang mundo'y humihinto para…" at bounding box center [756, 389] width 1462 height 614
type input "********"
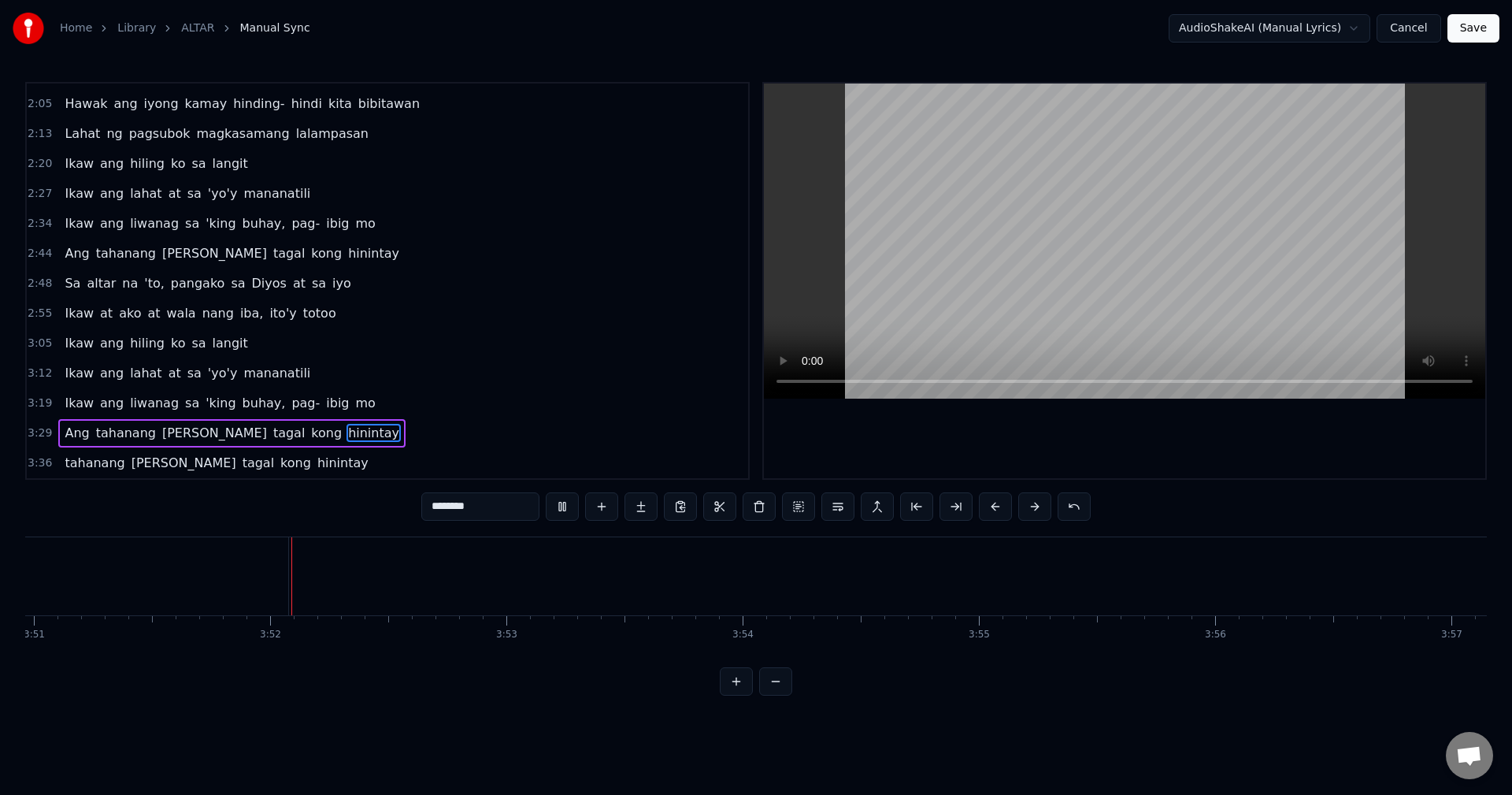
scroll to position [0, 54578]
click at [1476, 28] on button "Save" at bounding box center [1474, 28] width 52 height 28
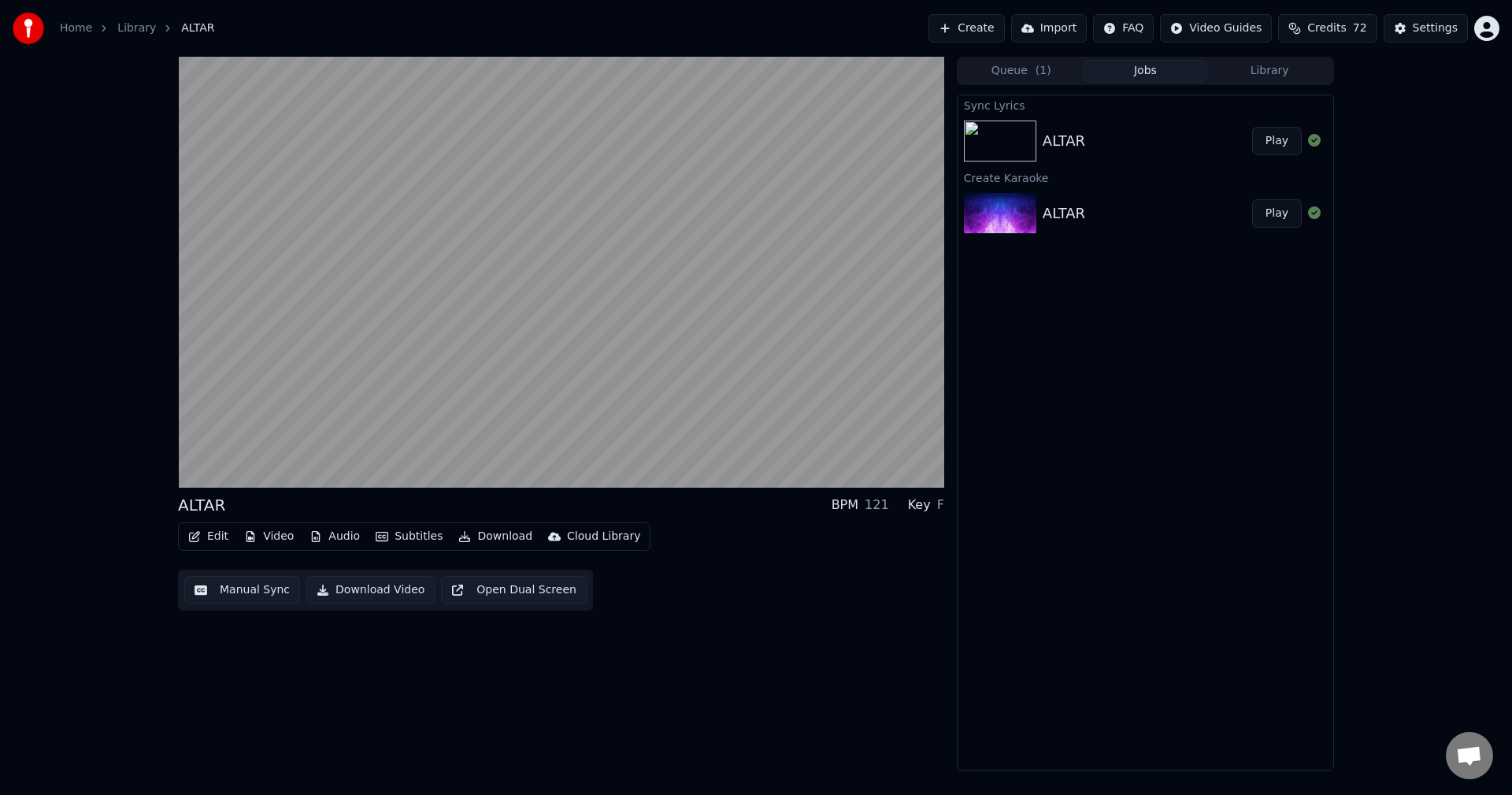
click at [1274, 137] on button "Play" at bounding box center [1276, 141] width 50 height 28
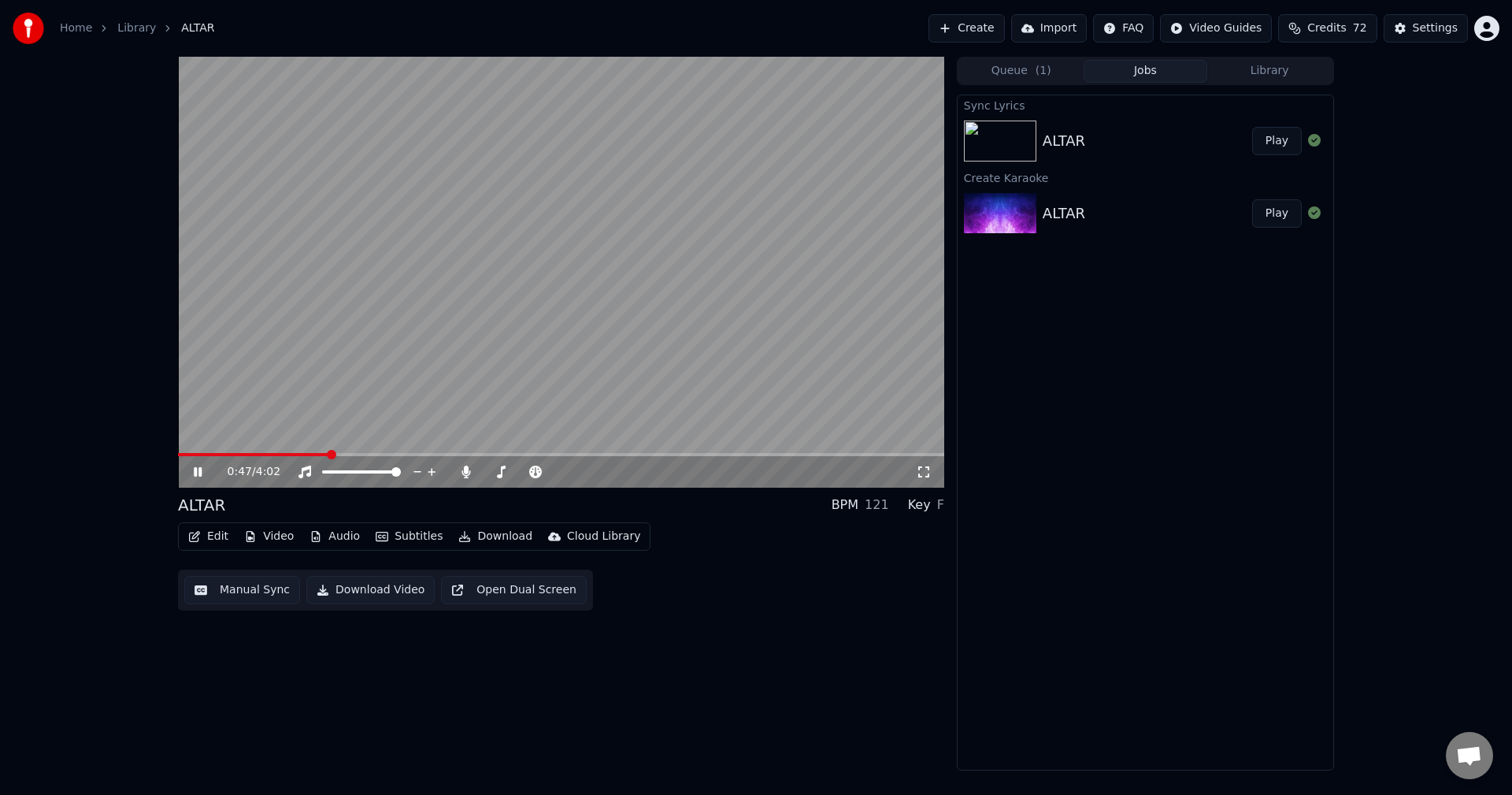
click at [220, 452] on video at bounding box center [561, 272] width 767 height 431
click at [197, 454] on span at bounding box center [187, 454] width 19 height 3
click at [193, 470] on icon at bounding box center [209, 471] width 37 height 12
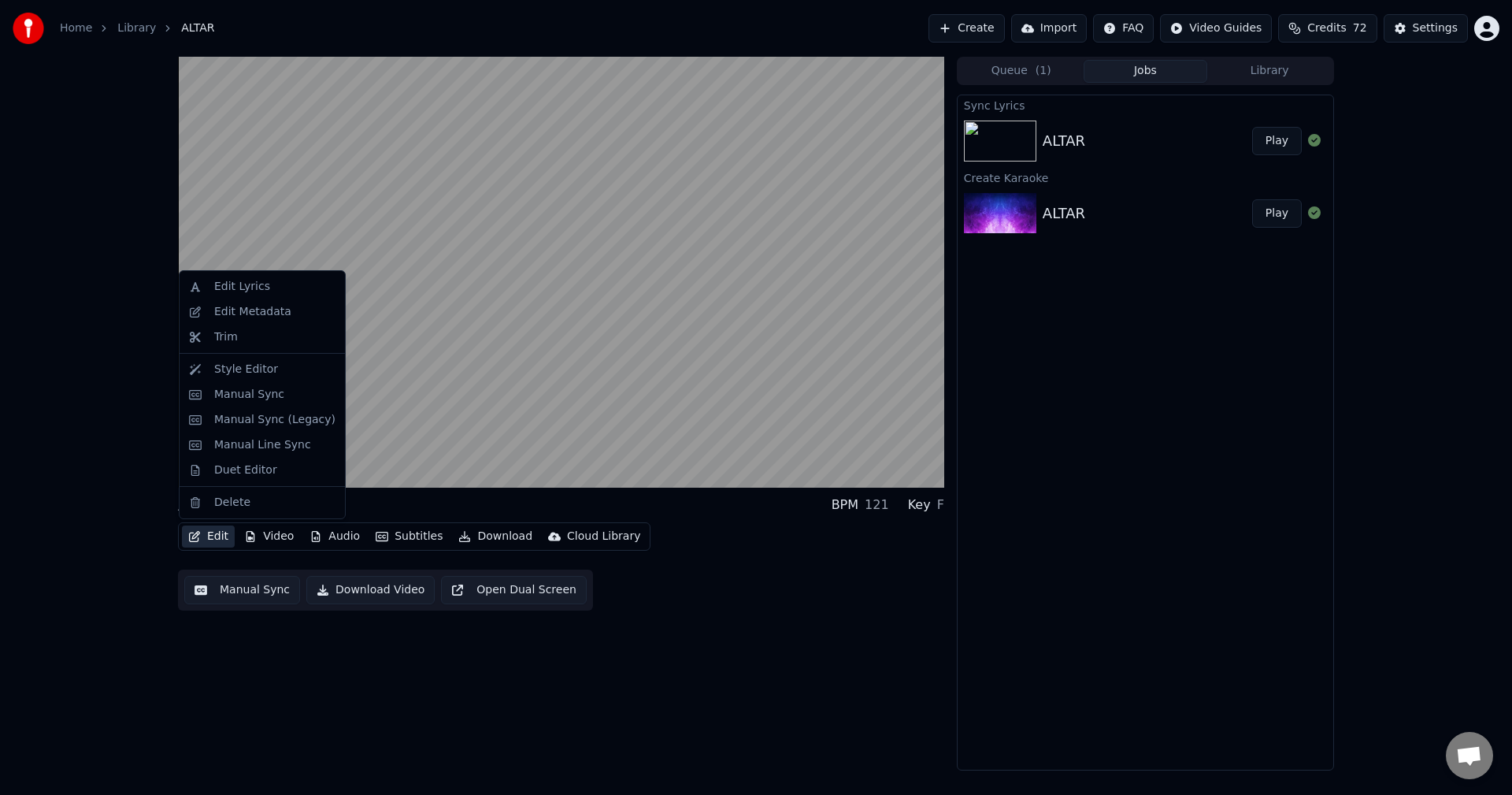
click at [214, 542] on button "Edit" at bounding box center [209, 537] width 52 height 22
click at [244, 369] on div "Style Editor" at bounding box center [246, 369] width 64 height 16
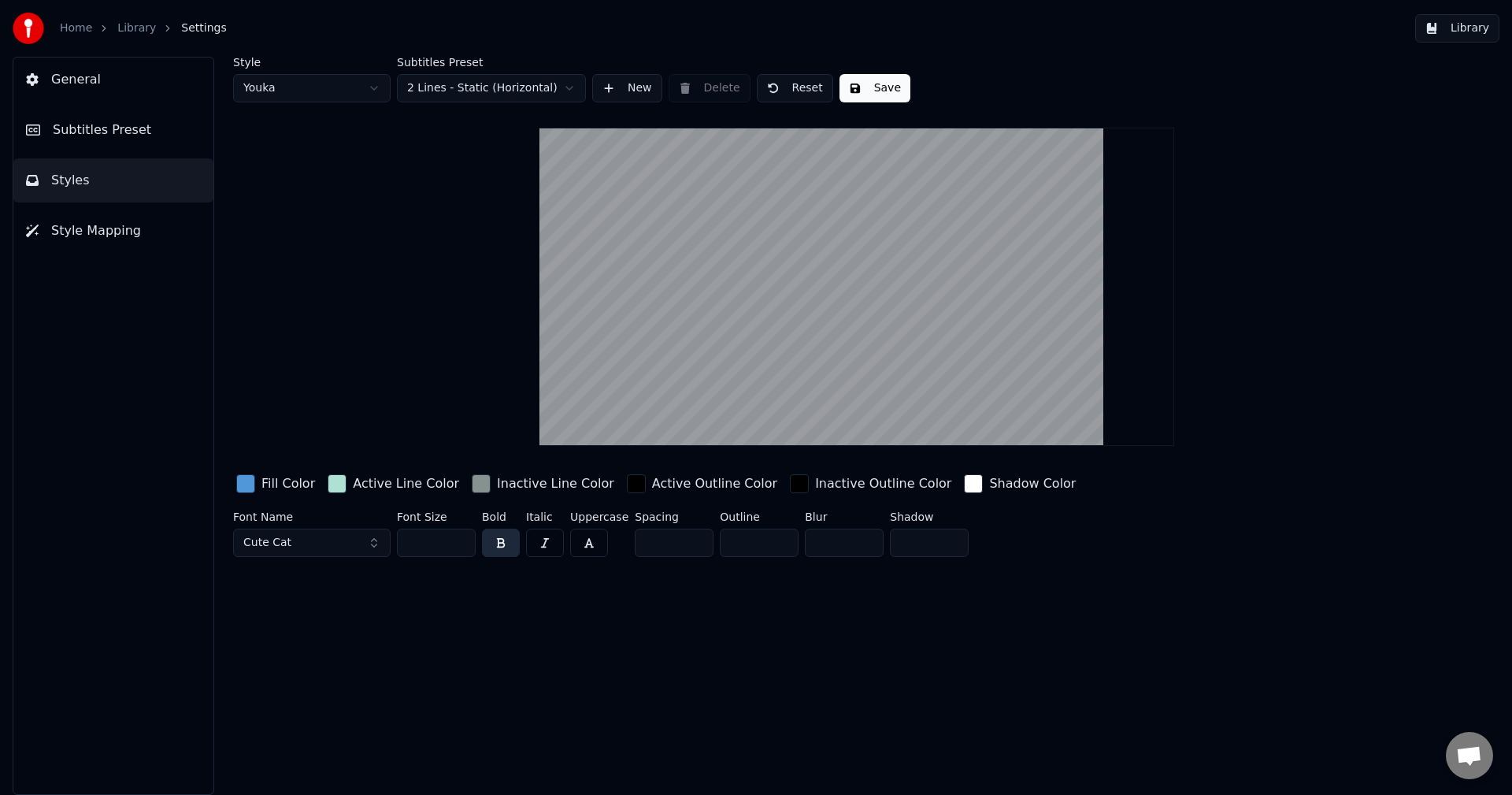
click at [274, 484] on div "Fill Color" at bounding box center [288, 484] width 53 height 19
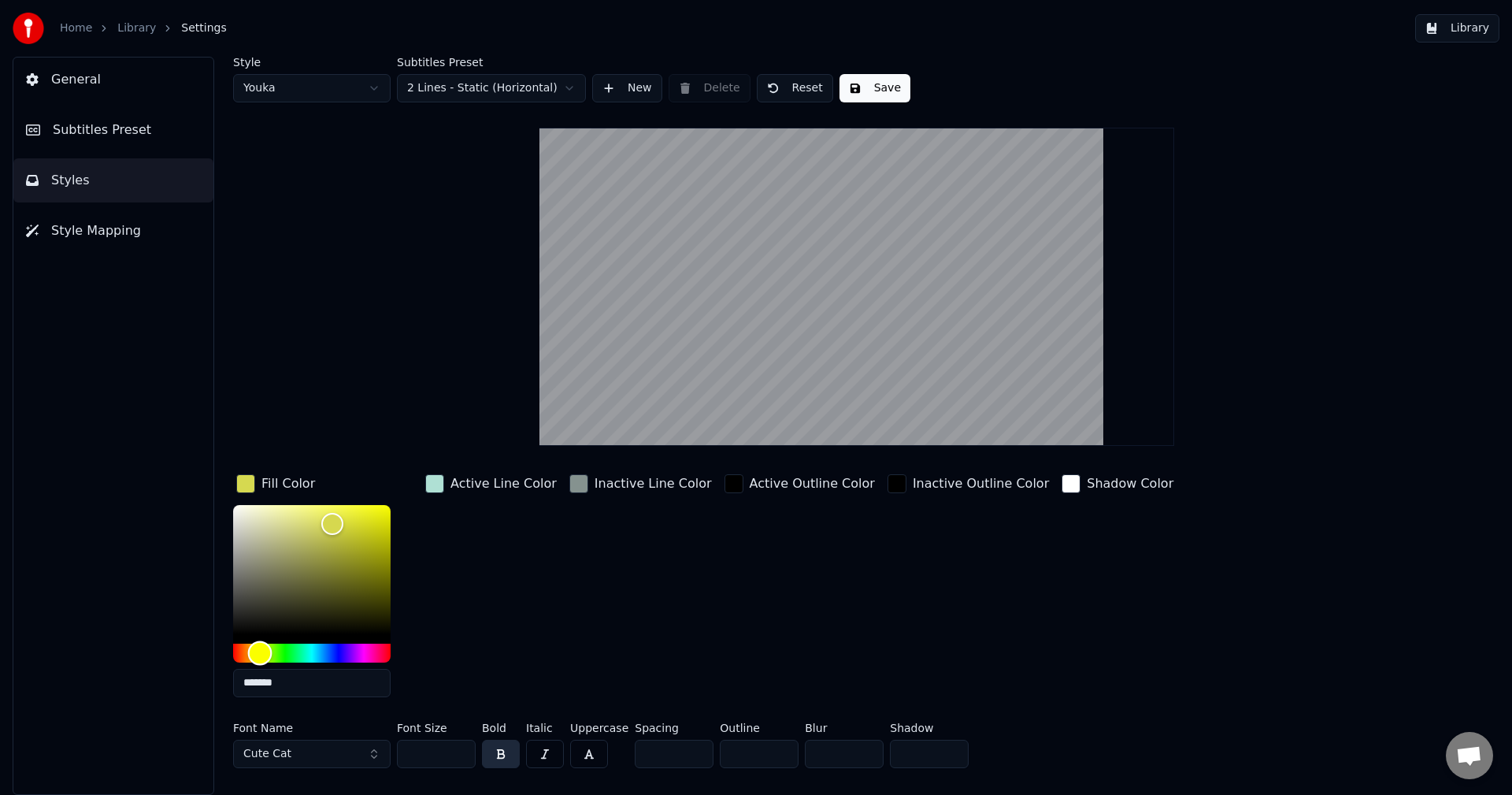
type input "*******"
drag, startPoint x: 319, startPoint y: 644, endPoint x: 250, endPoint y: 646, distance: 69.0
click at [250, 646] on div "Hue" at bounding box center [250, 653] width 24 height 24
click at [628, 622] on div "Inactive Line Color" at bounding box center [641, 590] width 149 height 238
click at [372, 752] on button "Cute Cat" at bounding box center [311, 754] width 157 height 28
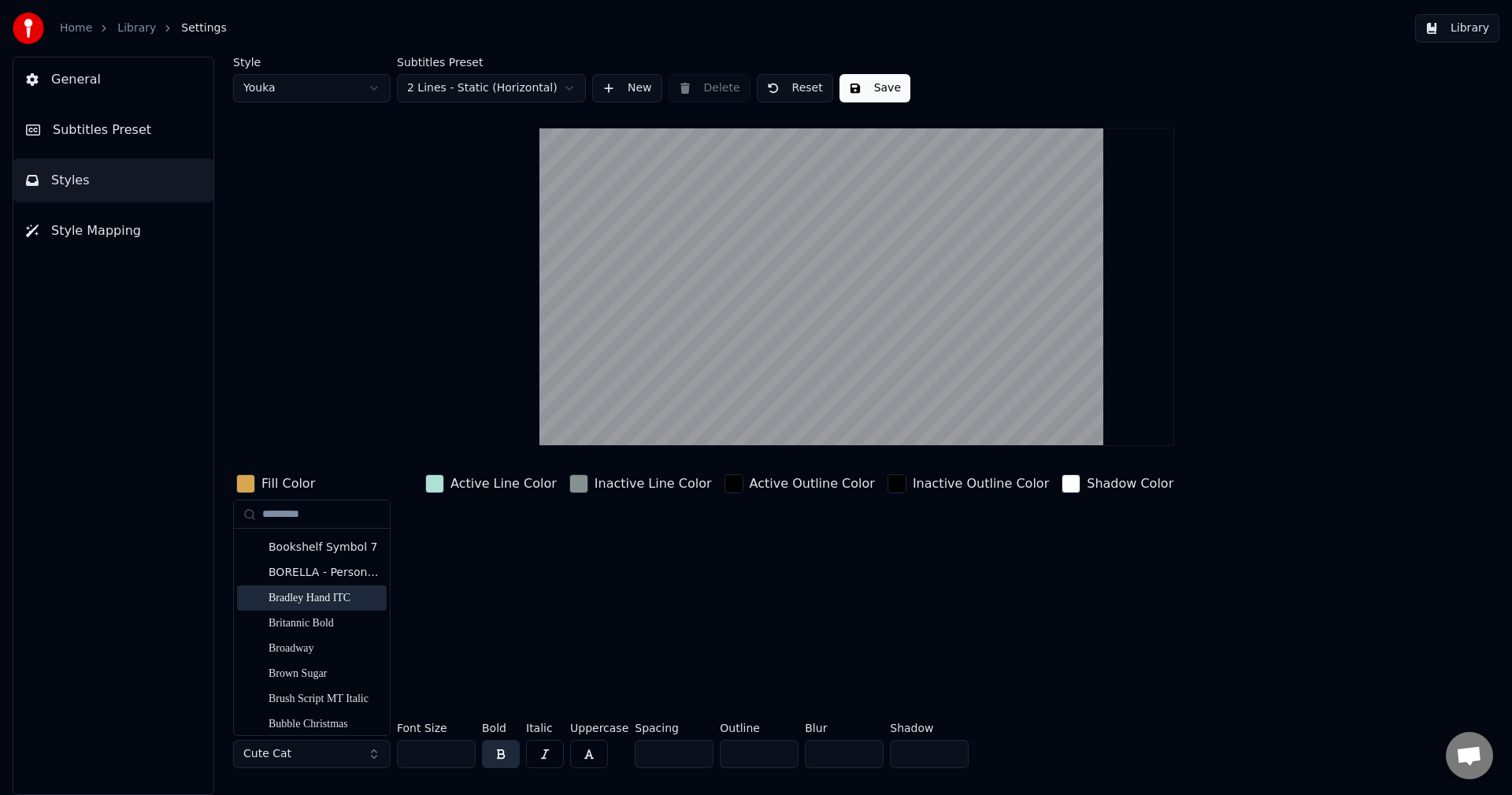
scroll to position [1261, 0]
click at [640, 598] on div "Inactive Line Color" at bounding box center [641, 590] width 149 height 238
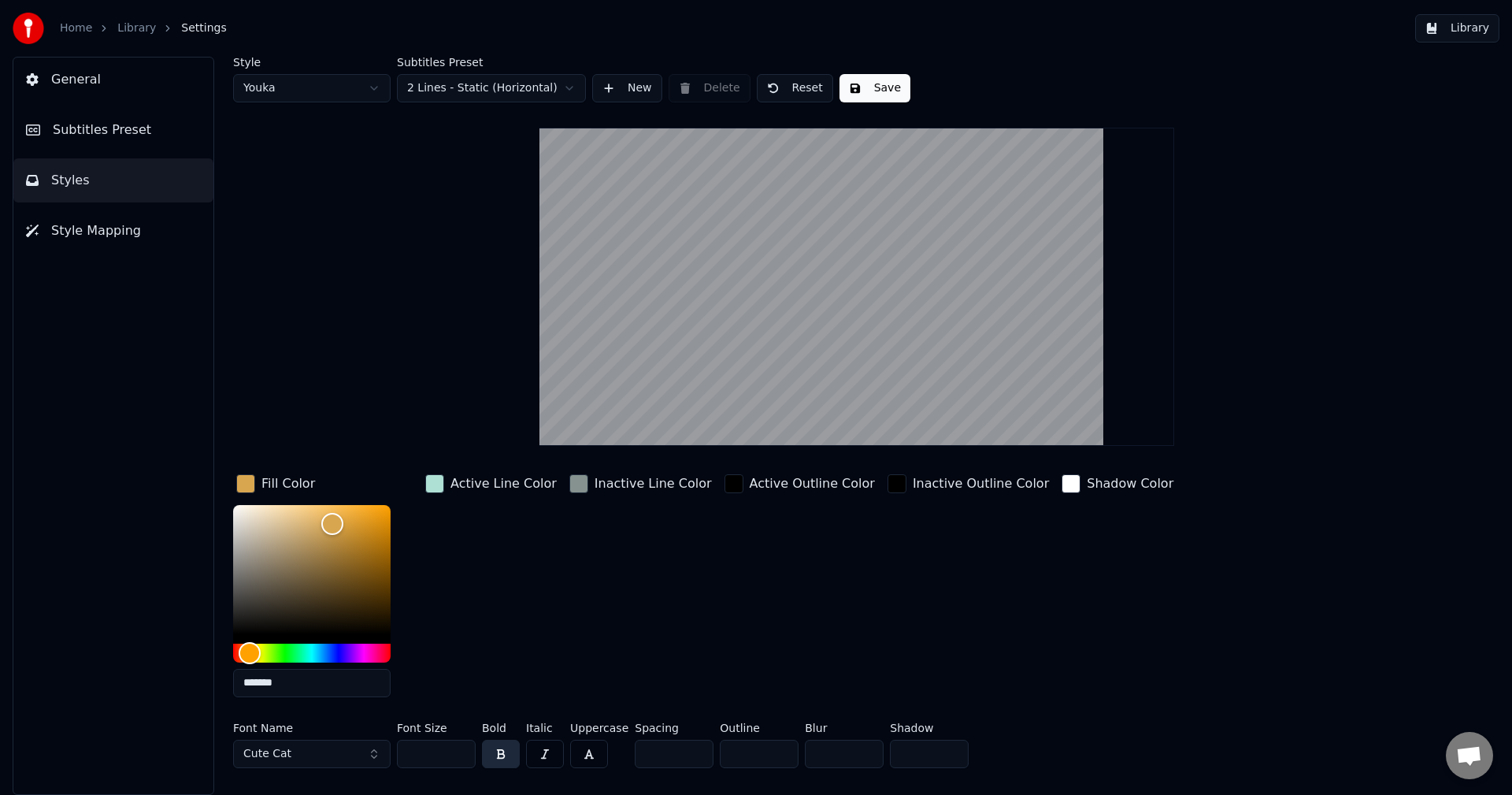
click at [332, 751] on button "Cute Cat" at bounding box center [311, 754] width 157 height 28
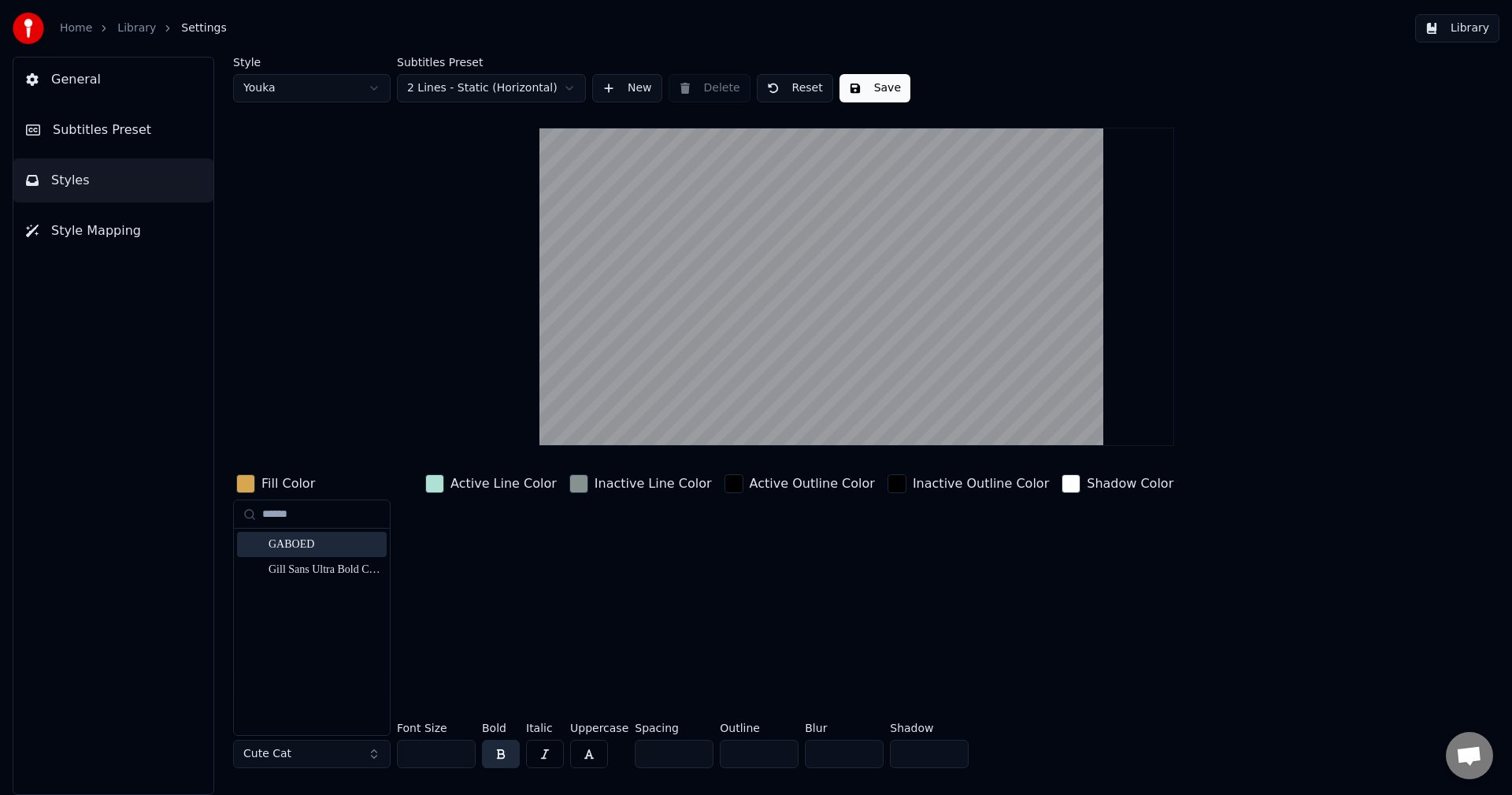
type input "******"
click at [296, 545] on div "GABOED" at bounding box center [324, 544] width 112 height 16
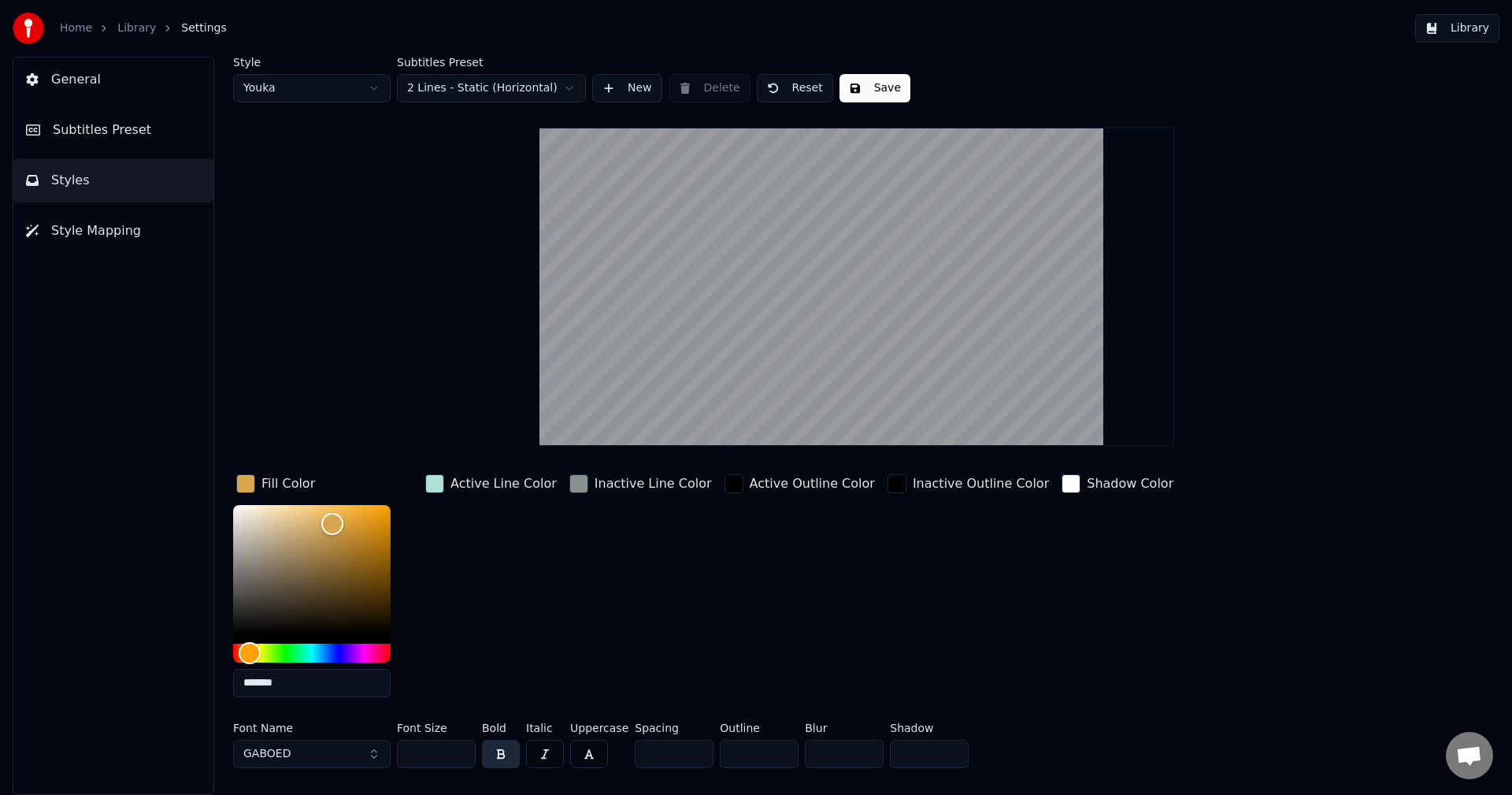
drag, startPoint x: 512, startPoint y: 677, endPoint x: 481, endPoint y: 718, distance: 51.4
click at [512, 677] on div "Active Line Color" at bounding box center [491, 590] width 137 height 238
click at [453, 748] on input "***" at bounding box center [437, 754] width 79 height 28
drag, startPoint x: 436, startPoint y: 754, endPoint x: 336, endPoint y: 762, distance: 100.3
click at [336, 762] on div "Font Name GABOED Font Size *** Bold Italic Uppercase Spacing * Outline * Blur *…" at bounding box center [762, 748] width 1058 height 52
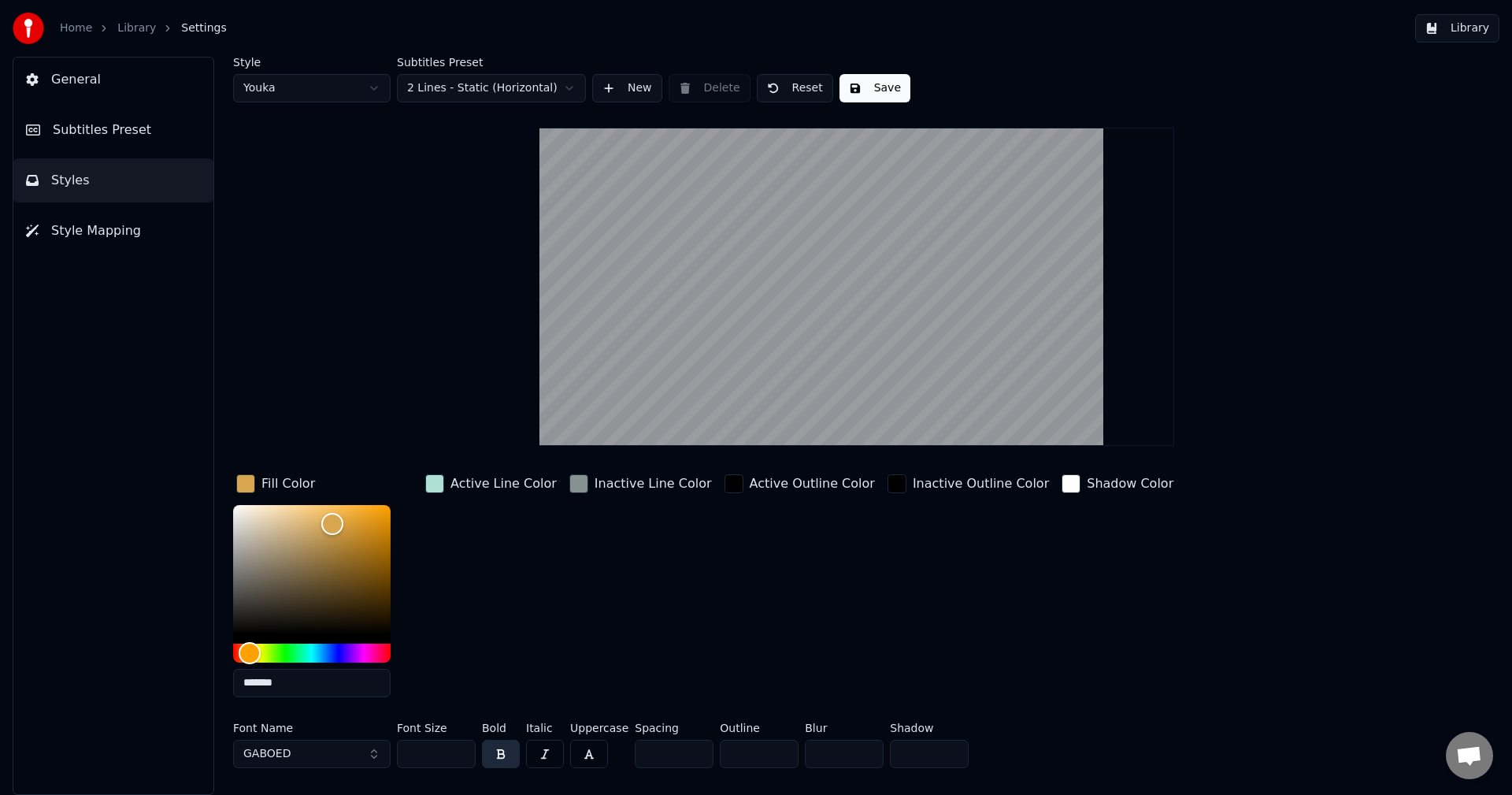
type input "***"
click at [659, 758] on input "*" at bounding box center [674, 754] width 79 height 28
click at [692, 748] on input "*" at bounding box center [674, 754] width 79 height 28
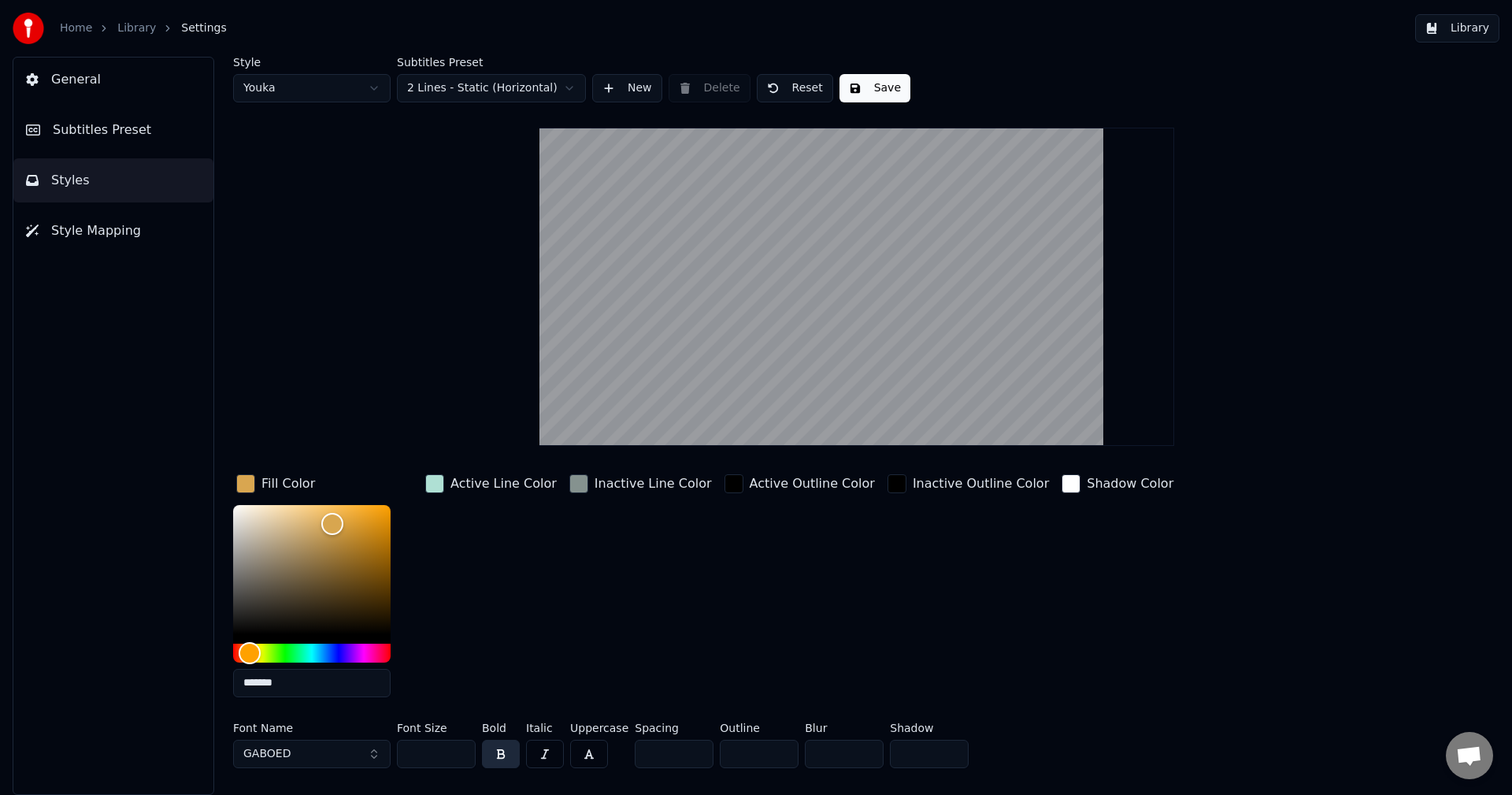
type input "*"
click at [692, 748] on input "*" at bounding box center [674, 754] width 79 height 28
click at [1058, 606] on div "Shadow Color" at bounding box center [1117, 590] width 118 height 238
click at [876, 79] on button "Save" at bounding box center [875, 88] width 71 height 28
click at [1480, 23] on button "Library" at bounding box center [1458, 28] width 84 height 28
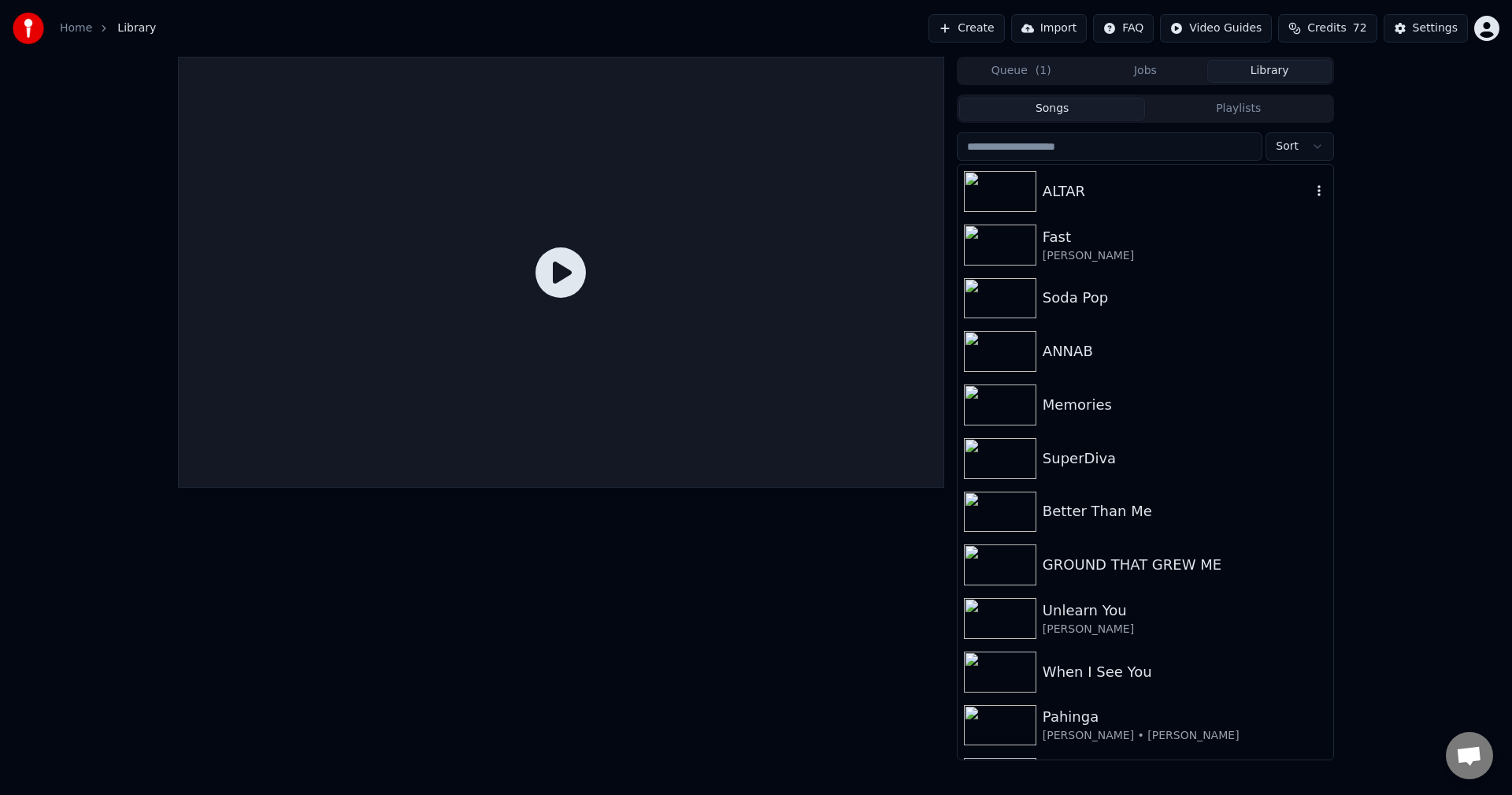
click at [1087, 192] on div "ALTAR" at bounding box center [1176, 192] width 268 height 22
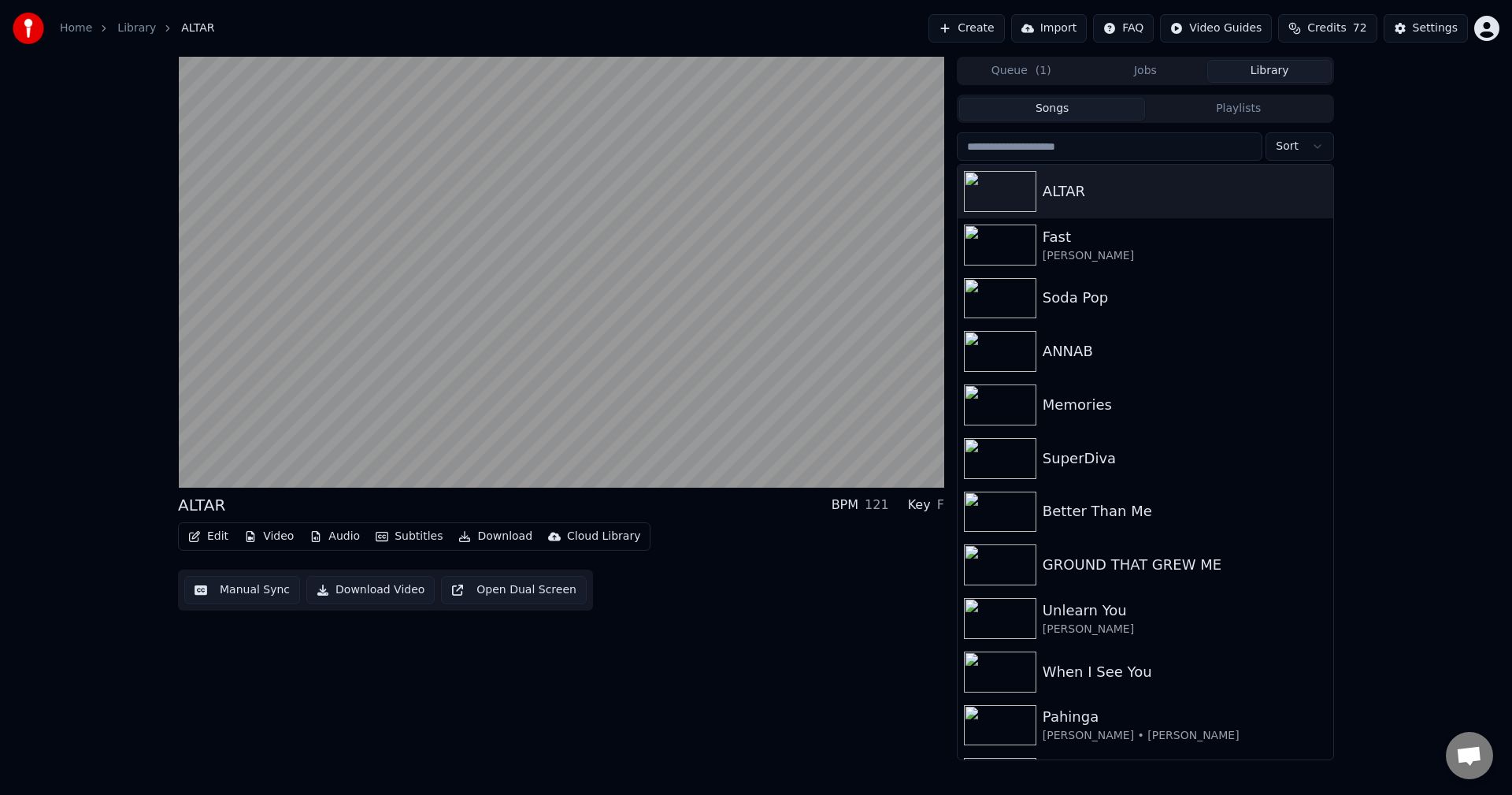
click at [271, 537] on button "Video" at bounding box center [268, 537] width 63 height 22
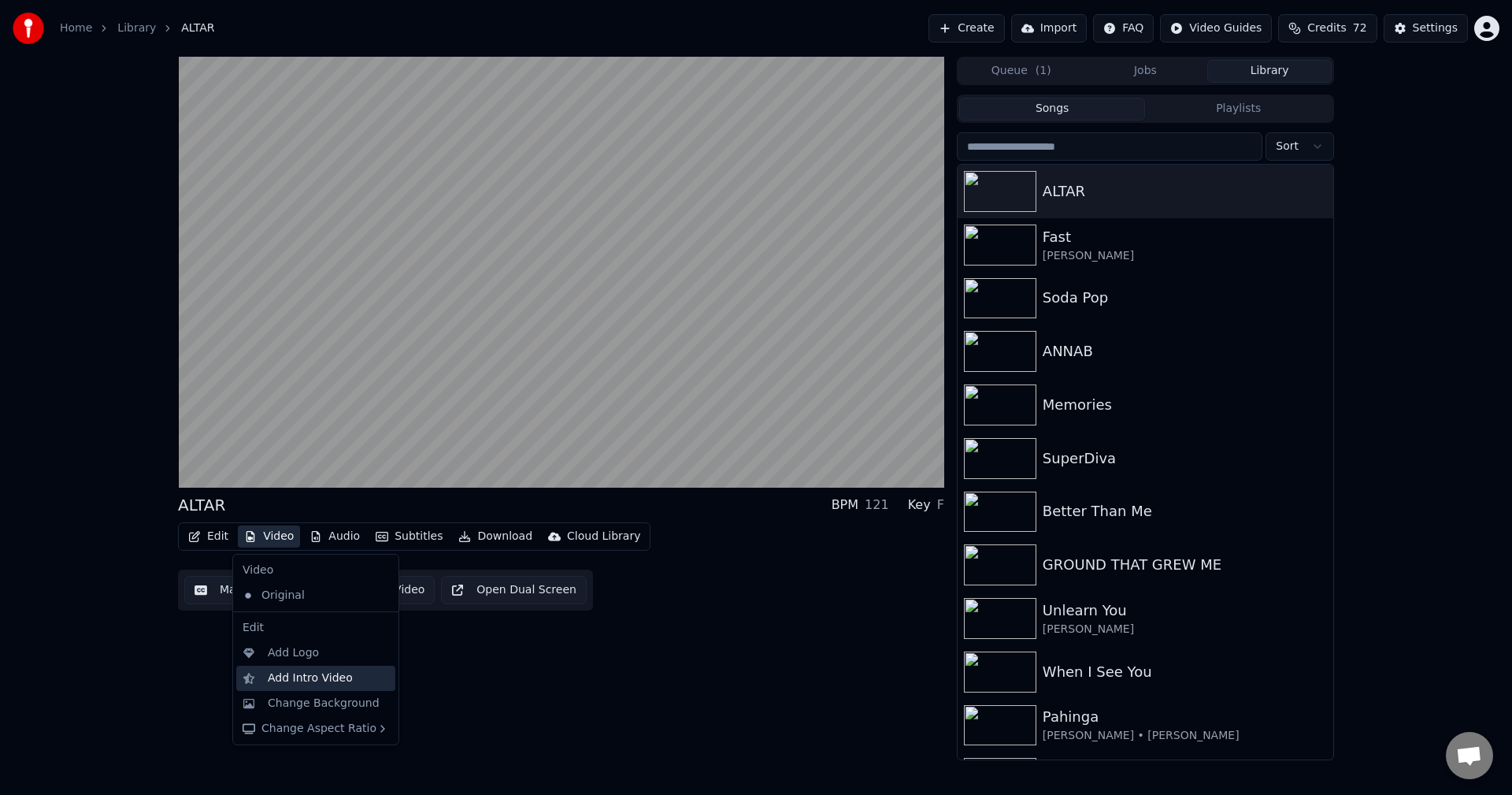
click at [295, 682] on div "Add Intro Video" at bounding box center [310, 678] width 85 height 16
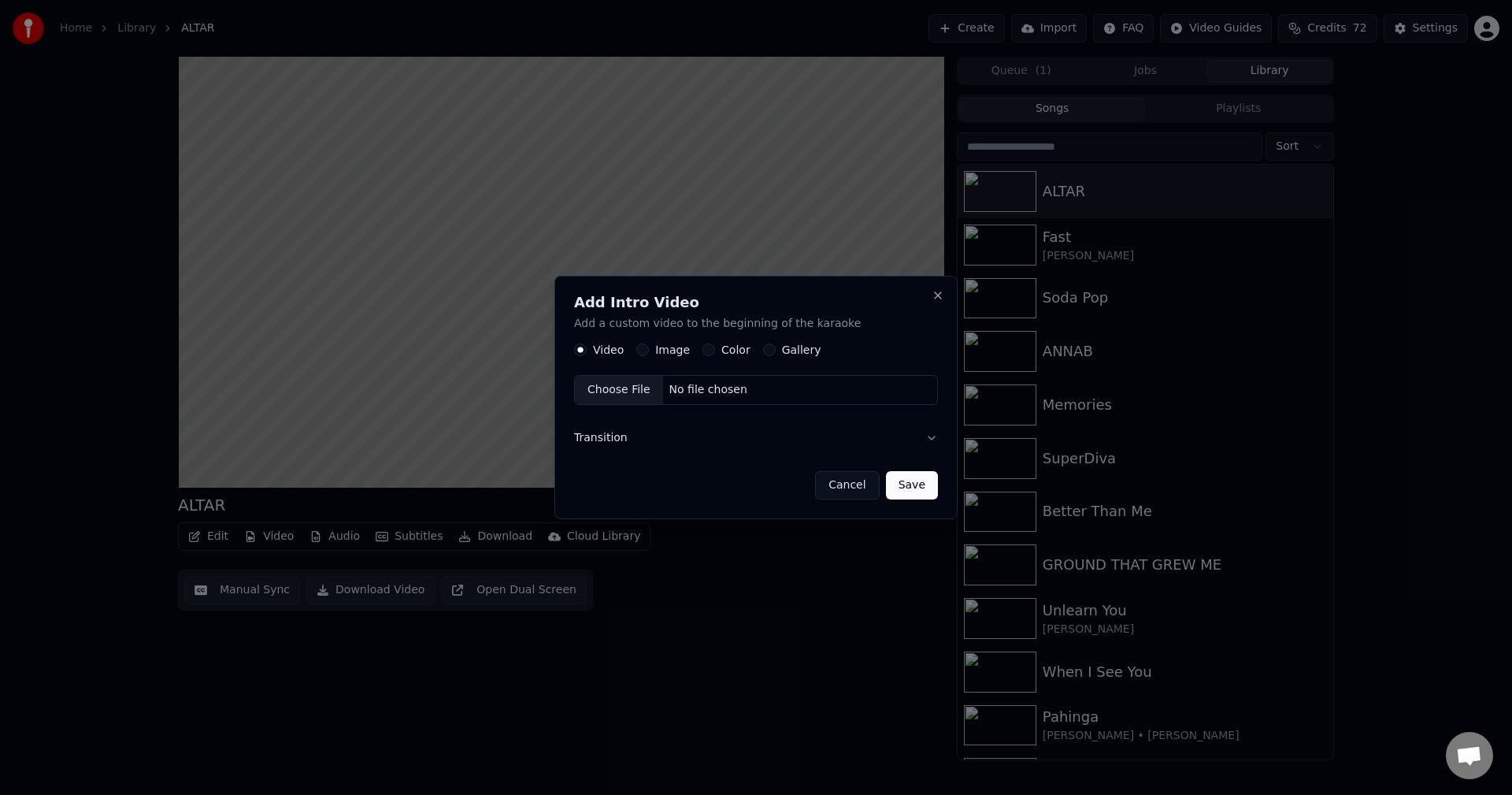
click at [644, 351] on button "Image" at bounding box center [642, 350] width 12 height 12
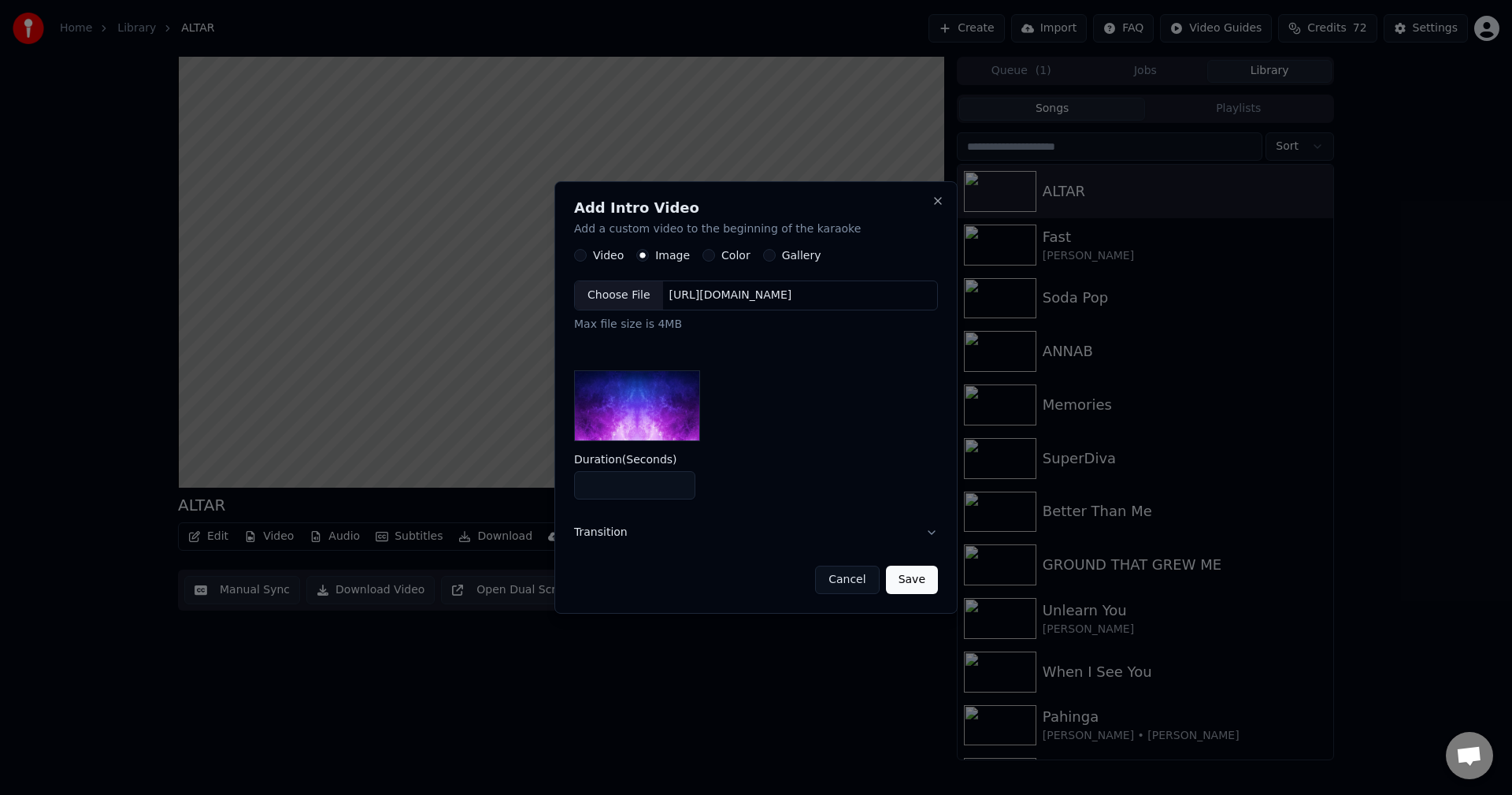
click at [612, 296] on div "Choose File" at bounding box center [619, 296] width 88 height 28
click at [925, 582] on button "Save" at bounding box center [913, 580] width 52 height 28
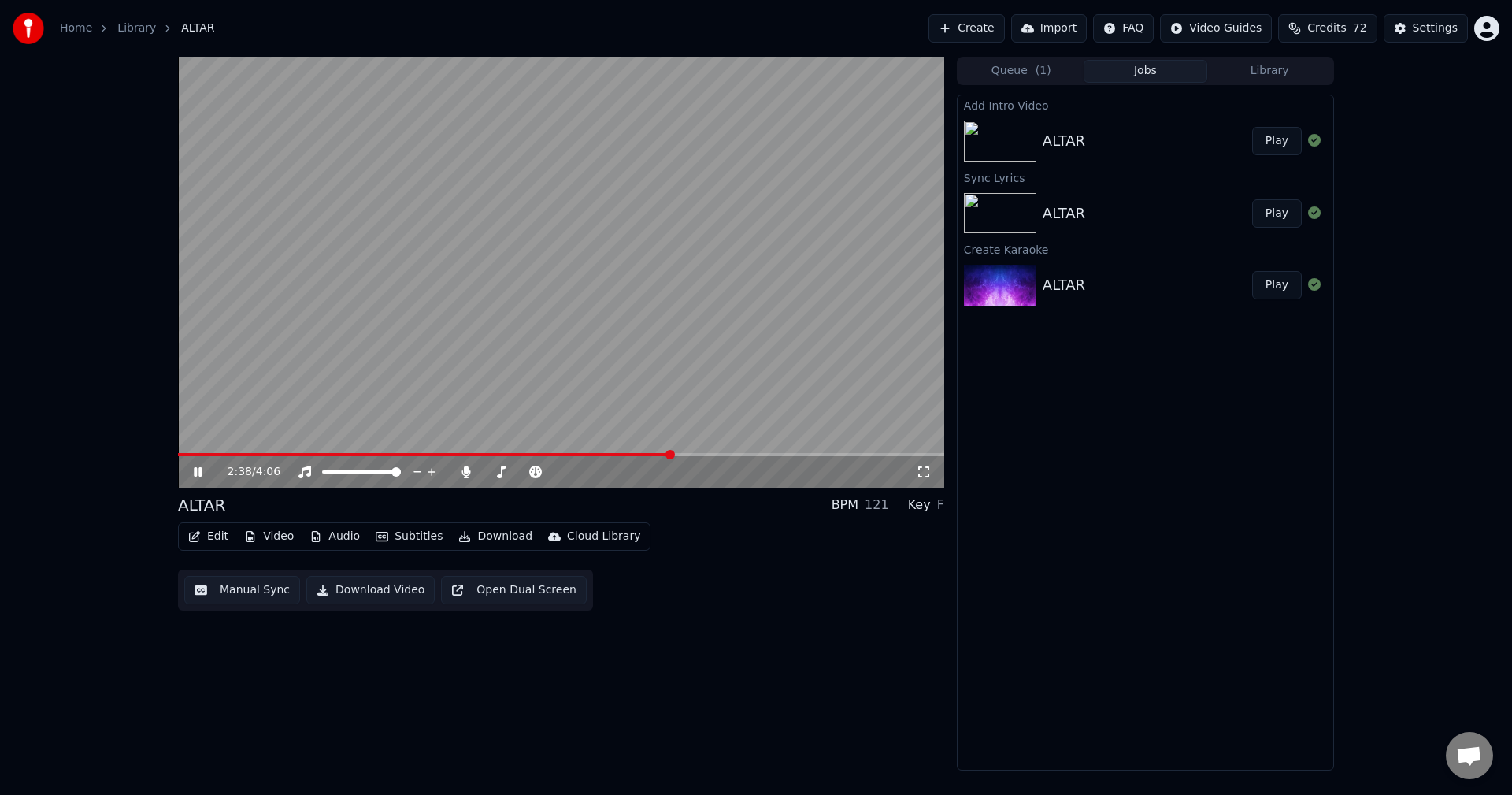
click at [1128, 144] on div "ALTAR" at bounding box center [1147, 141] width 209 height 22
click at [181, 452] on video at bounding box center [561, 272] width 767 height 431
click at [178, 455] on span at bounding box center [178, 454] width 0 height 3
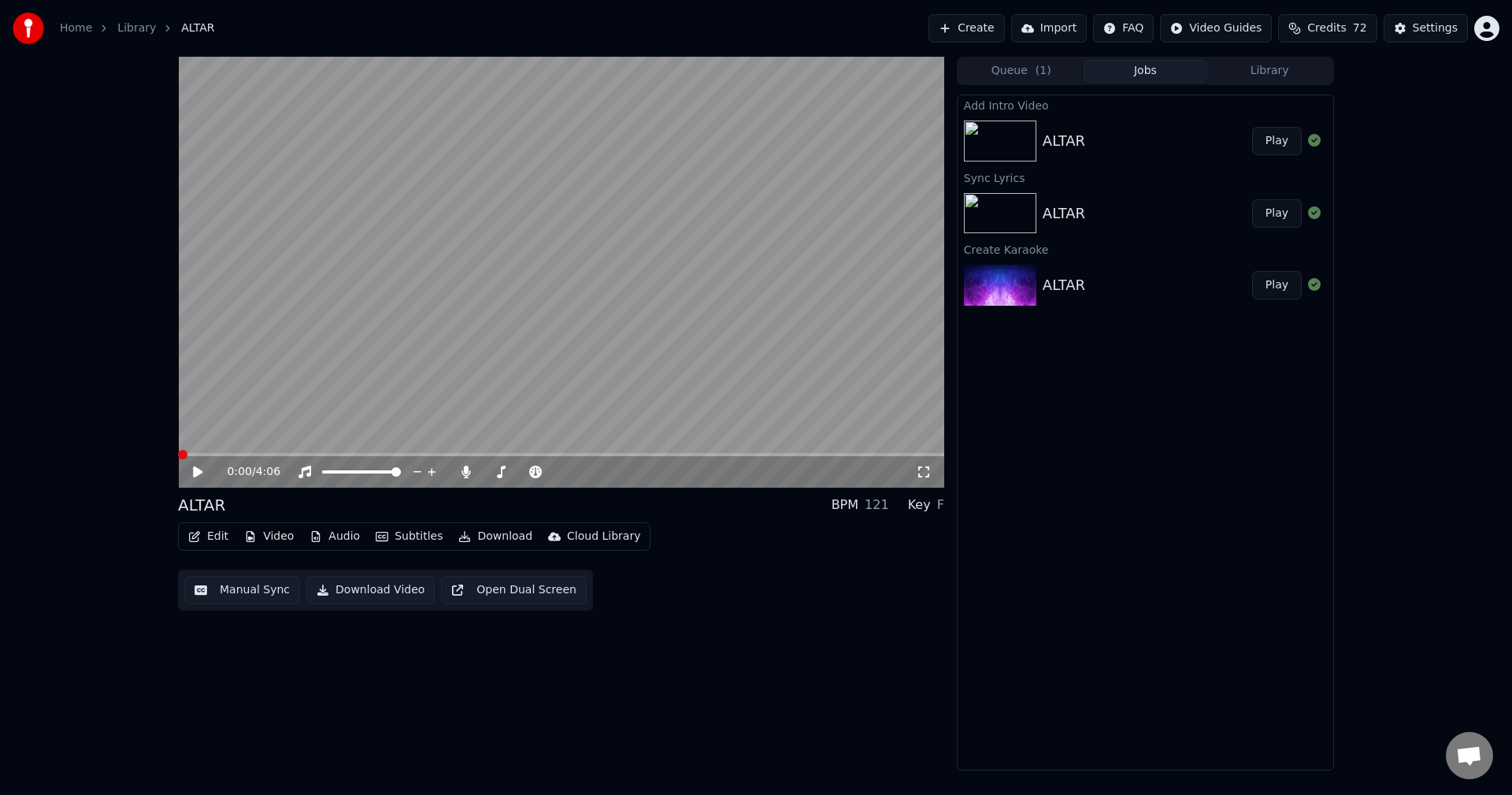
click at [199, 470] on icon at bounding box center [197, 472] width 9 height 11
click at [394, 593] on button "Download Video" at bounding box center [370, 590] width 128 height 28
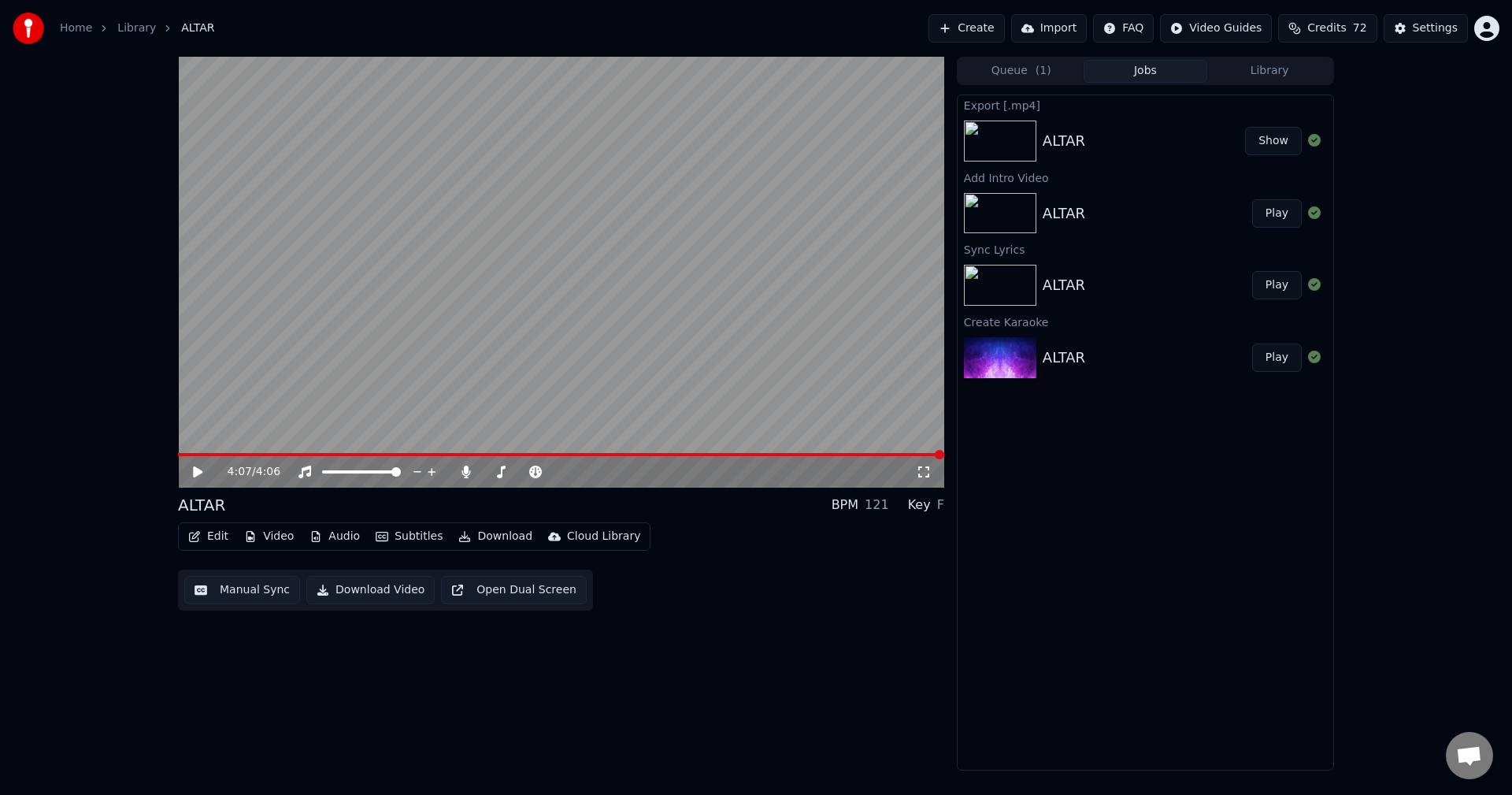
click at [219, 533] on button "Edit" at bounding box center [209, 537] width 52 height 22
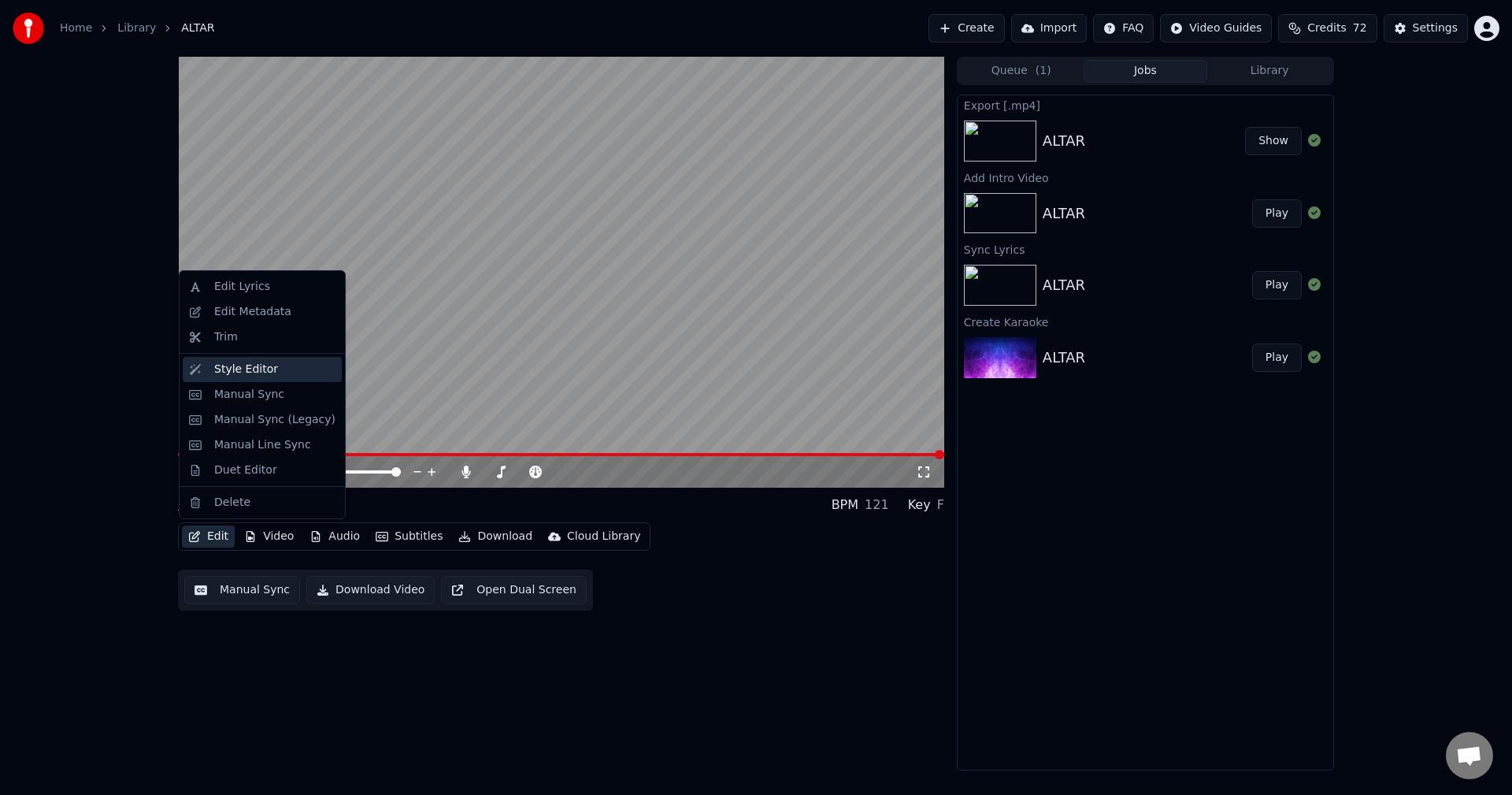
click at [221, 369] on div "Style Editor" at bounding box center [246, 369] width 64 height 16
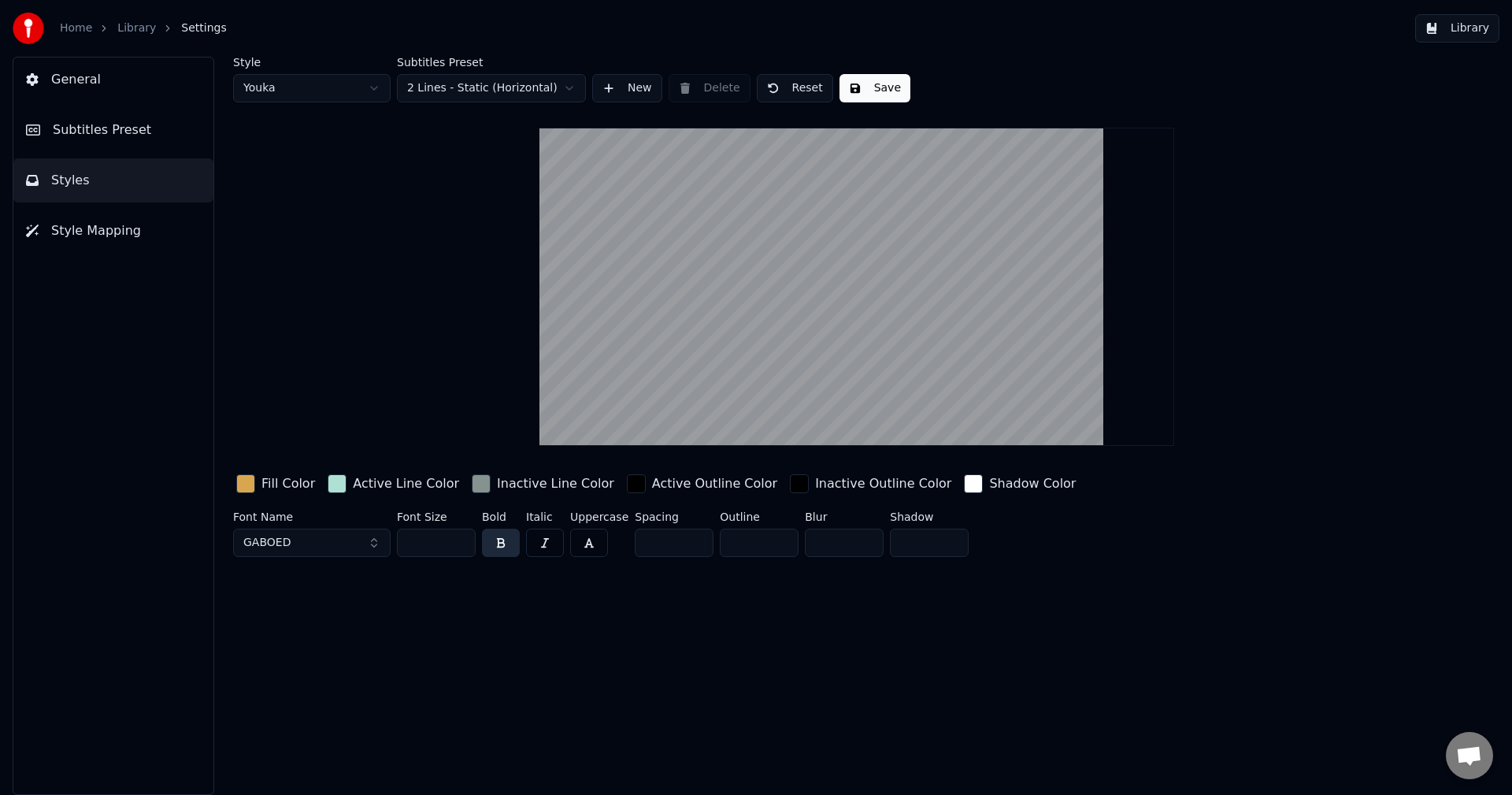
click at [389, 673] on div "Style Youka Subtitles Preset 2 Lines - Static (Horizontal) New Delete Reset Sav…" at bounding box center [857, 426] width 1311 height 738
click at [370, 542] on button "GABOED" at bounding box center [311, 542] width 157 height 28
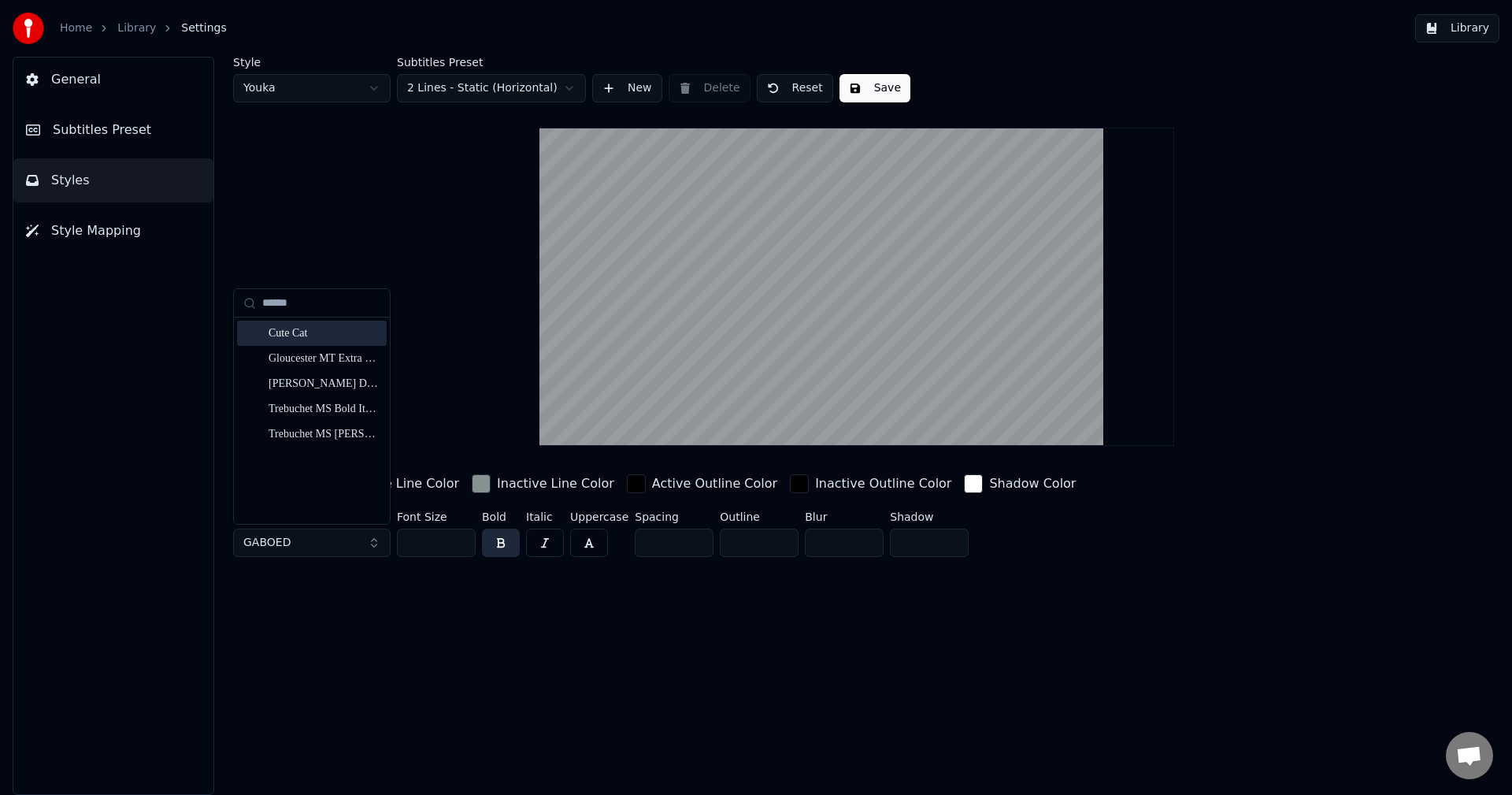
type input "******"
click at [299, 332] on div "Cute Cat" at bounding box center [324, 333] width 112 height 16
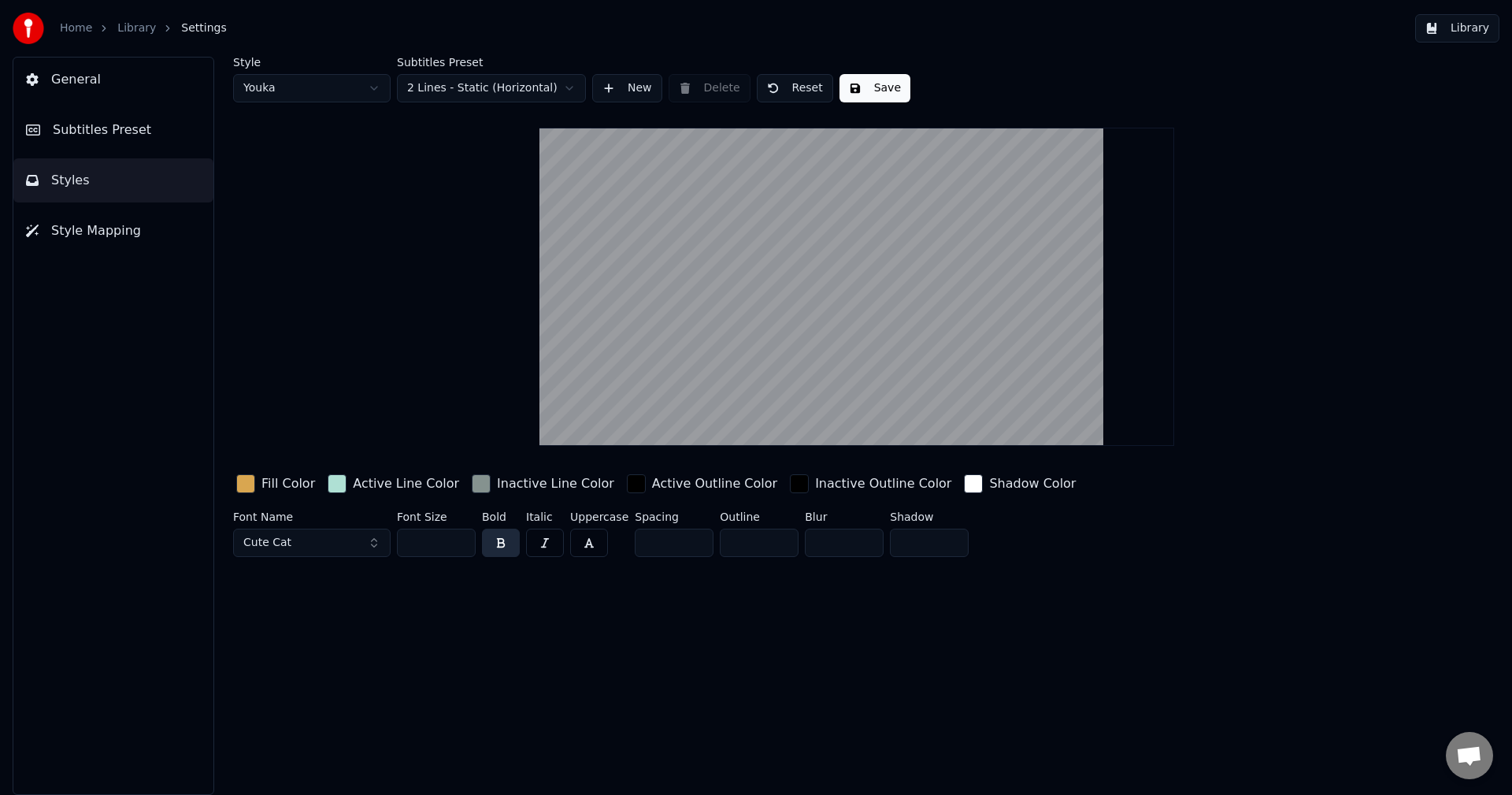
click at [434, 539] on input "***" at bounding box center [437, 542] width 79 height 28
type input "***"
click at [288, 484] on div "Fill Color" at bounding box center [288, 484] width 53 height 19
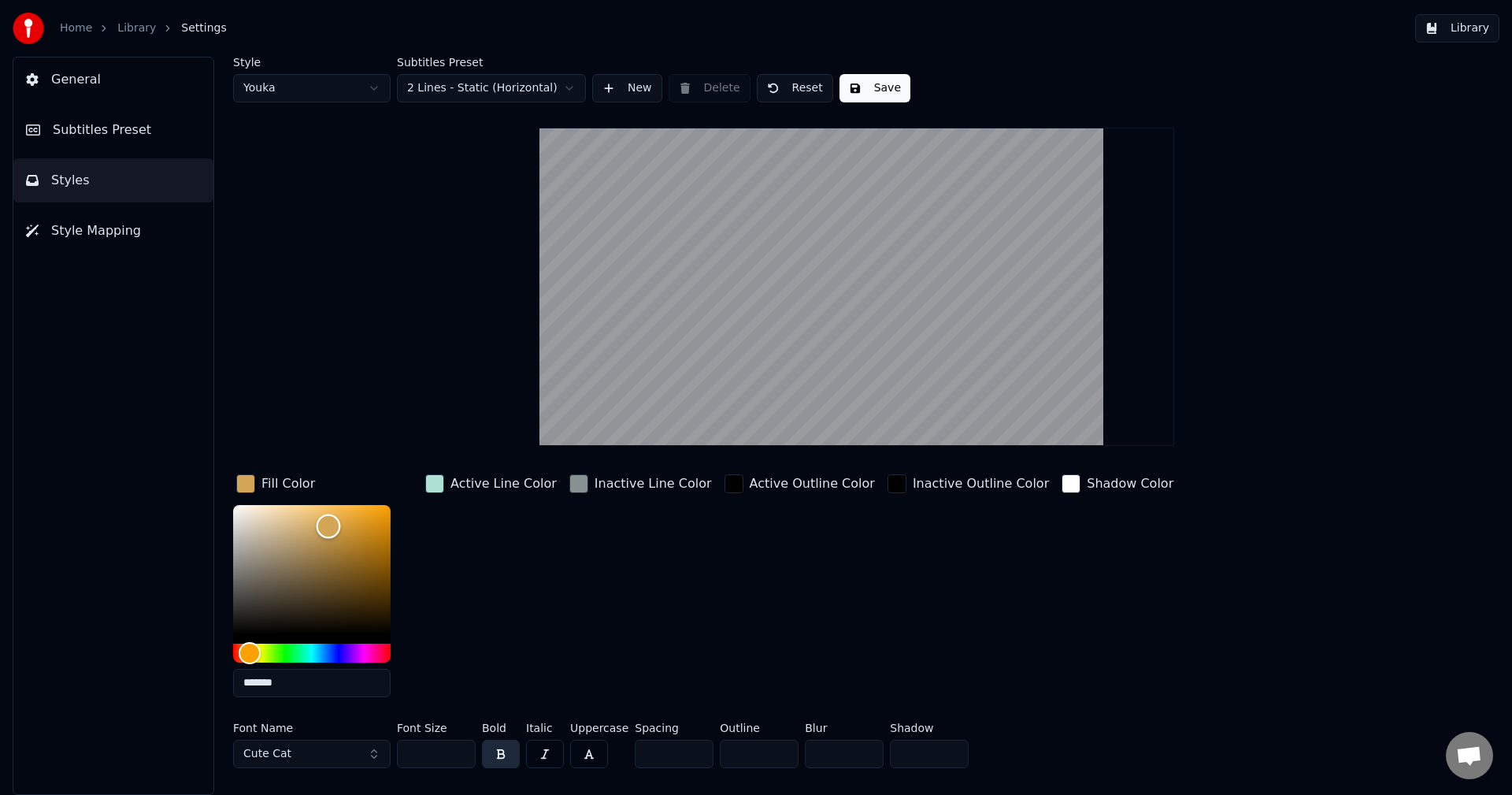
click at [328, 526] on div "Color" at bounding box center [329, 527] width 24 height 24
type input "*******"
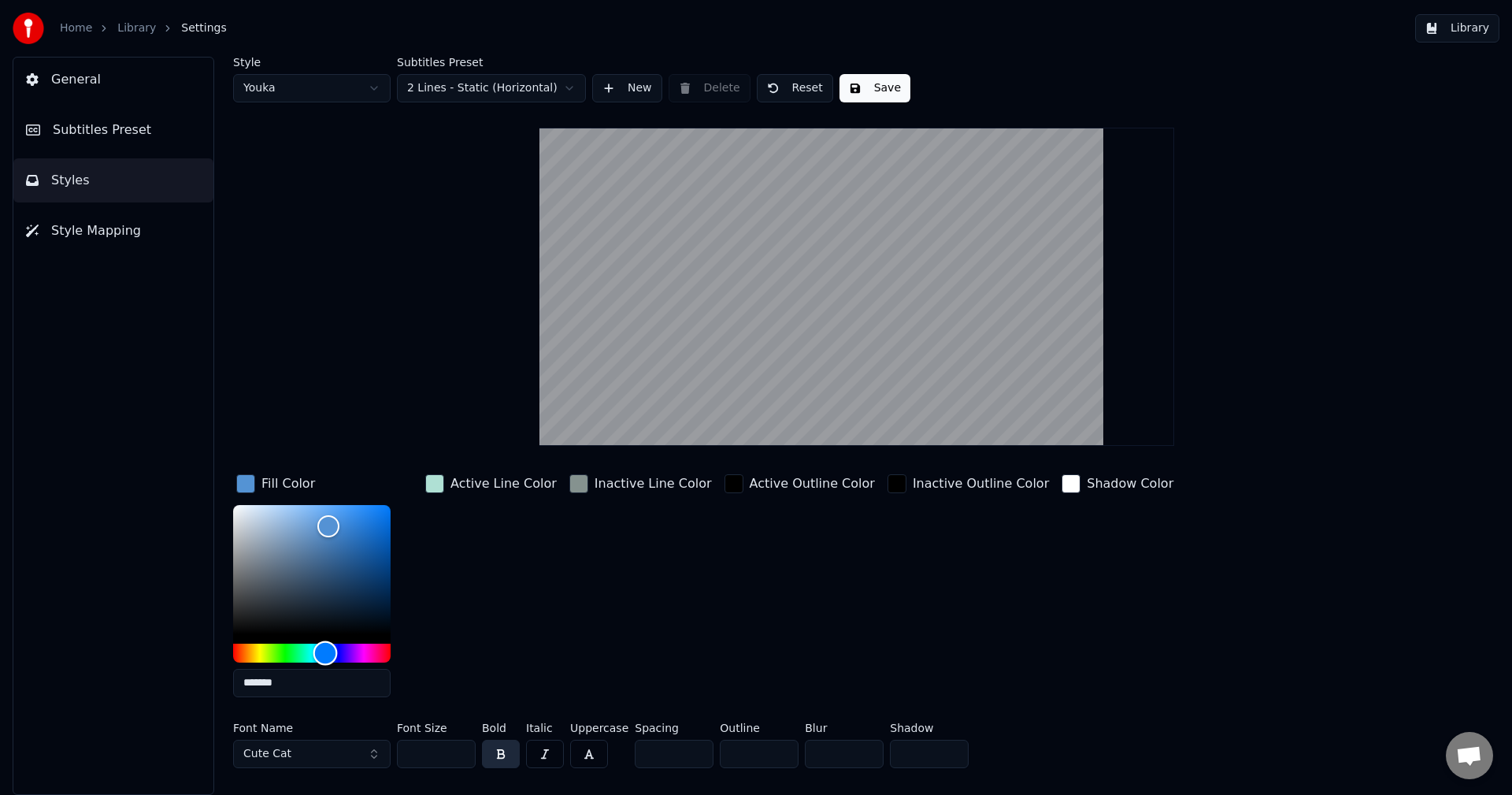
click at [325, 652] on div "Hue" at bounding box center [311, 653] width 157 height 19
click at [871, 86] on button "Save" at bounding box center [875, 88] width 71 height 28
click at [1481, 31] on button "Library" at bounding box center [1458, 28] width 84 height 28
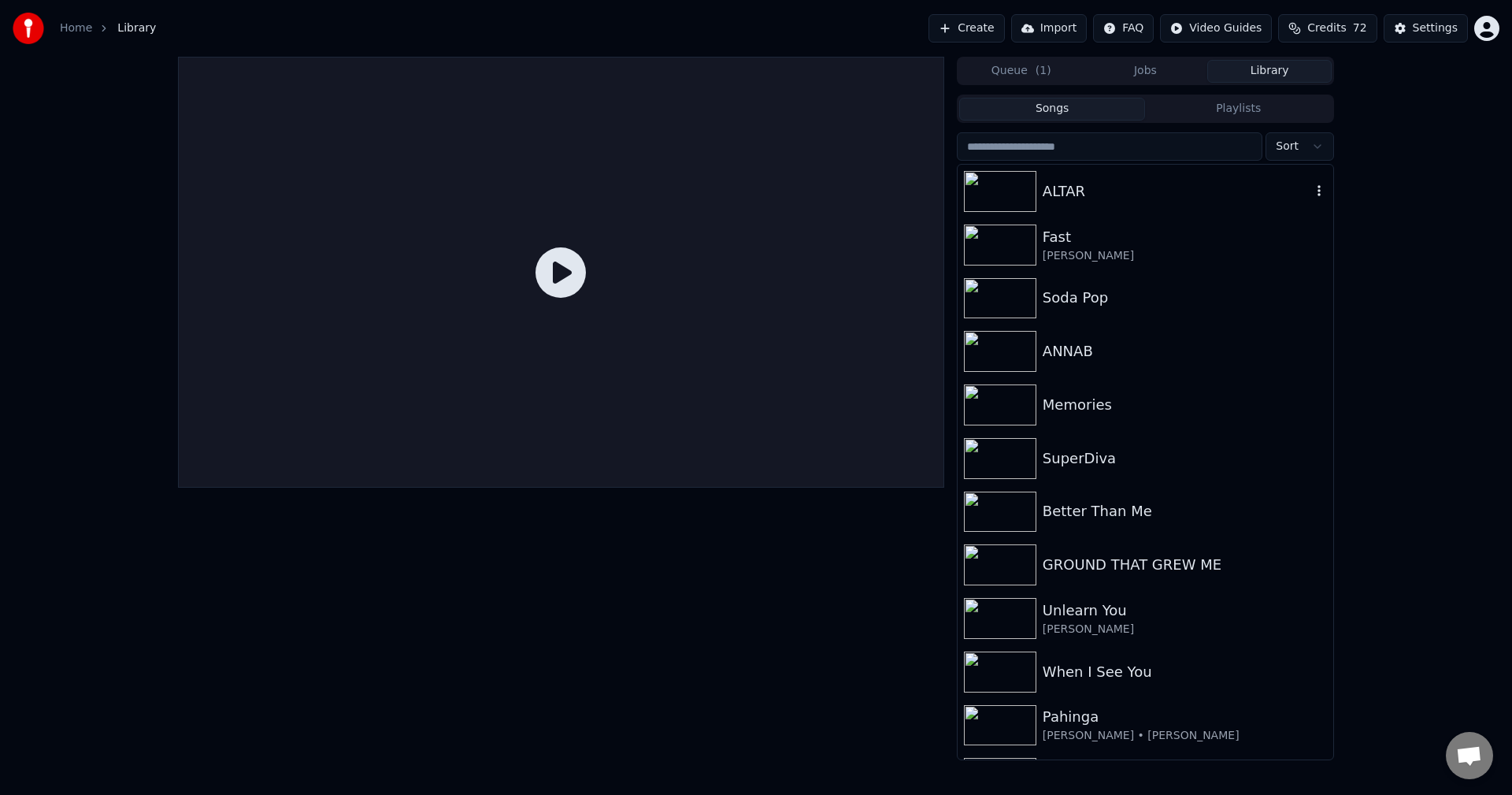
click at [1101, 185] on div "ALTAR" at bounding box center [1176, 192] width 268 height 22
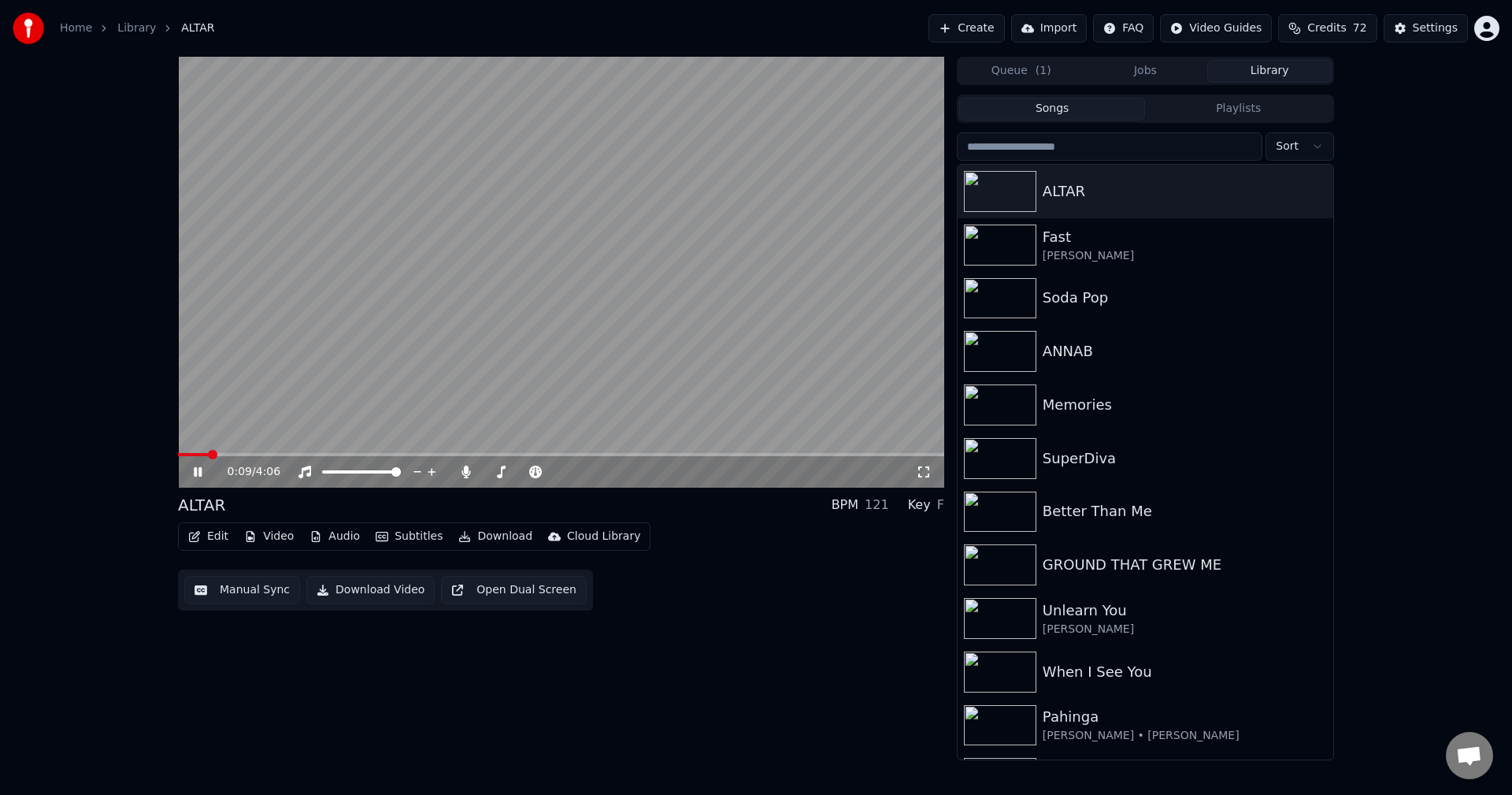
click at [276, 536] on button "Video" at bounding box center [268, 537] width 63 height 22
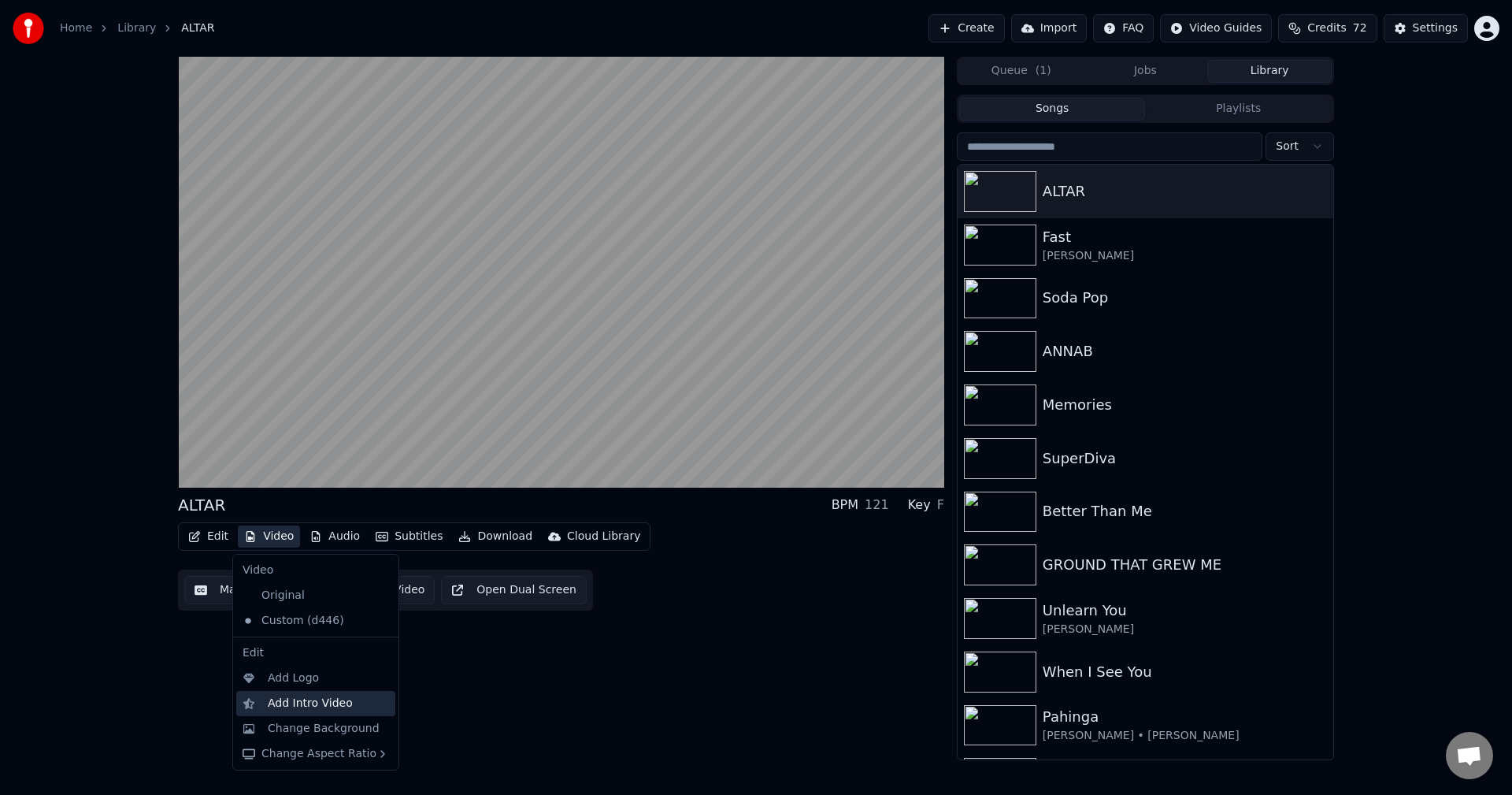
click at [309, 702] on div "Add Intro Video" at bounding box center [310, 703] width 85 height 16
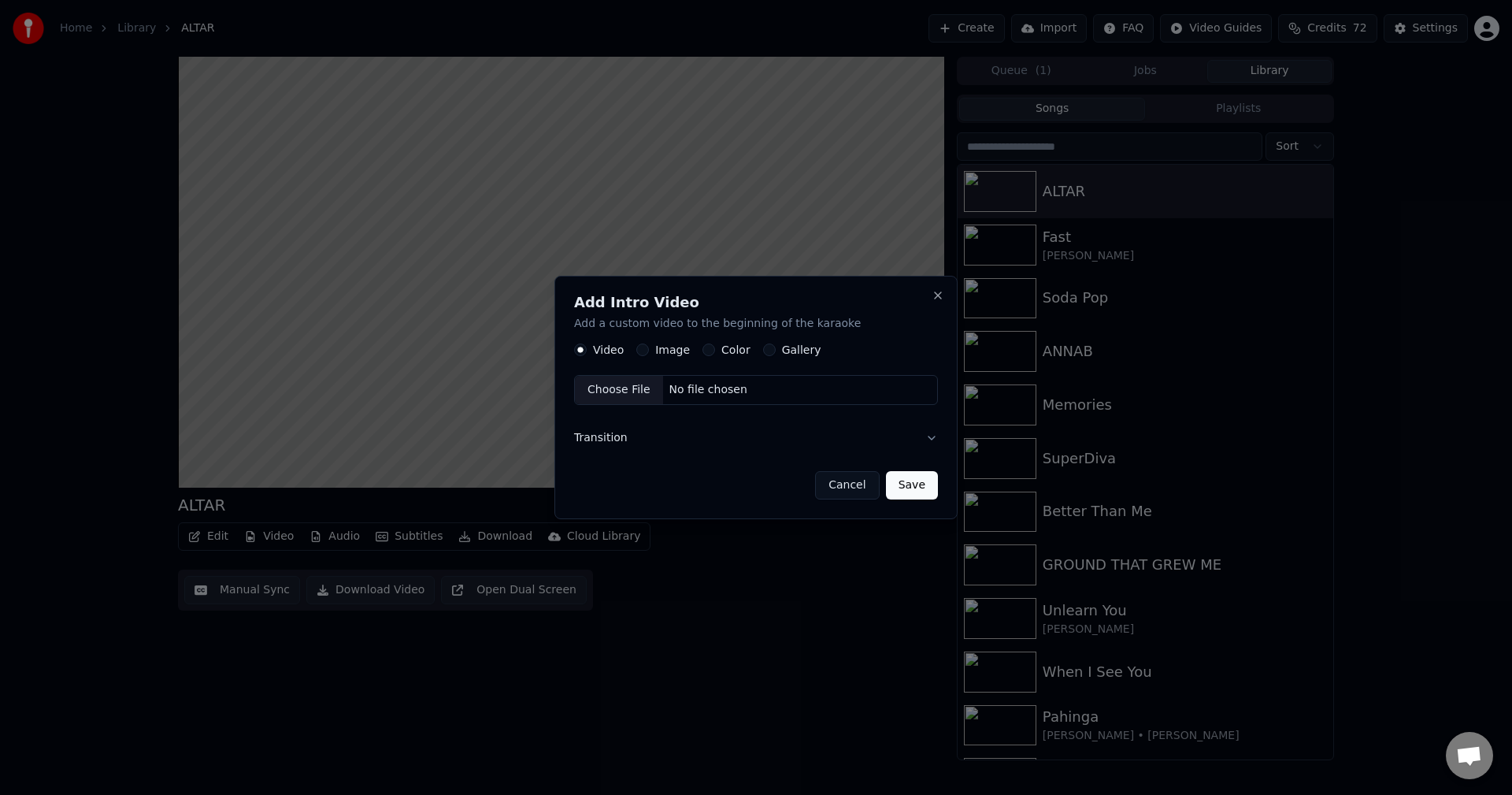
click at [671, 347] on label "Image" at bounding box center [672, 351] width 35 height 11
click at [649, 347] on button "Image" at bounding box center [642, 350] width 12 height 12
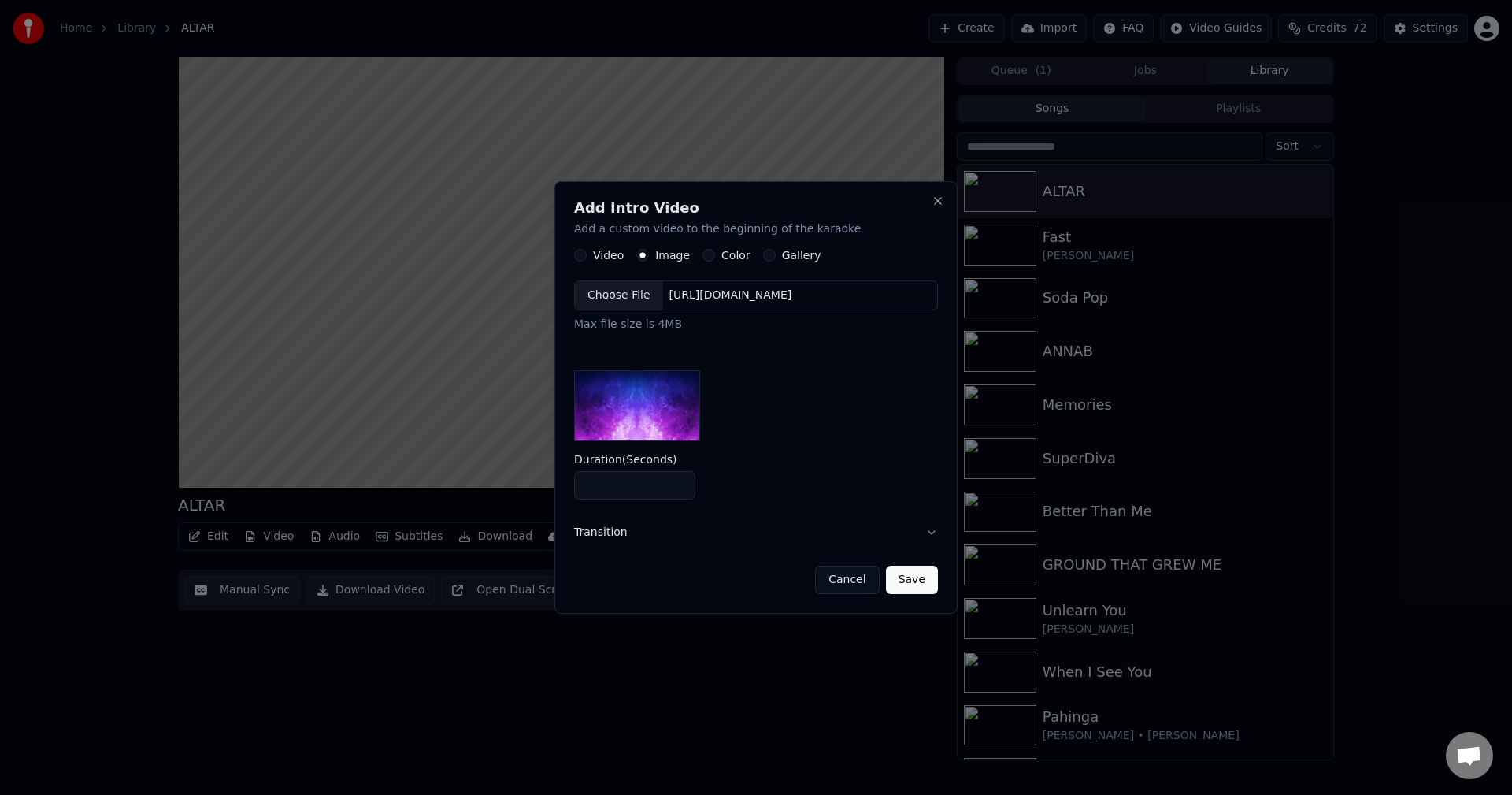
click at [622, 291] on div "Choose File" at bounding box center [619, 296] width 88 height 28
click at [901, 576] on button "Save" at bounding box center [913, 580] width 52 height 28
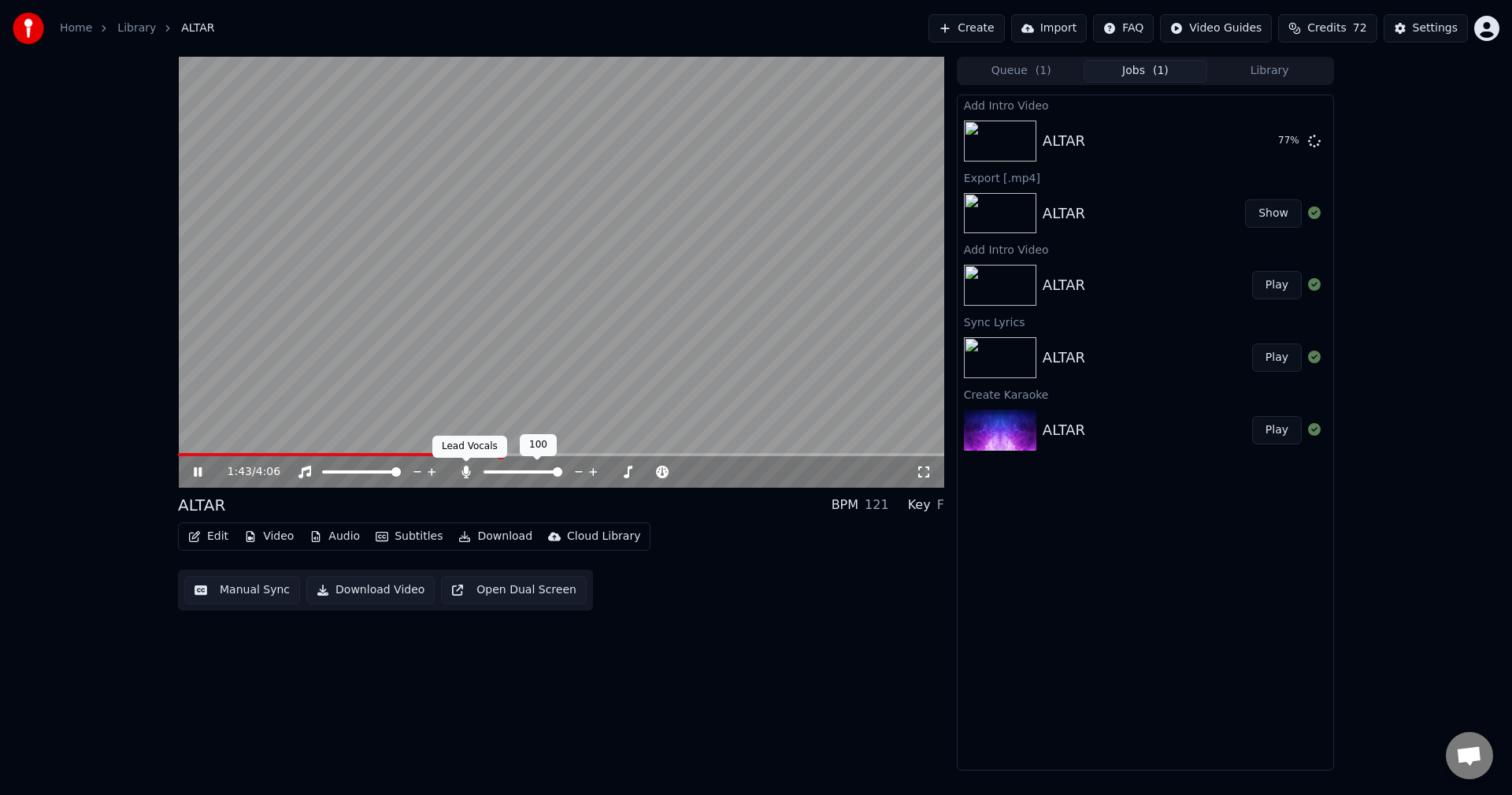
click at [466, 472] on icon at bounding box center [466, 471] width 8 height 12
click at [185, 451] on video at bounding box center [561, 272] width 767 height 431
click at [183, 455] on span at bounding box center [377, 454] width 398 height 3
click at [197, 472] on icon at bounding box center [197, 472] width 9 height 11
click at [184, 458] on span at bounding box center [189, 455] width 9 height 9
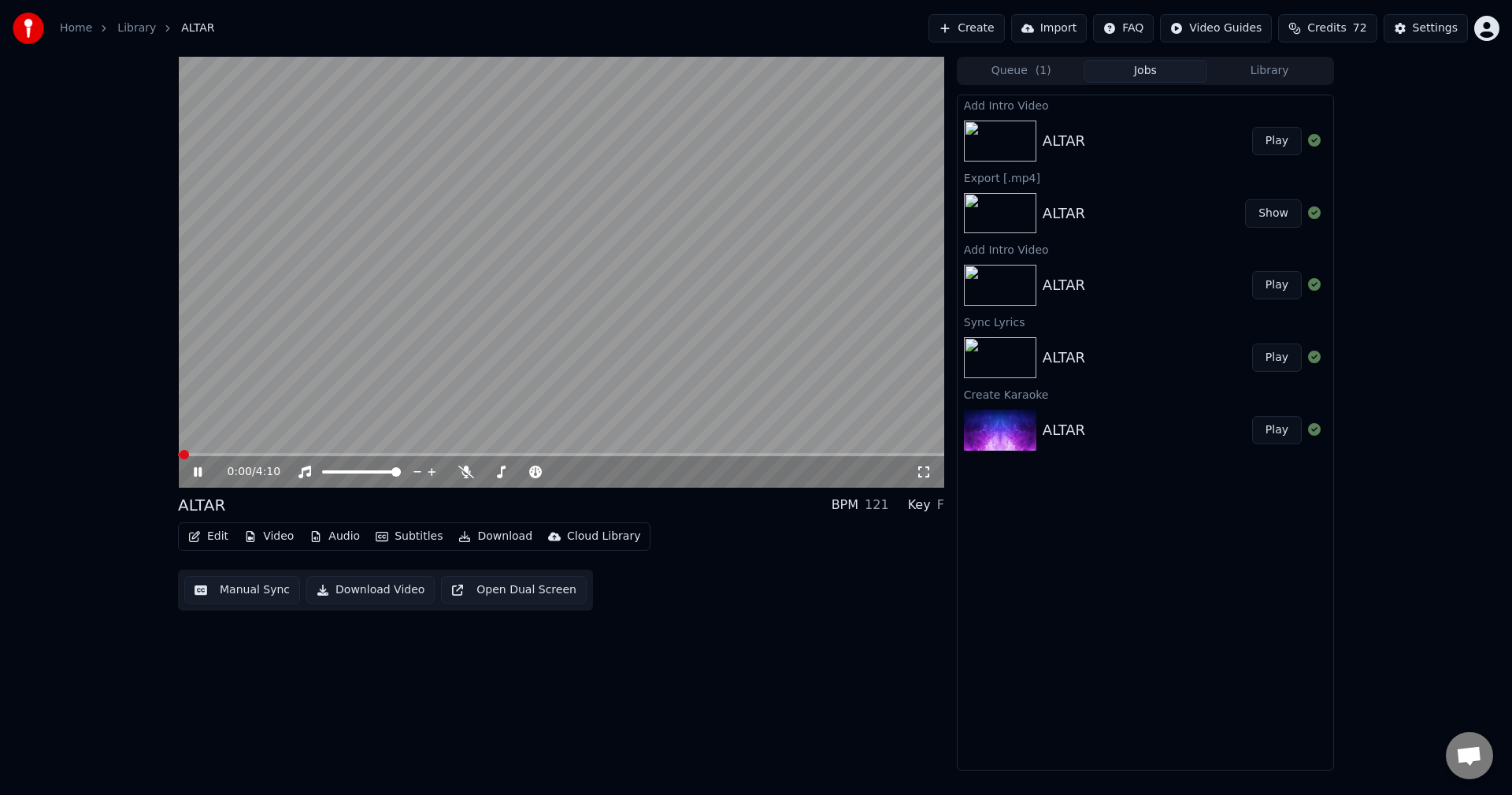
click at [194, 475] on icon at bounding box center [197, 472] width 7 height 9
click at [259, 542] on button "Video" at bounding box center [268, 537] width 63 height 22
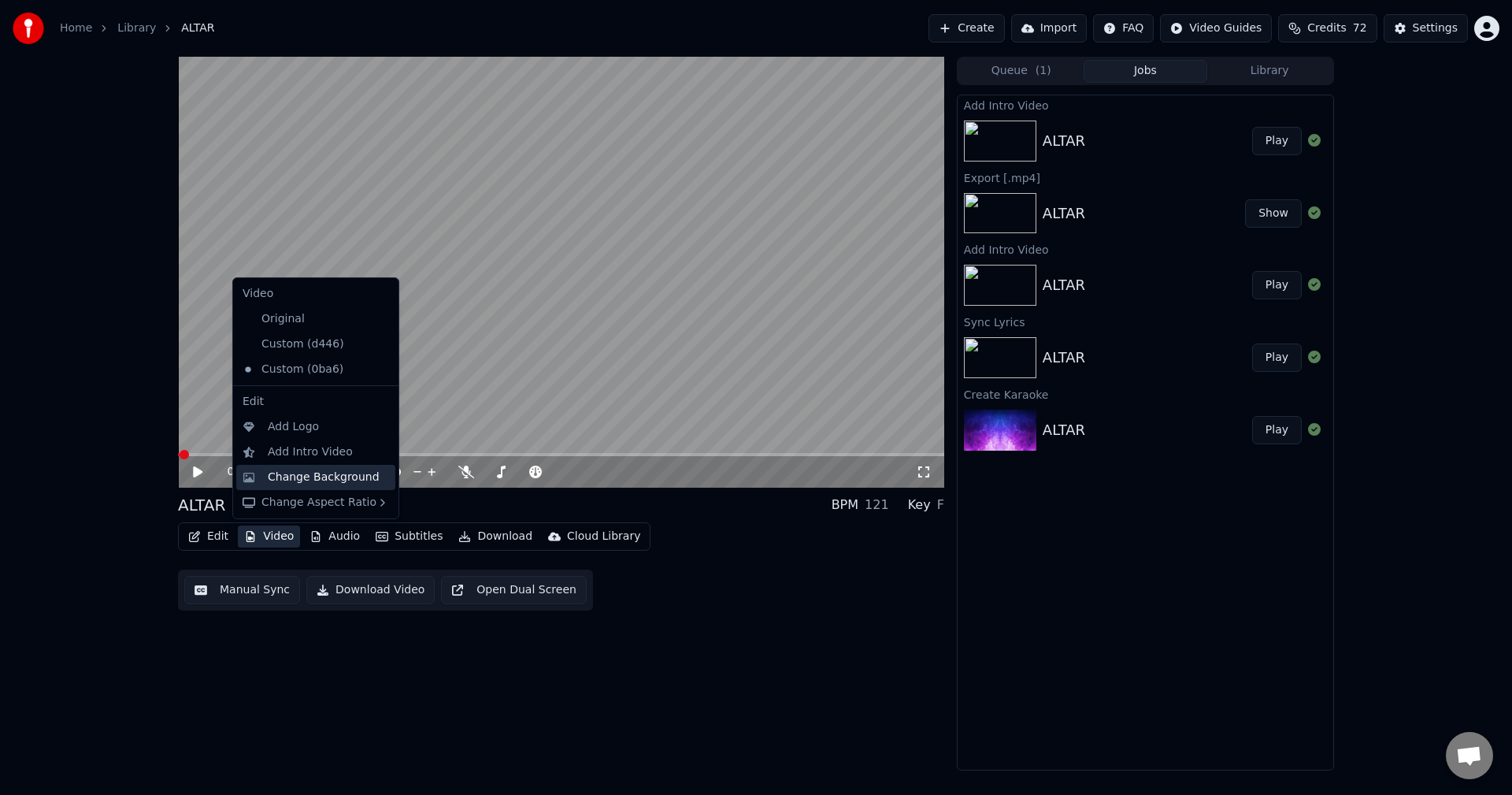
click at [282, 471] on div "Change Background" at bounding box center [324, 477] width 112 height 16
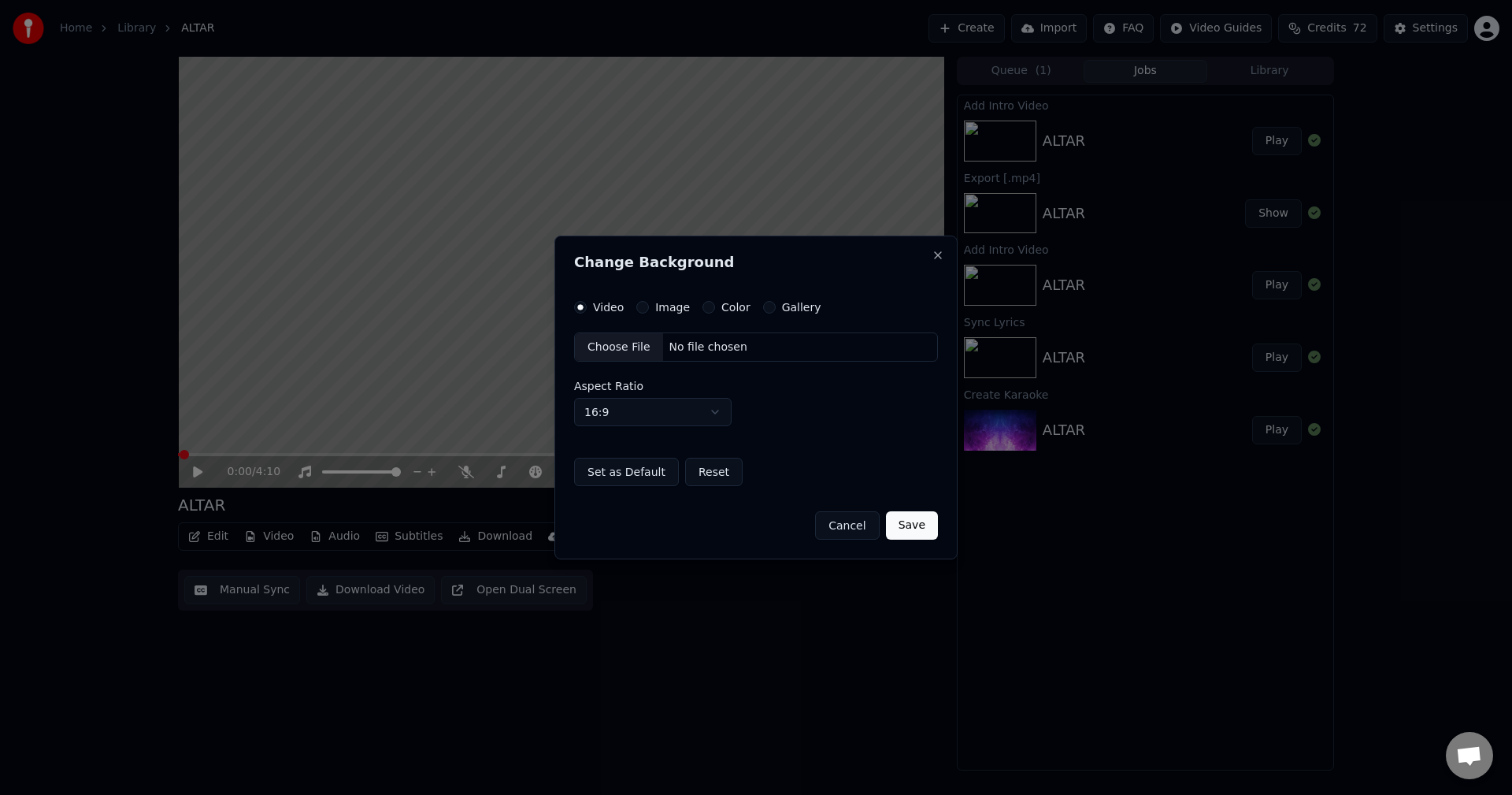
click at [606, 305] on label "Video" at bounding box center [608, 308] width 31 height 11
click at [587, 305] on button "Video" at bounding box center [580, 307] width 12 height 12
click at [617, 342] on div "Choose File" at bounding box center [619, 347] width 88 height 28
click at [919, 522] on button "Save" at bounding box center [913, 526] width 52 height 28
